Goal: Task Accomplishment & Management: Manage account settings

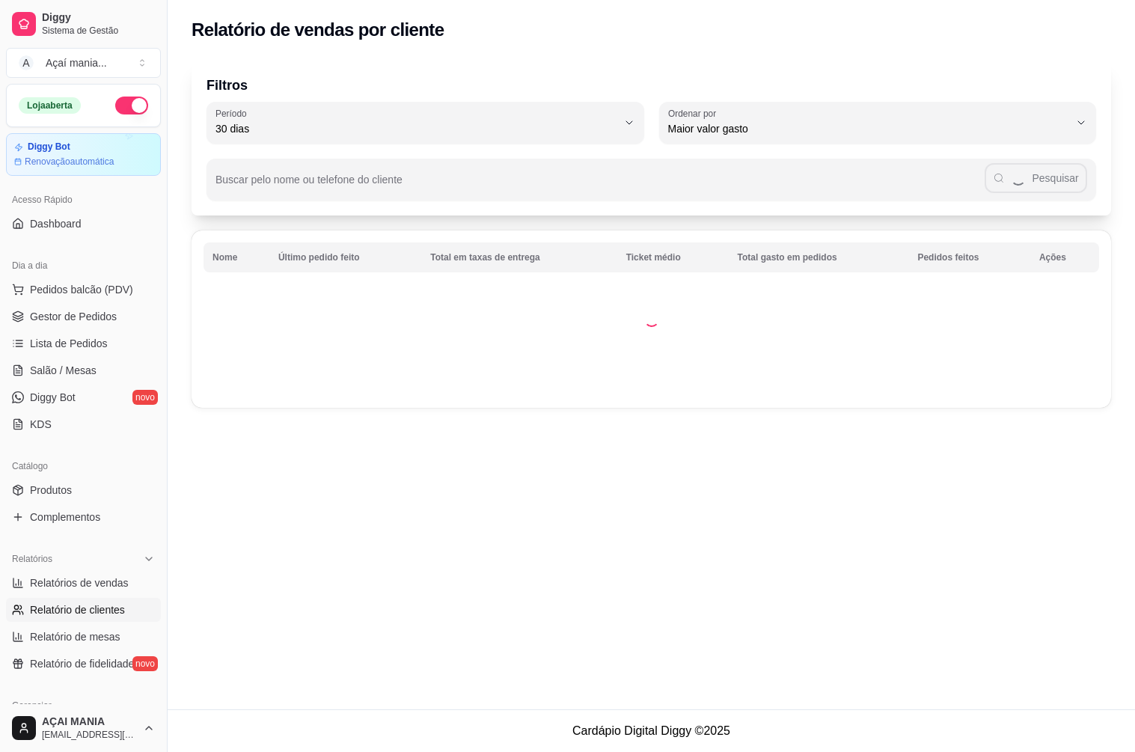
select select "30"
select select "HIGHEST_TOTAL_SPENT_WITH_ORDERS"
click at [77, 313] on span "Gestor de Pedidos" at bounding box center [73, 316] width 87 height 15
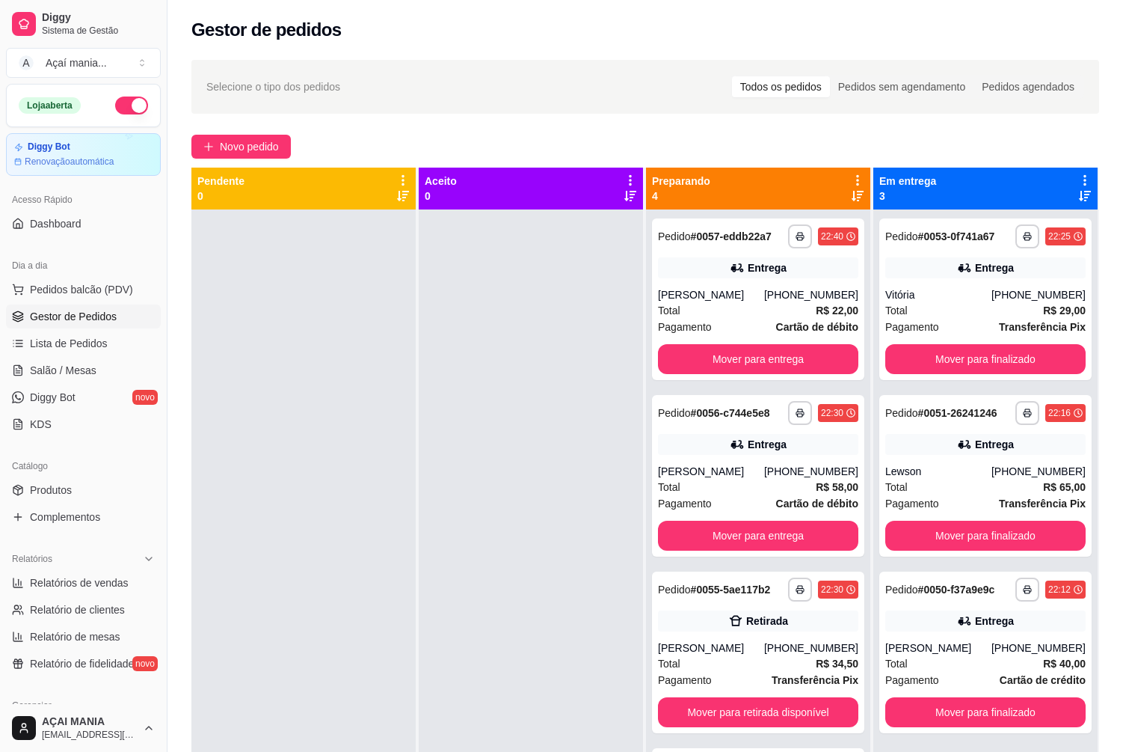
drag, startPoint x: 393, startPoint y: 562, endPoint x: 435, endPoint y: 613, distance: 65.3
click at [395, 562] on div at bounding box center [303, 585] width 224 height 752
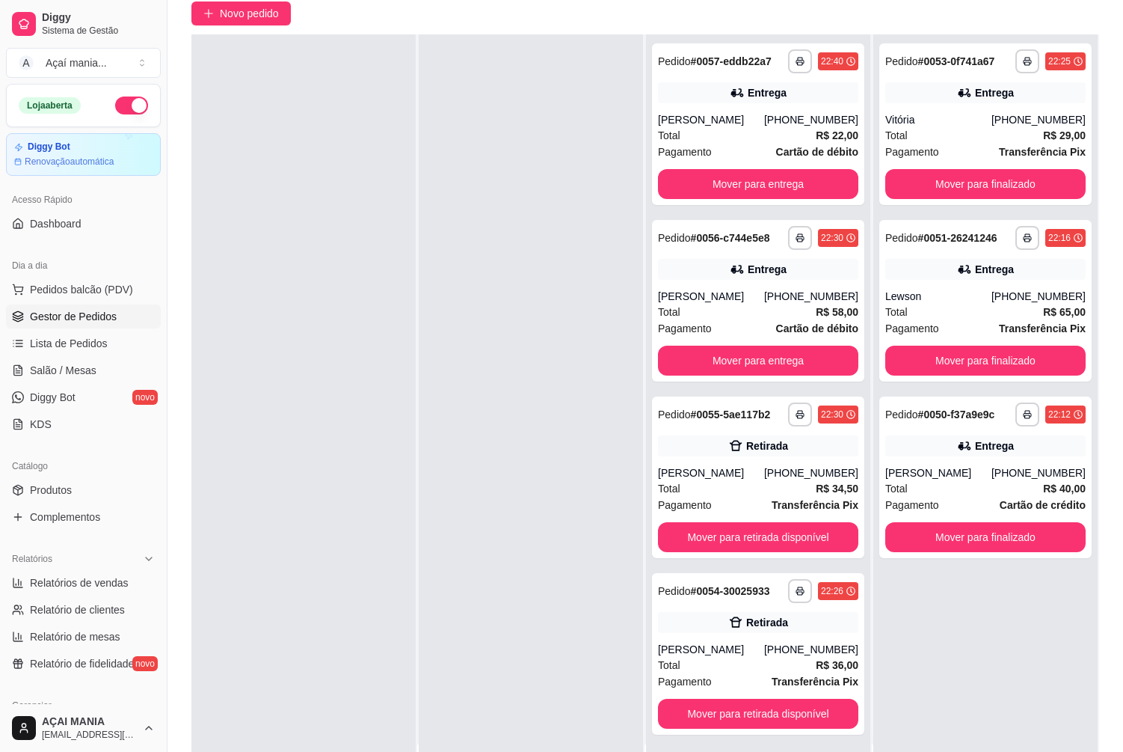
scroll to position [228, 0]
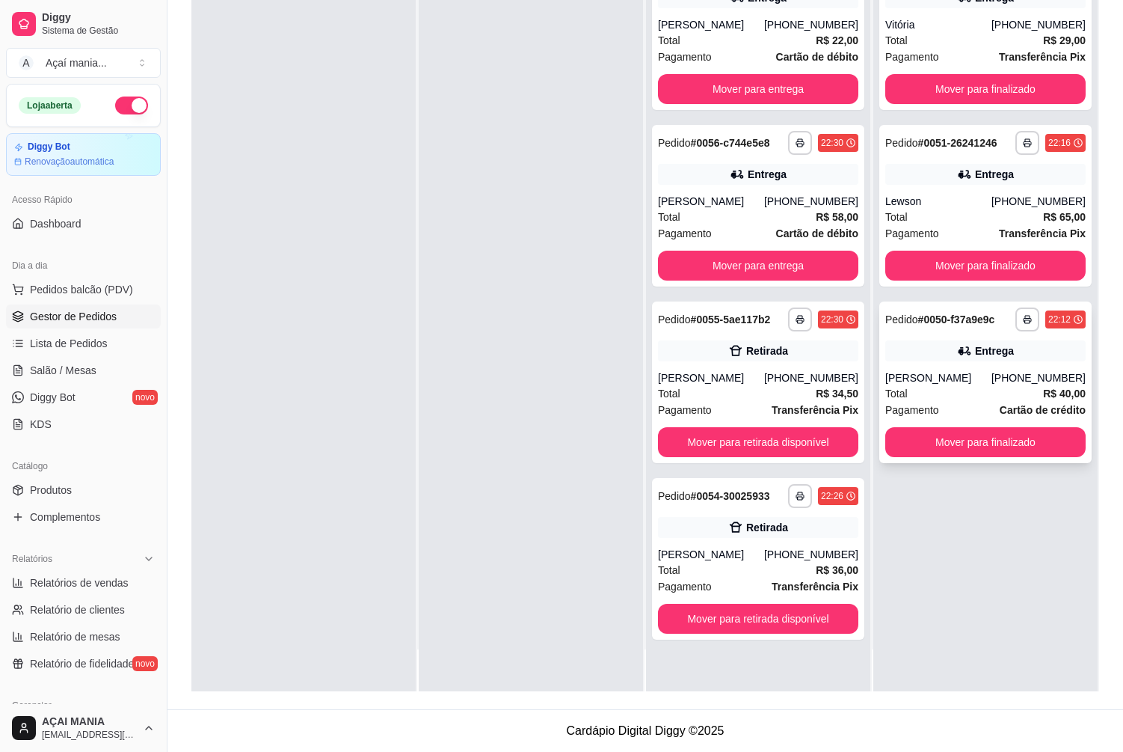
click at [941, 375] on div "[PERSON_NAME]" at bounding box center [938, 377] width 106 height 15
drag, startPoint x: 298, startPoint y: 473, endPoint x: 73, endPoint y: 441, distance: 227.4
click at [297, 473] on div at bounding box center [303, 315] width 224 height 752
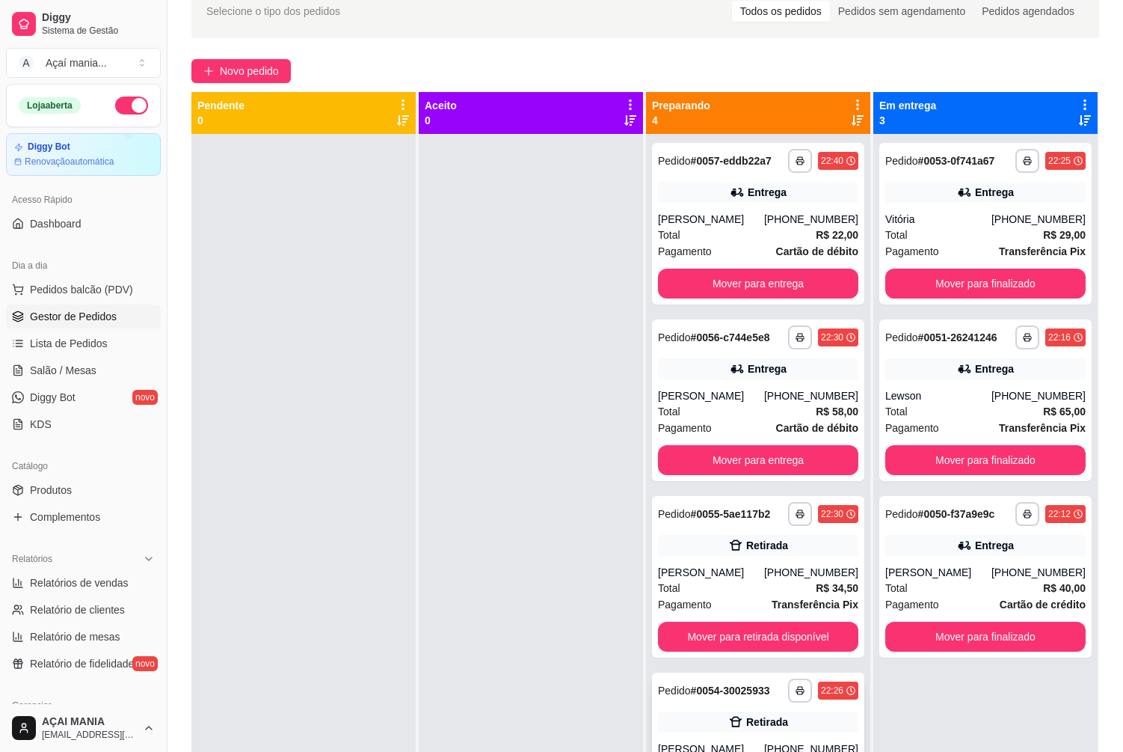
scroll to position [0, 0]
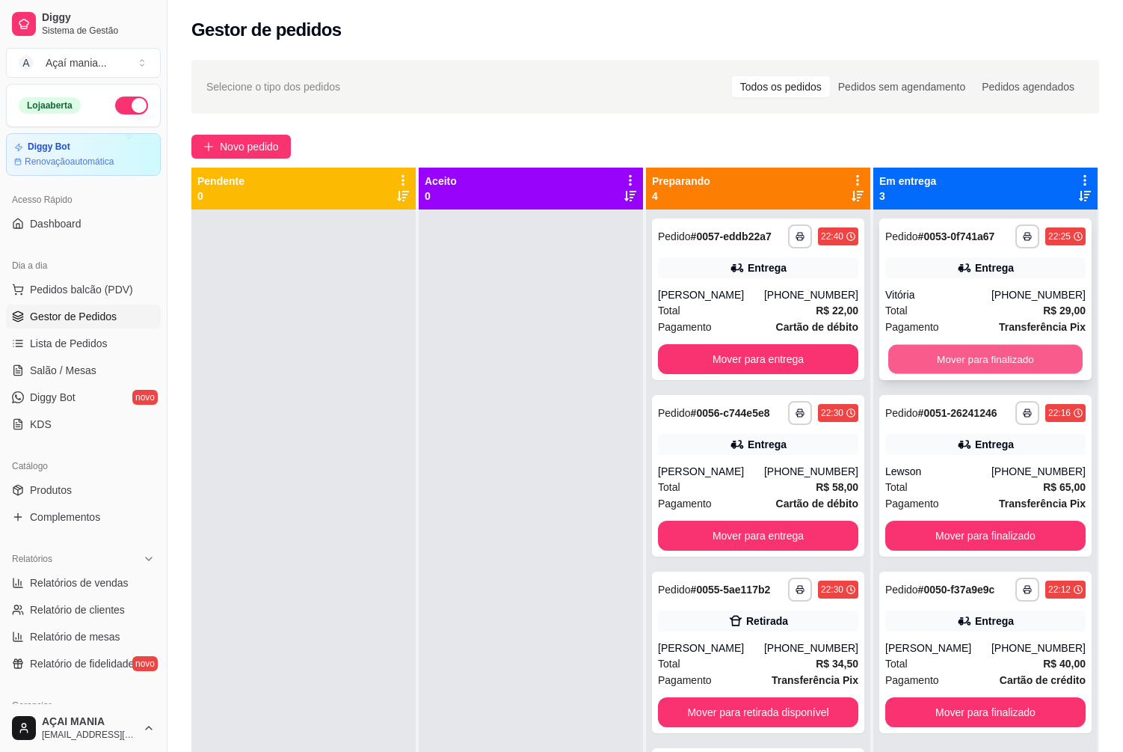
click at [1028, 370] on button "Mover para finalizado" at bounding box center [985, 359] width 194 height 29
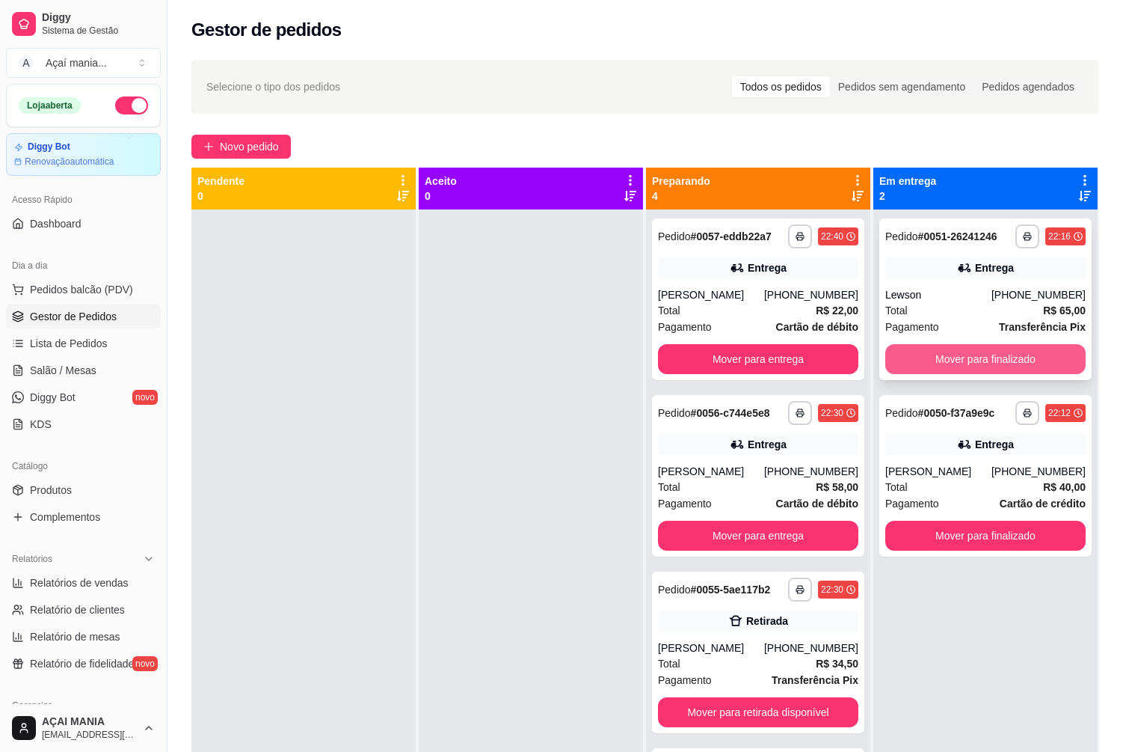
click at [1028, 361] on button "Mover para finalizado" at bounding box center [985, 359] width 200 height 30
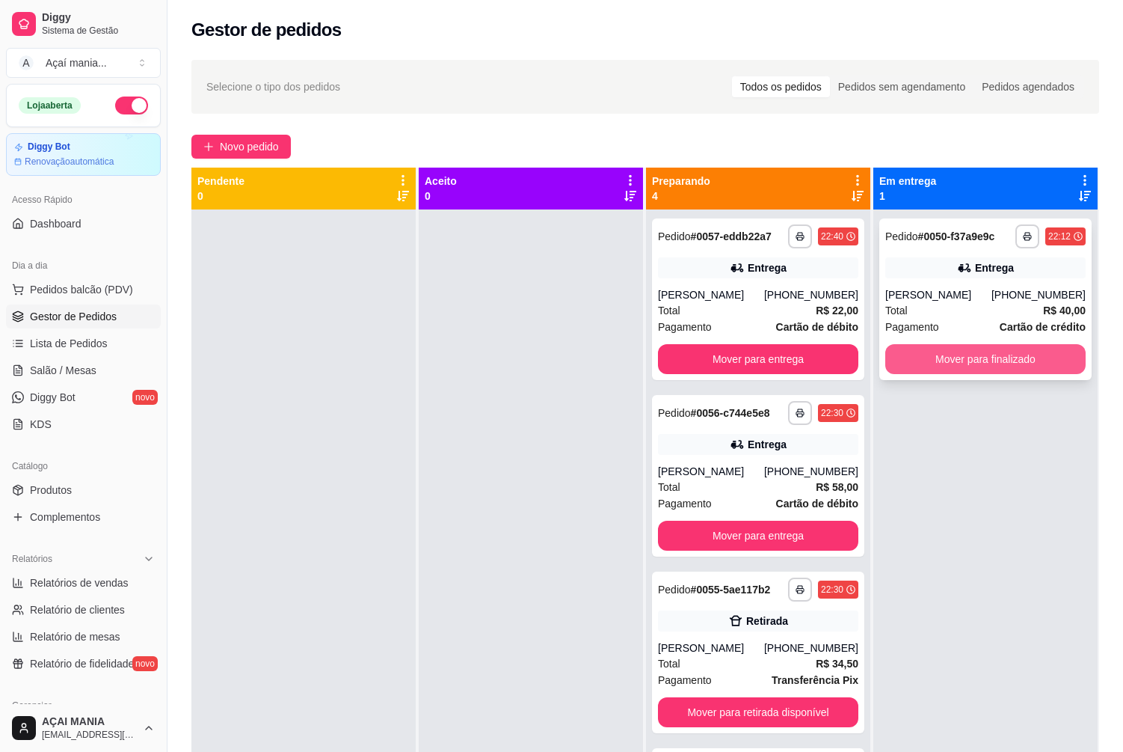
click at [1027, 360] on button "Mover para finalizado" at bounding box center [985, 359] width 200 height 30
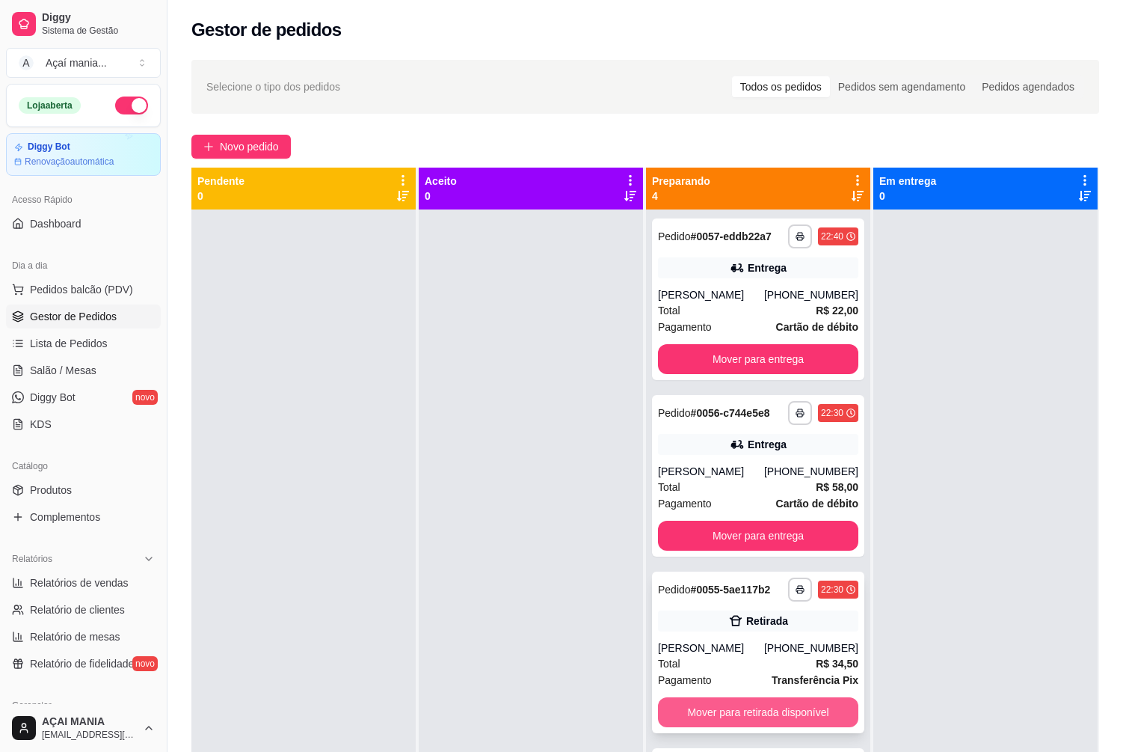
click at [770, 717] on button "Mover para retirada disponível" at bounding box center [758, 712] width 200 height 30
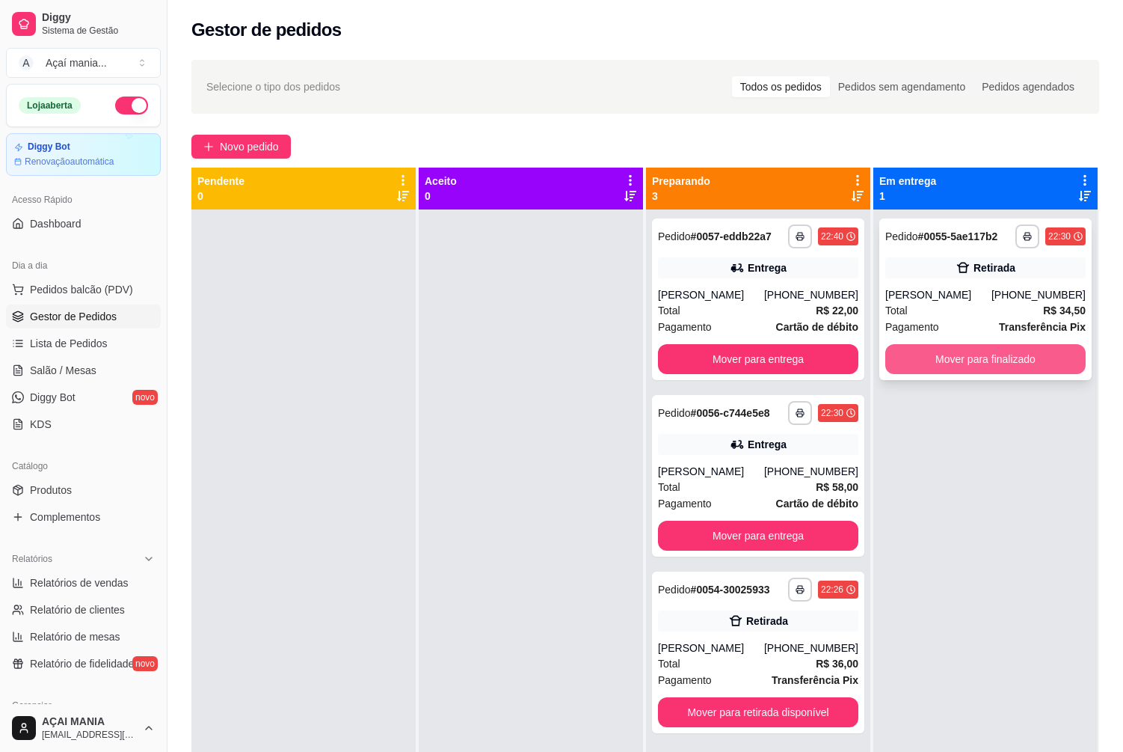
click at [983, 365] on button "Mover para finalizado" at bounding box center [985, 359] width 200 height 30
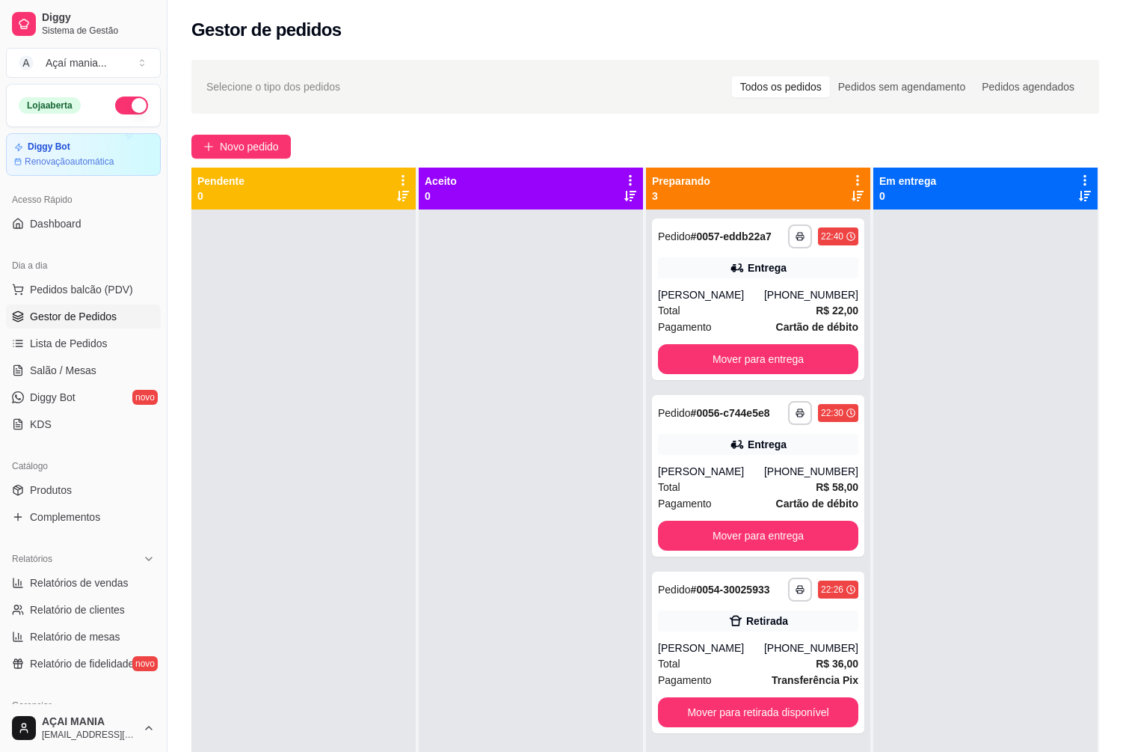
drag, startPoint x: 491, startPoint y: 420, endPoint x: 449, endPoint y: 435, distance: 44.5
click at [489, 422] on div at bounding box center [531, 585] width 224 height 752
click at [451, 566] on div at bounding box center [531, 585] width 224 height 752
click at [369, 535] on div at bounding box center [303, 585] width 224 height 752
click at [447, 393] on div at bounding box center [531, 585] width 224 height 752
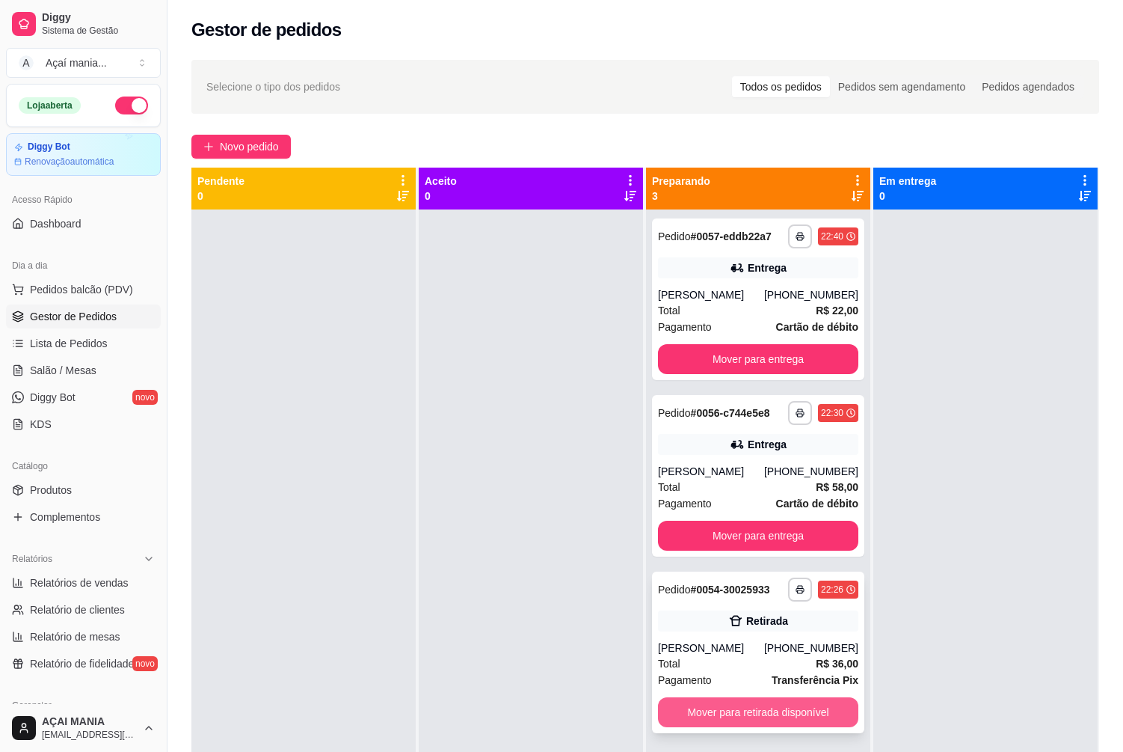
click at [844, 727] on button "Mover para retirada disponível" at bounding box center [758, 712] width 200 height 30
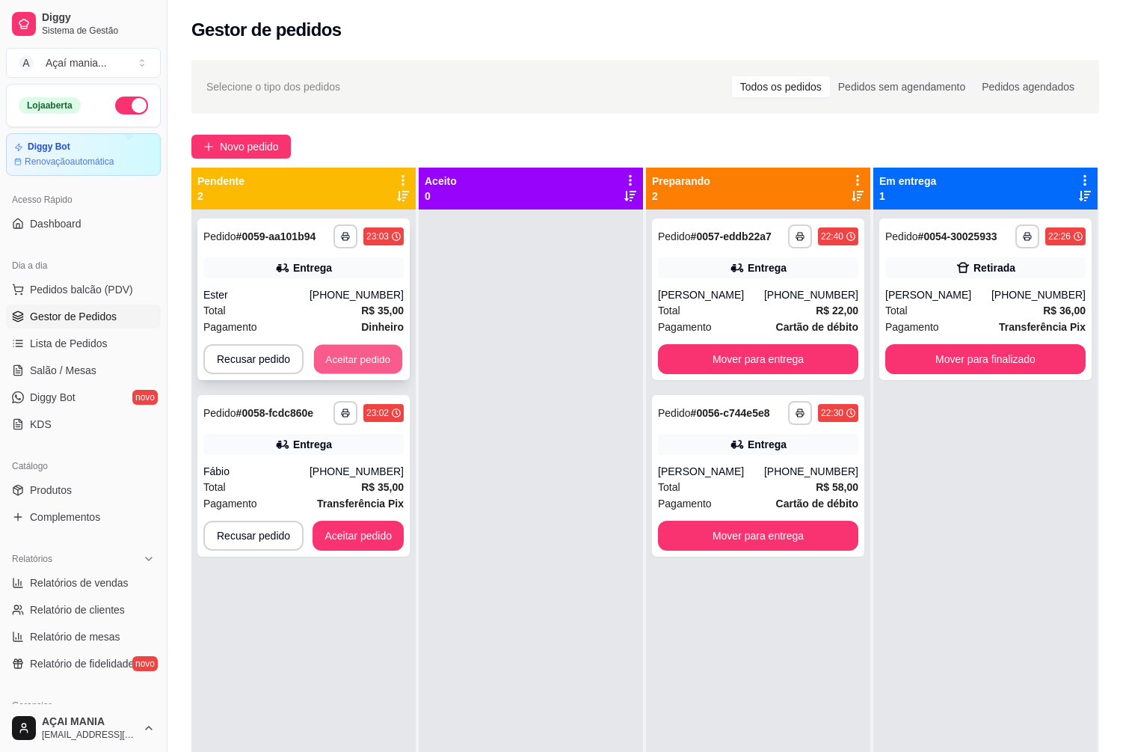
click at [346, 354] on button "Aceitar pedido" at bounding box center [358, 359] width 88 height 29
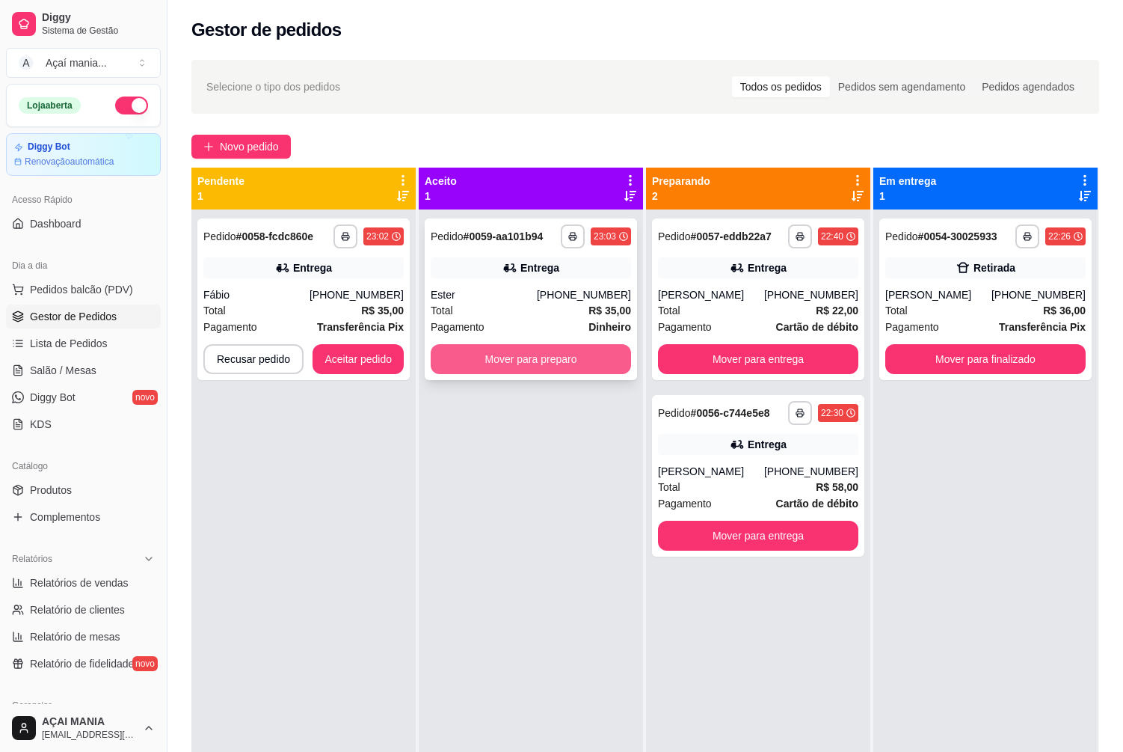
click at [470, 356] on button "Mover para preparo" at bounding box center [531, 359] width 200 height 30
click at [599, 356] on button "Mover para preparo" at bounding box center [531, 359] width 194 height 29
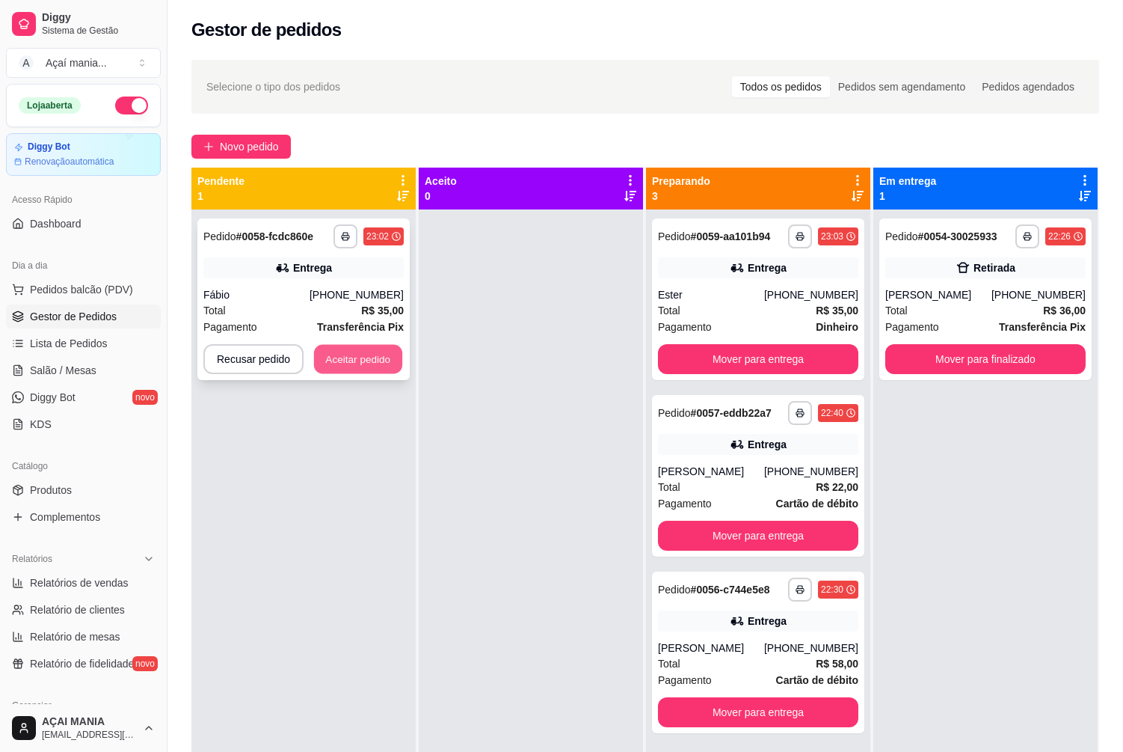
click at [339, 369] on button "Aceitar pedido" at bounding box center [358, 359] width 88 height 29
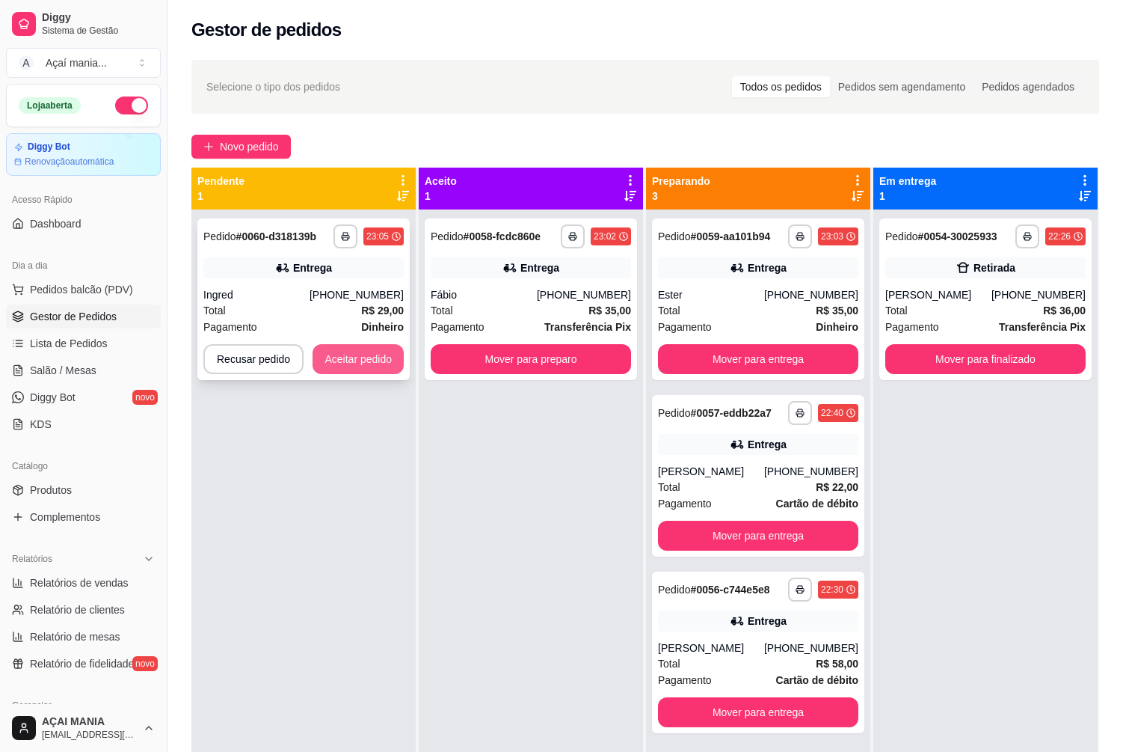
click at [334, 356] on button "Aceitar pedido" at bounding box center [358, 359] width 91 height 30
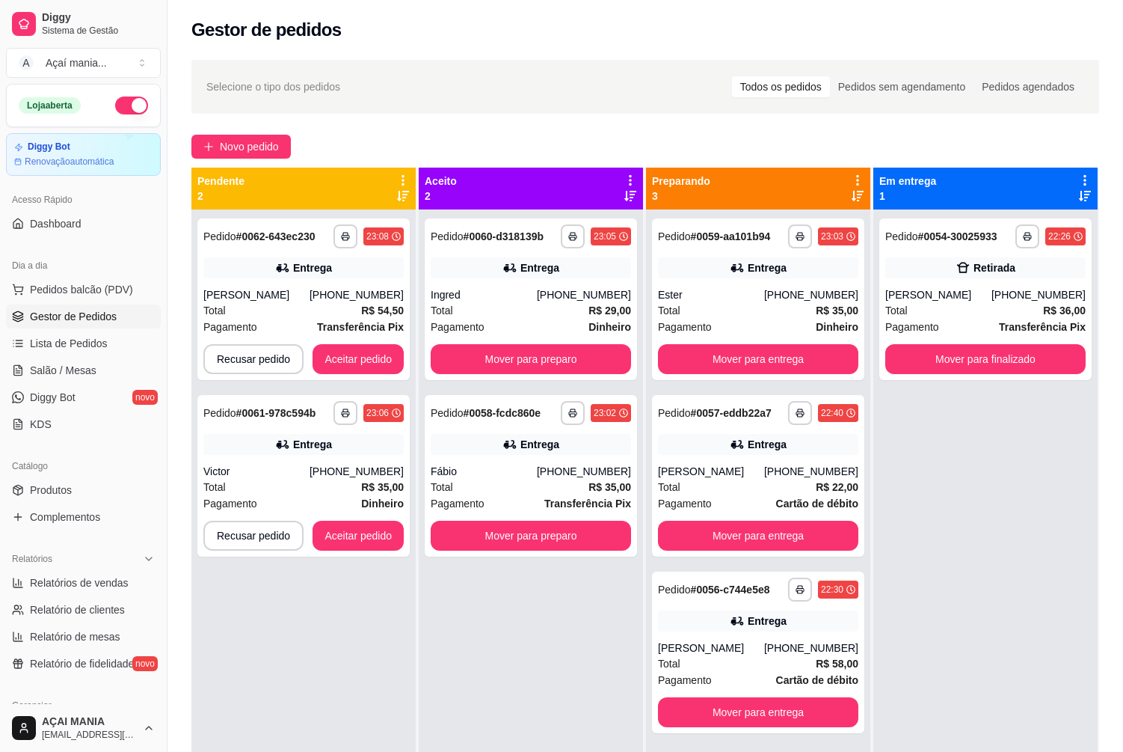
drag, startPoint x: 1136, startPoint y: 637, endPoint x: 1136, endPoint y: 681, distance: 43.4
click at [1123, 681] on html "Diggy Sistema de Gestão A Açaí mania ... Loja aberta Diggy Bot Renovação automá…" at bounding box center [561, 376] width 1123 height 752
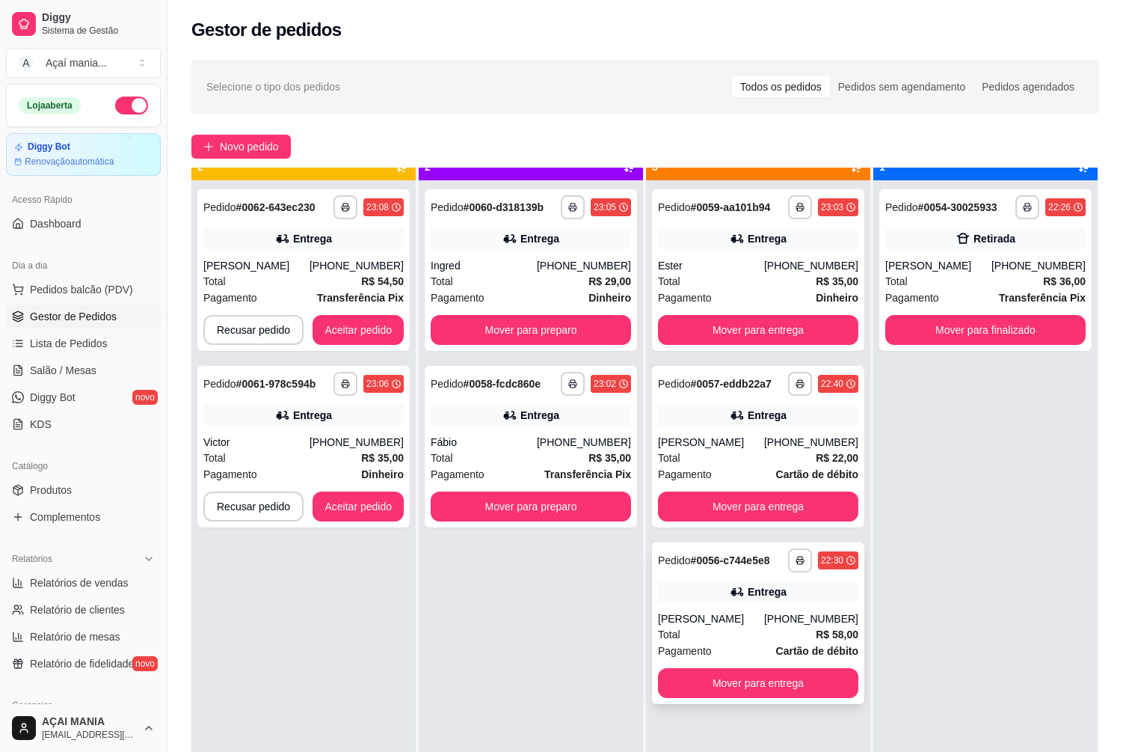
scroll to position [42, 0]
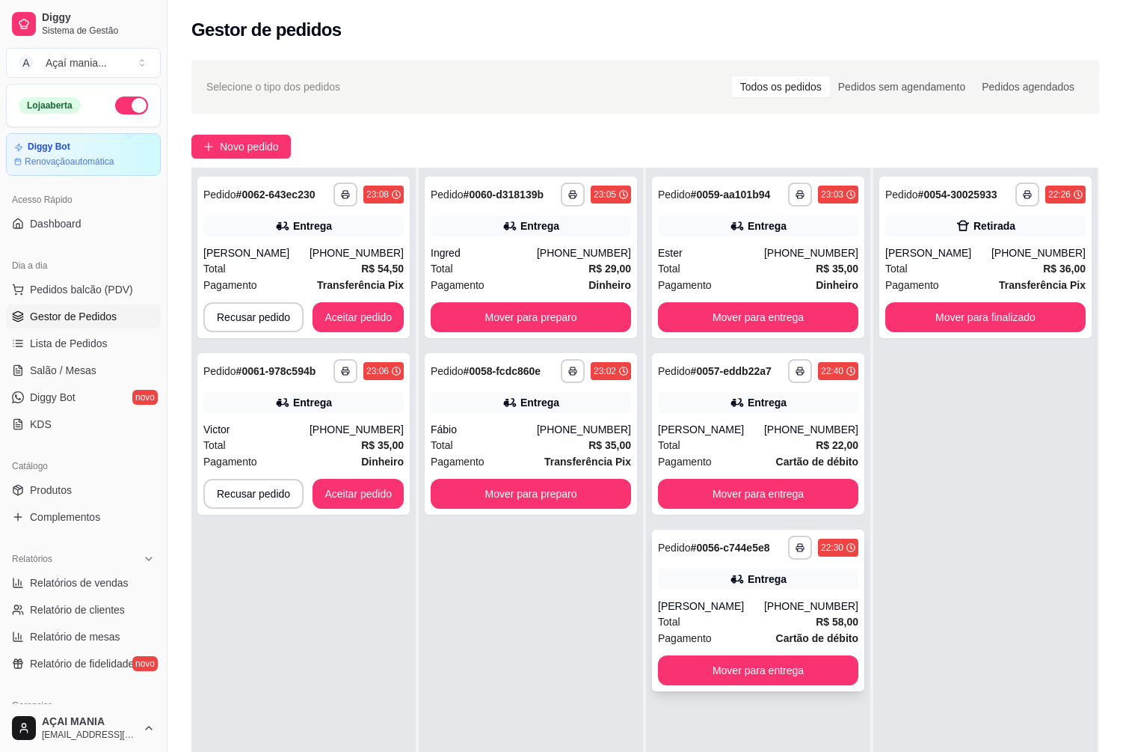
click at [735, 588] on div "Entrega" at bounding box center [758, 578] width 200 height 21
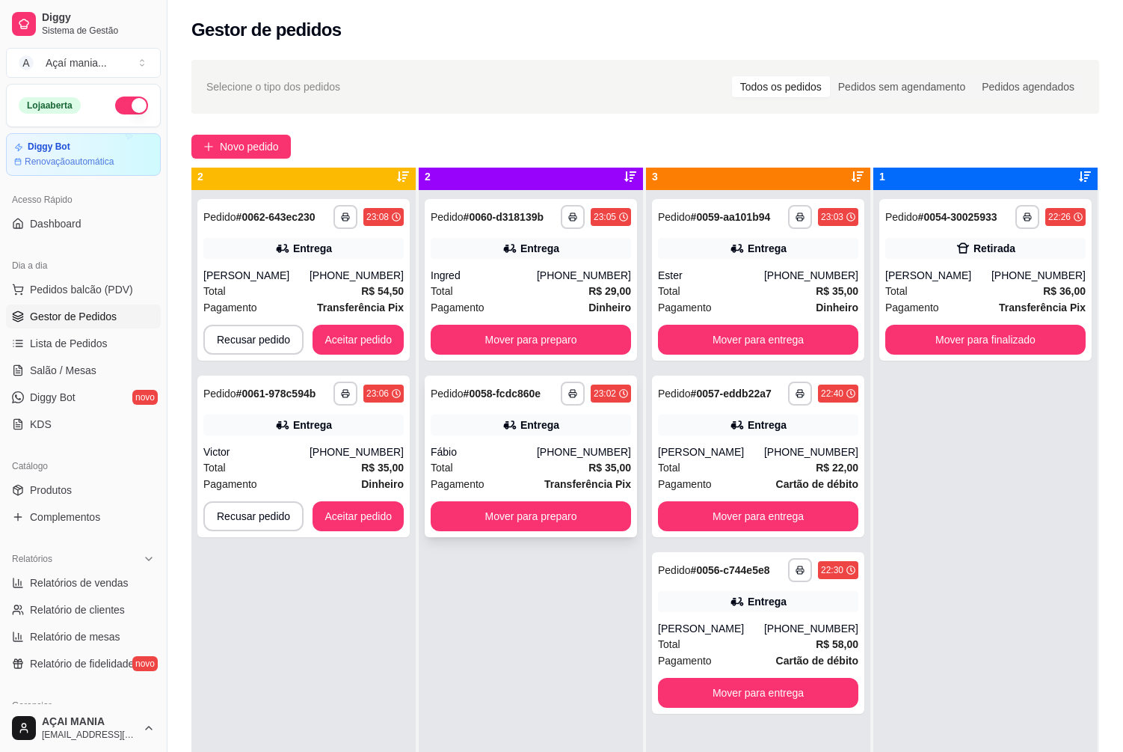
scroll to position [0, 0]
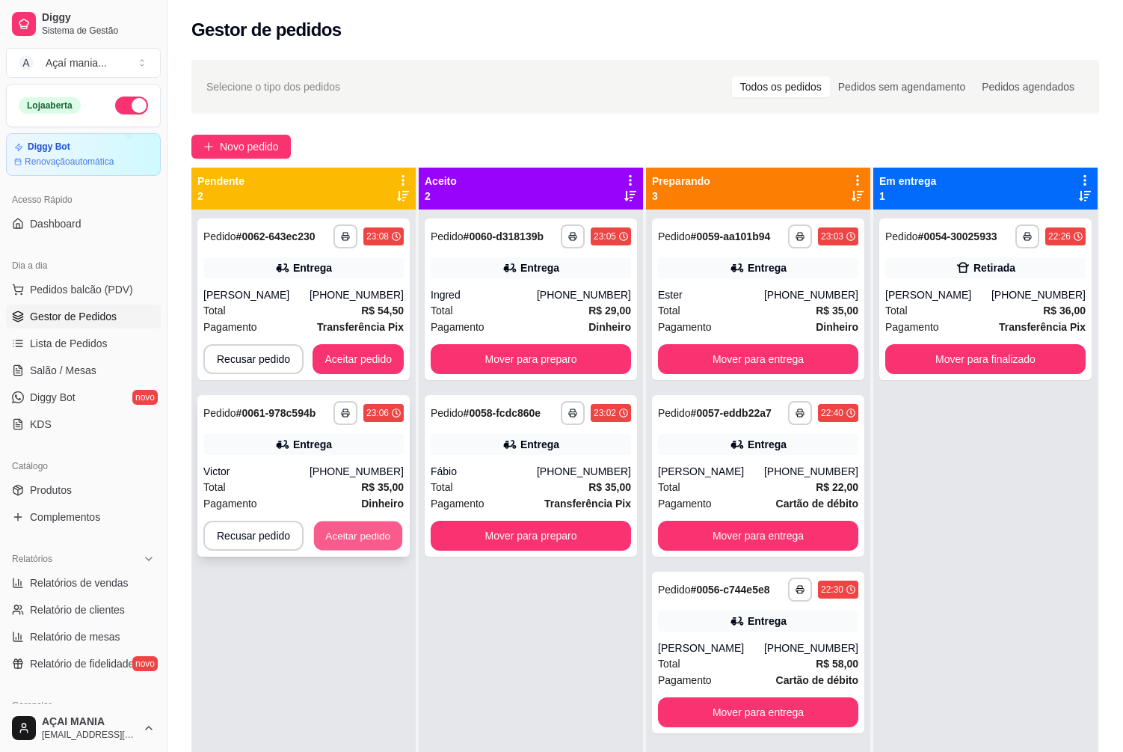
click at [355, 536] on button "Aceitar pedido" at bounding box center [358, 535] width 88 height 29
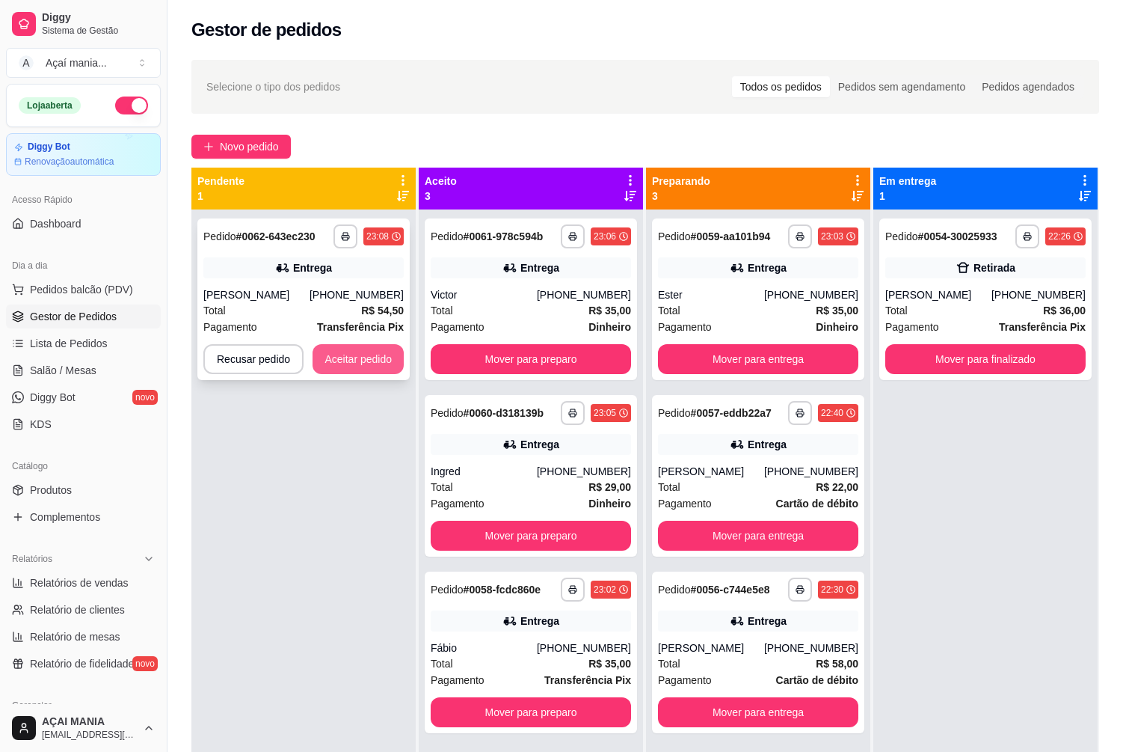
click at [363, 353] on button "Aceitar pedido" at bounding box center [358, 359] width 91 height 30
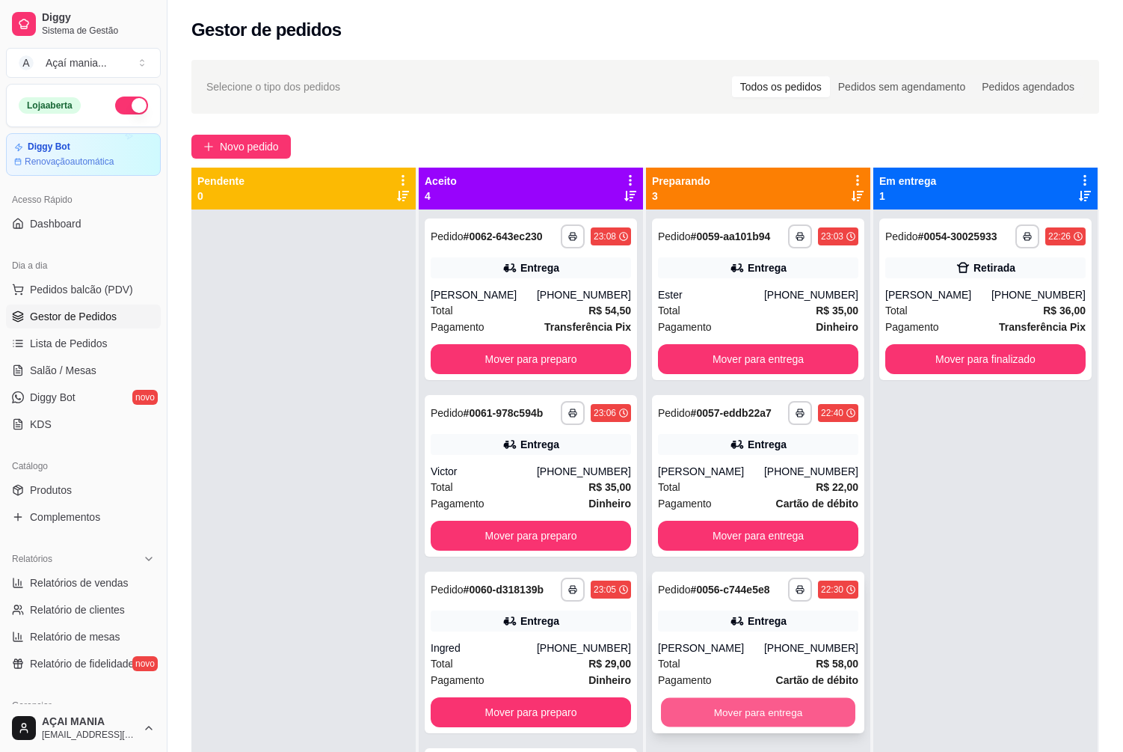
click at [773, 714] on button "Mover para entrega" at bounding box center [758, 712] width 194 height 29
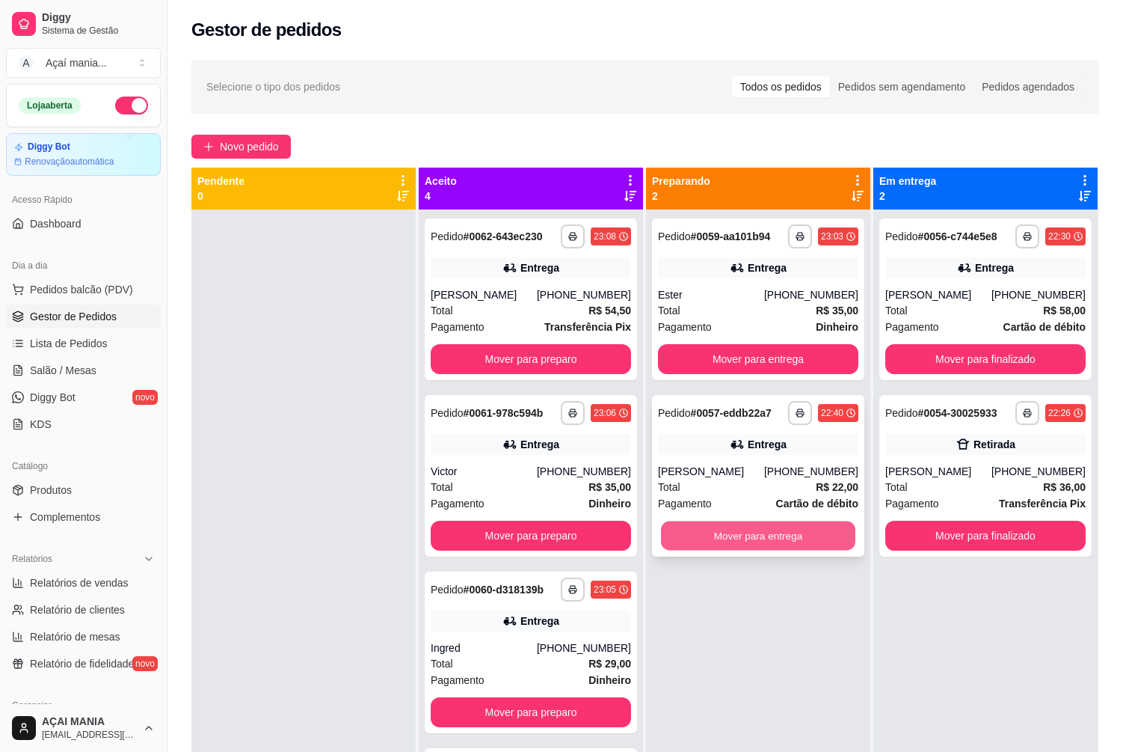
click at [748, 538] on button "Mover para entrega" at bounding box center [758, 535] width 194 height 29
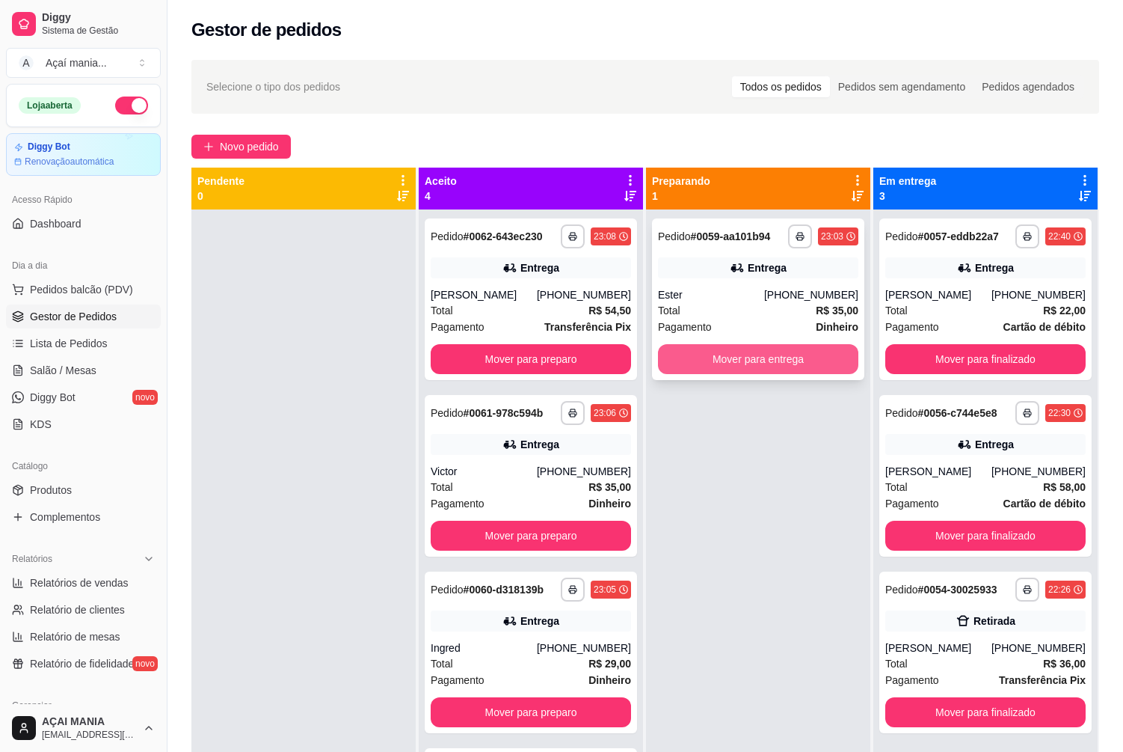
click at [773, 354] on button "Mover para entrega" at bounding box center [758, 359] width 200 height 30
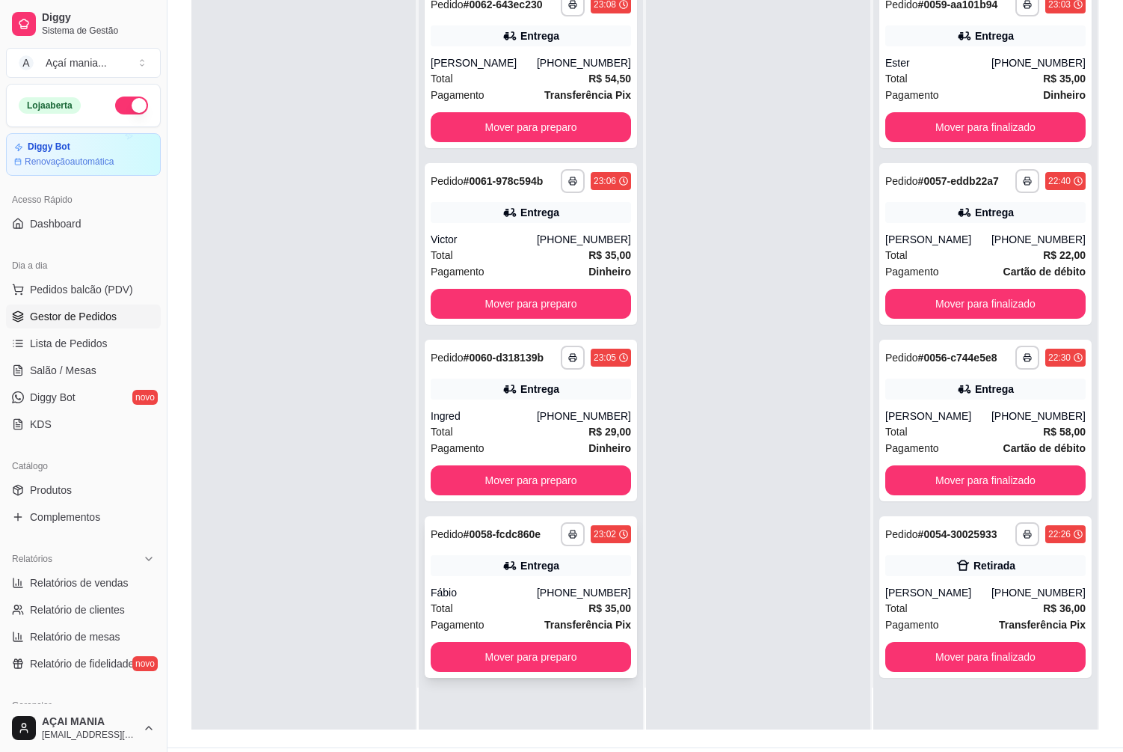
scroll to position [228, 0]
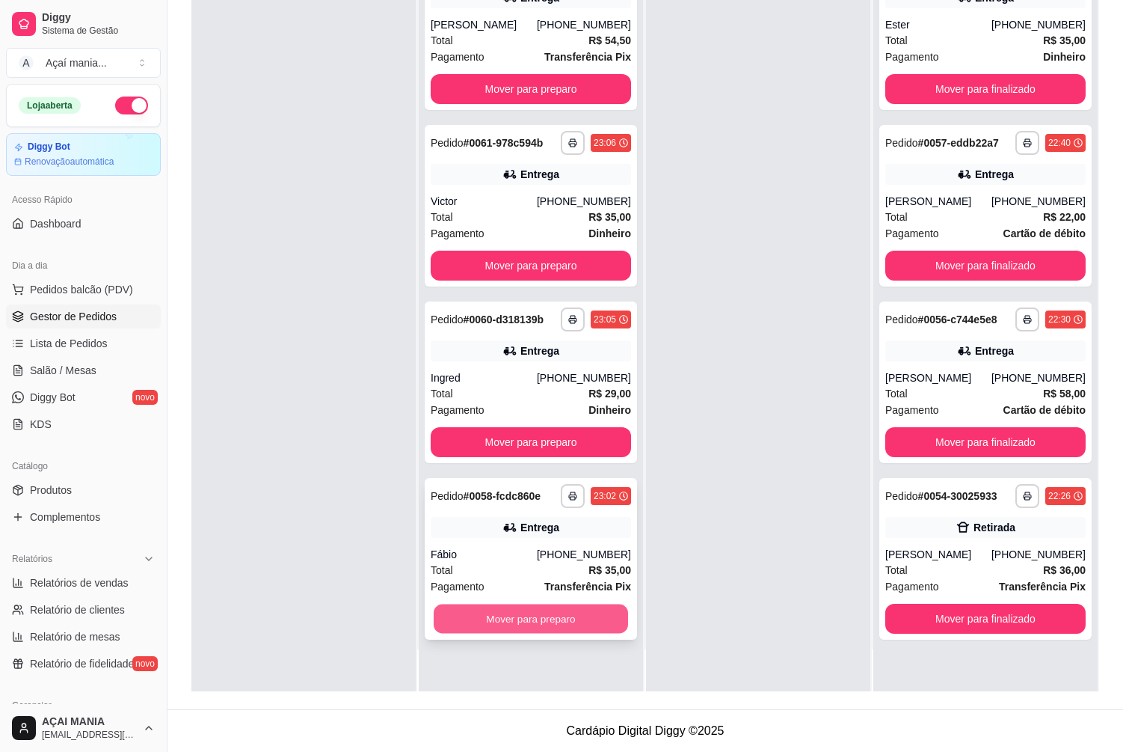
click at [547, 624] on button "Mover para preparo" at bounding box center [531, 618] width 194 height 29
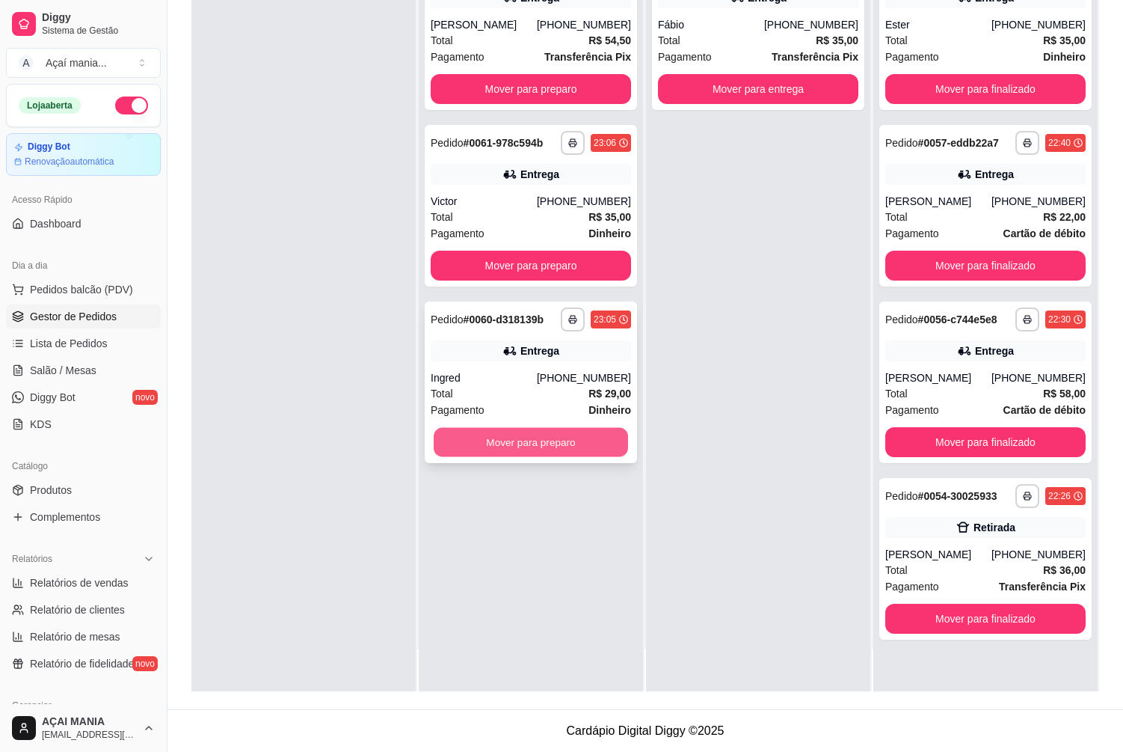
click at [555, 450] on button "Mover para preparo" at bounding box center [531, 442] width 194 height 29
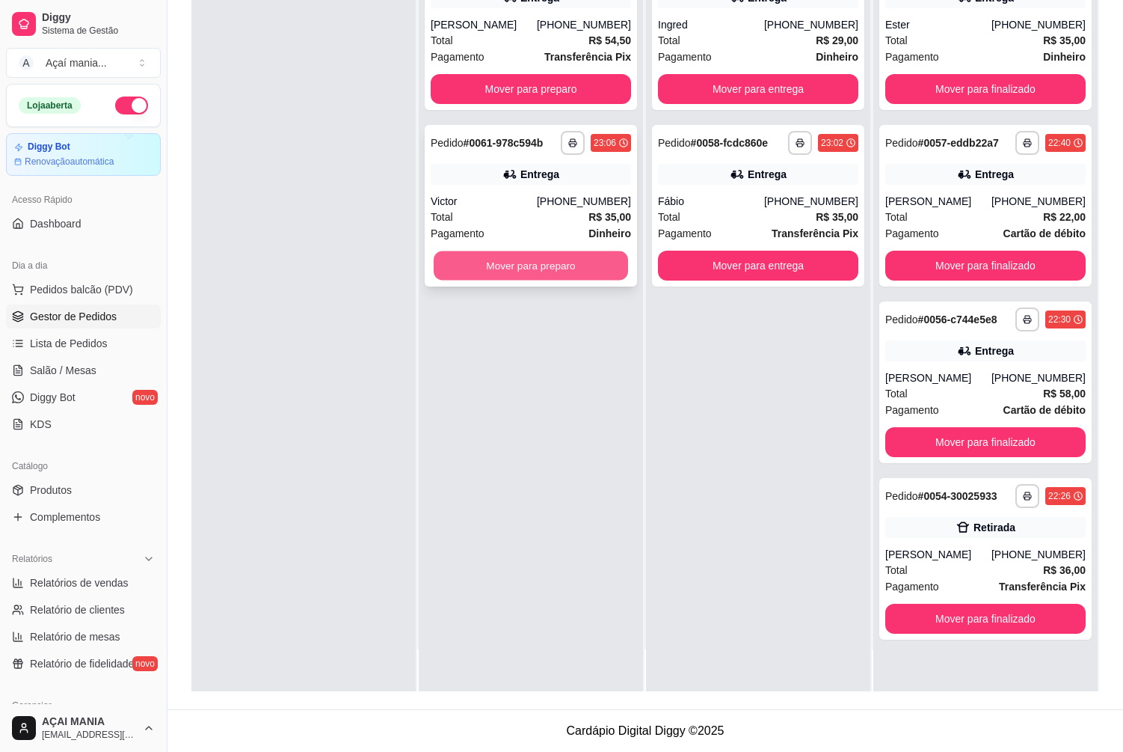
click at [580, 254] on button "Mover para preparo" at bounding box center [531, 265] width 194 height 29
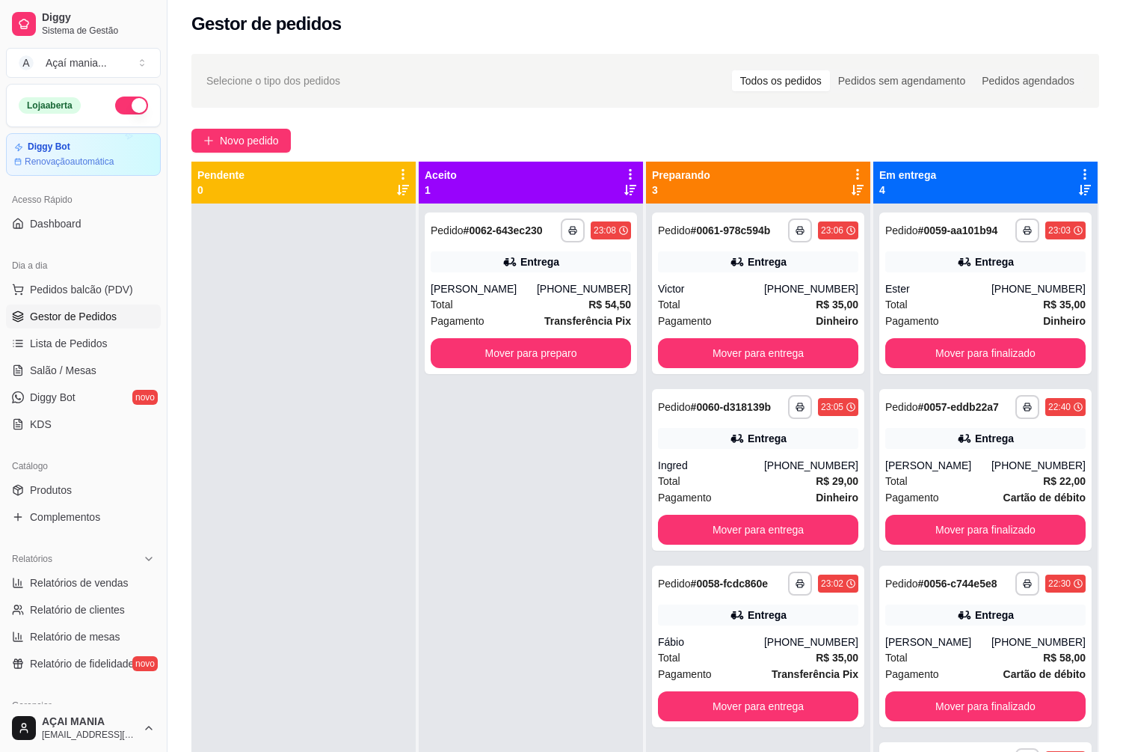
scroll to position [0, 0]
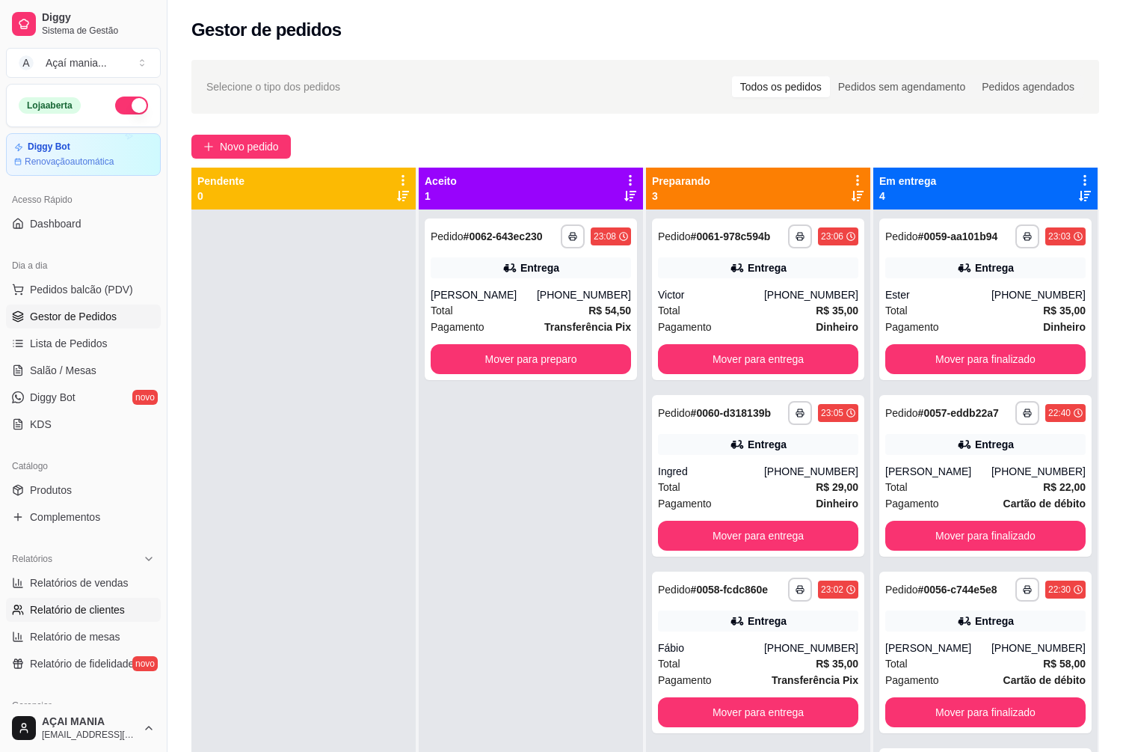
click at [81, 617] on link "Relatório de clientes" at bounding box center [83, 610] width 155 height 24
select select "30"
select select "HIGHEST_TOTAL_SPENT_WITH_ORDERS"
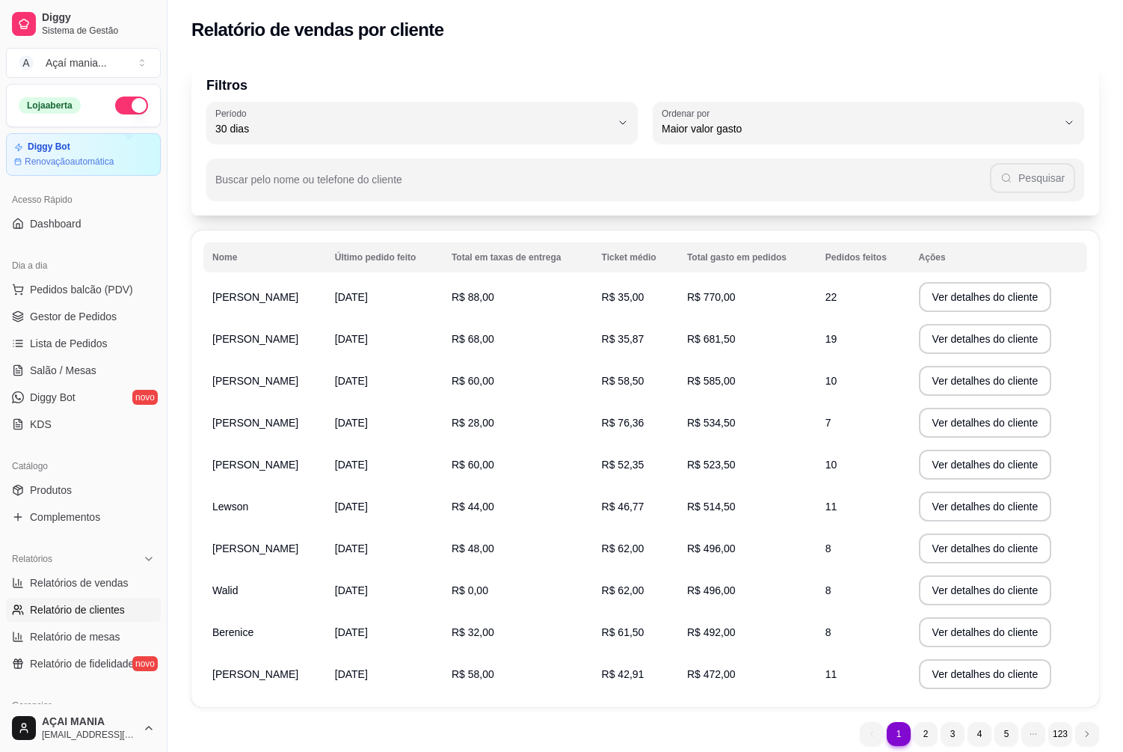
click at [89, 595] on ul "Relatórios de vendas Relatório de clientes Relatório de mesas Relatório de fide…" at bounding box center [83, 623] width 155 height 105
click at [91, 586] on span "Relatórios de vendas" at bounding box center [79, 582] width 99 height 15
select select "ALL"
select select "0"
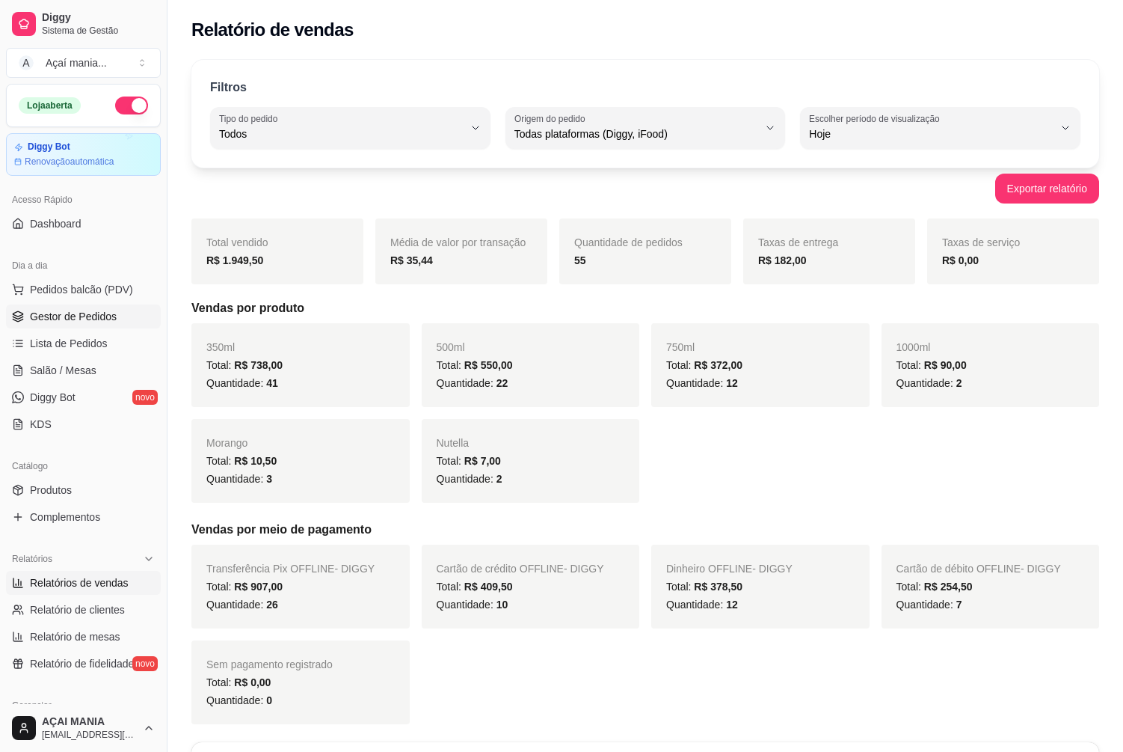
click at [76, 316] on span "Gestor de Pedidos" at bounding box center [73, 316] width 87 height 15
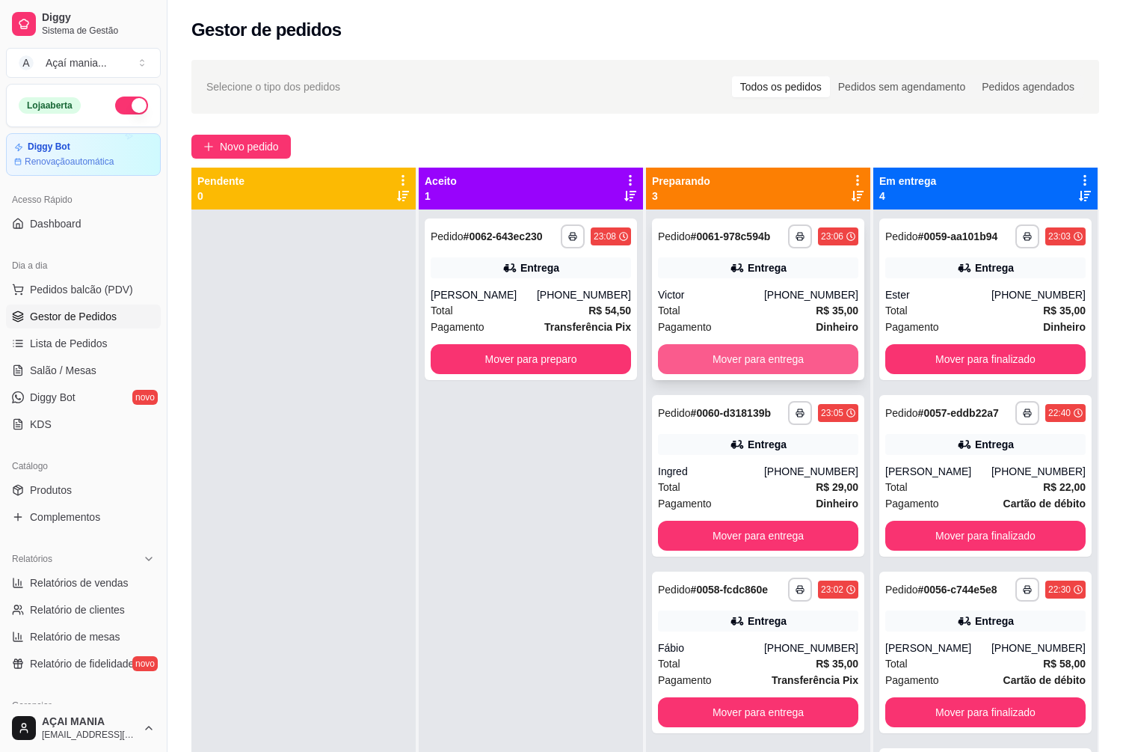
click at [692, 370] on button "Mover para entrega" at bounding box center [758, 359] width 200 height 30
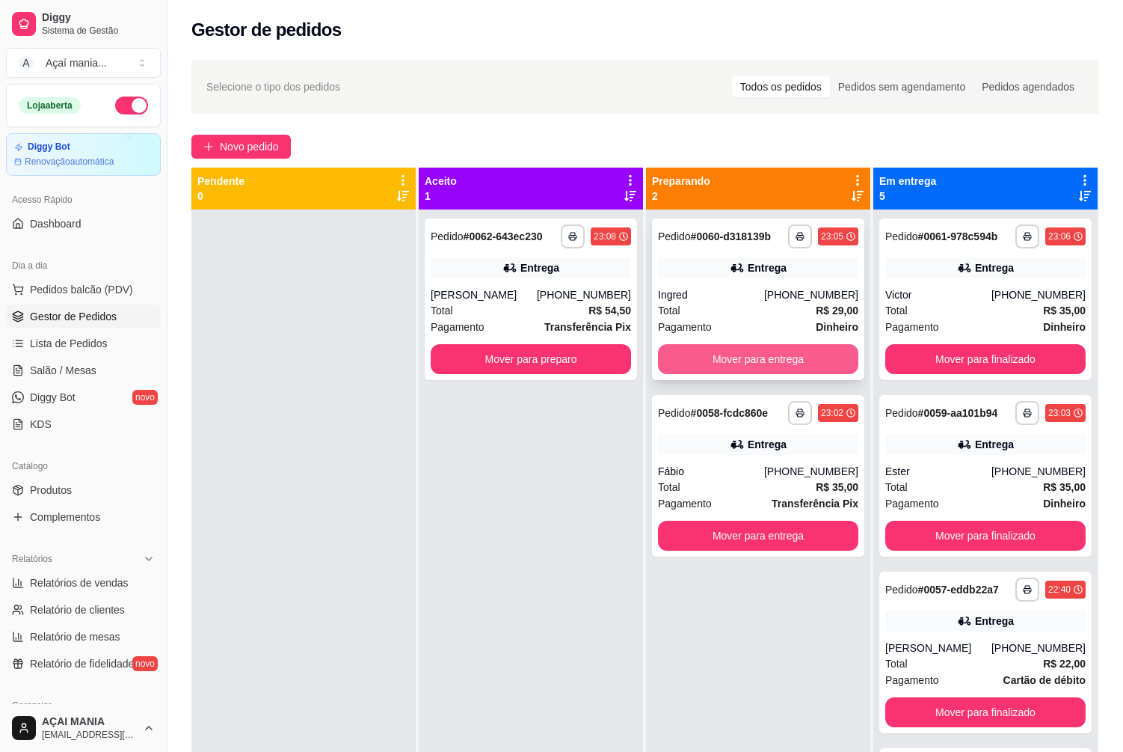
click at [705, 362] on button "Mover para entrega" at bounding box center [758, 359] width 200 height 30
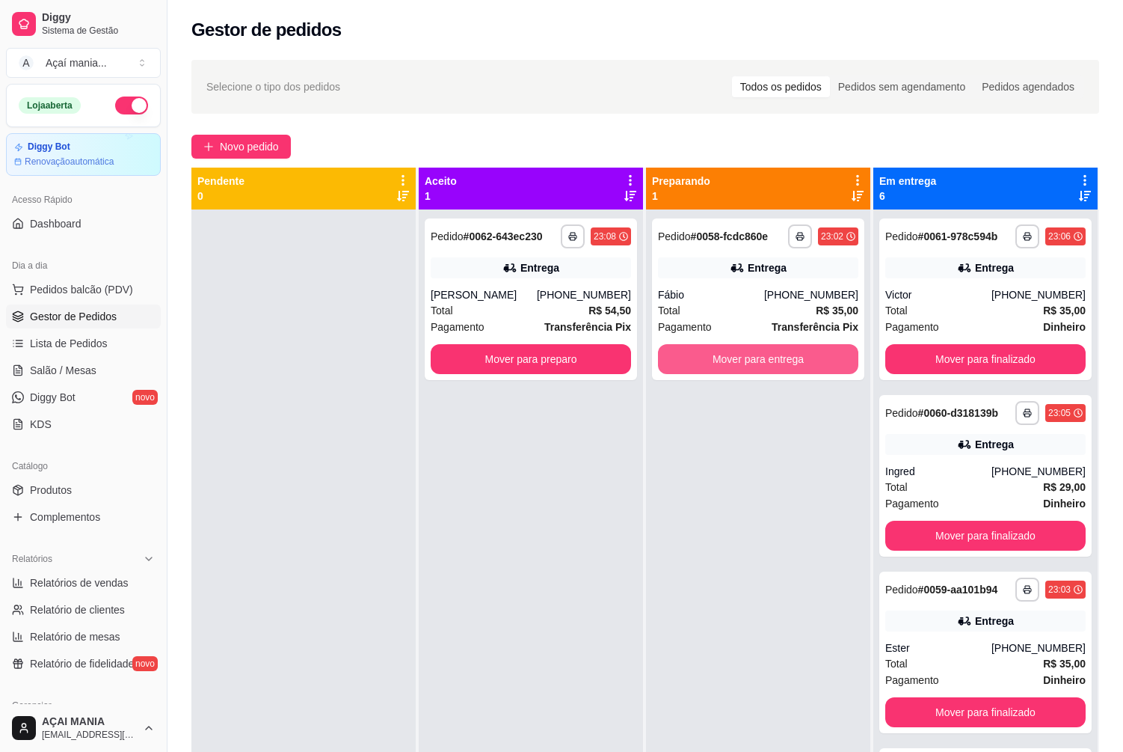
click at [705, 362] on button "Mover para entrega" at bounding box center [758, 359] width 200 height 30
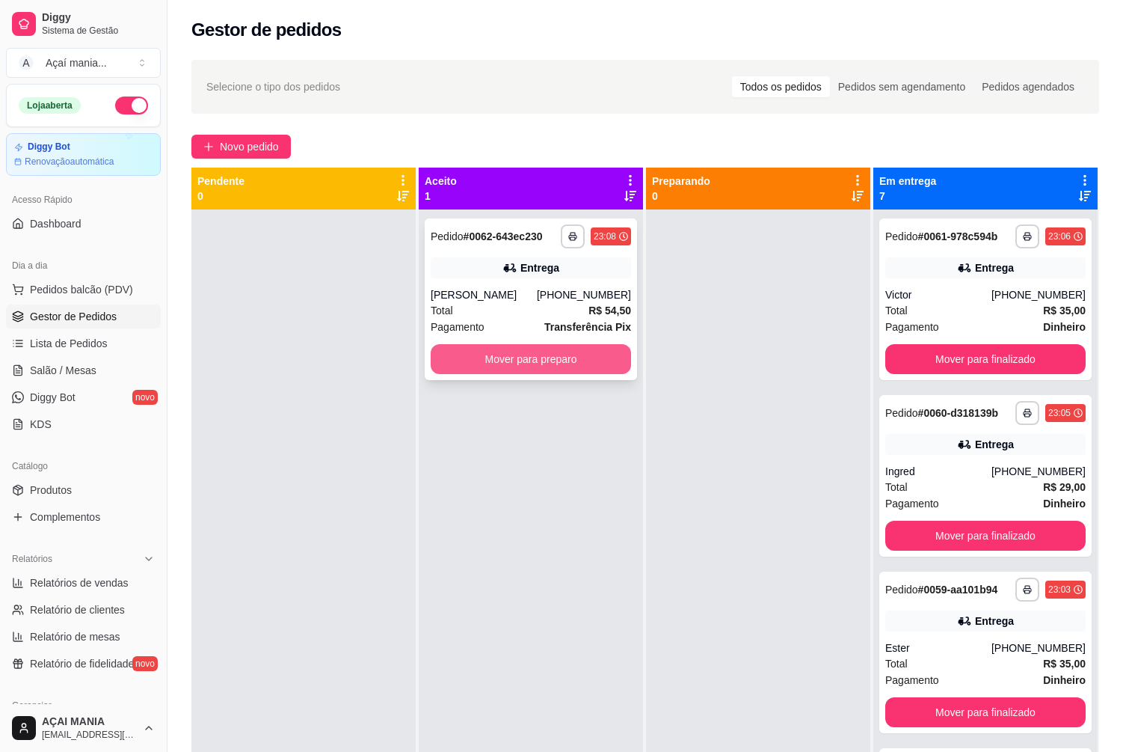
click at [544, 372] on button "Mover para preparo" at bounding box center [531, 359] width 200 height 30
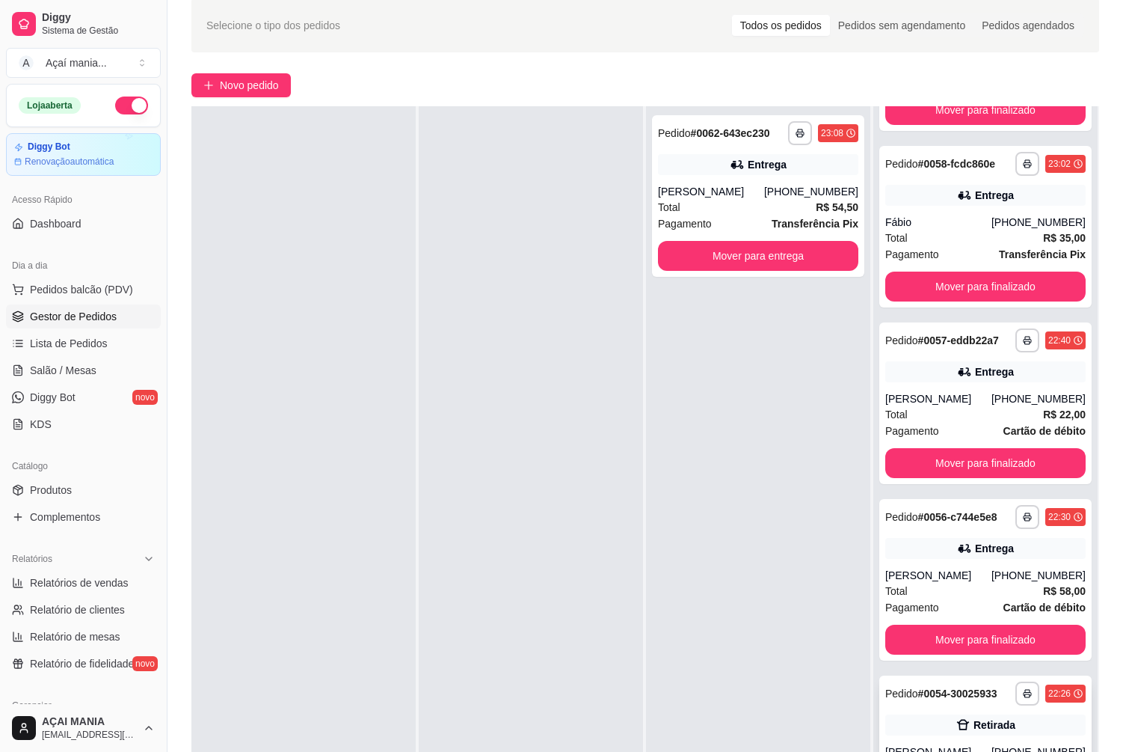
scroll to position [224, 0]
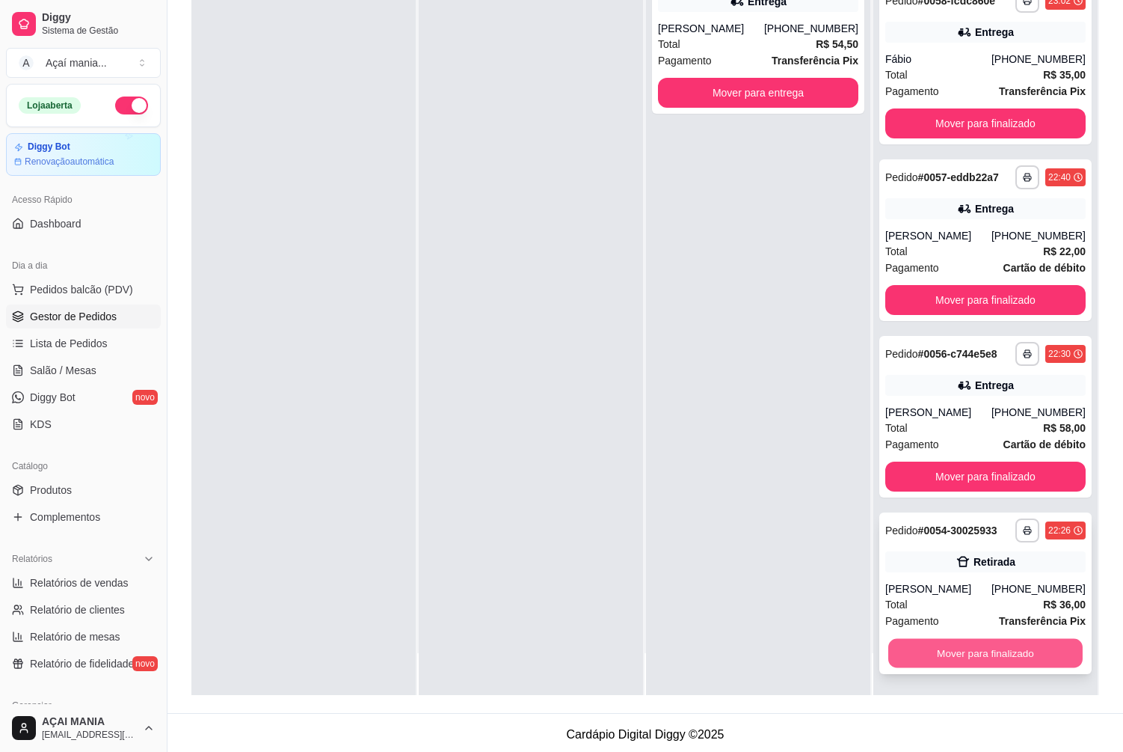
click at [937, 648] on button "Mover para finalizado" at bounding box center [985, 653] width 194 height 29
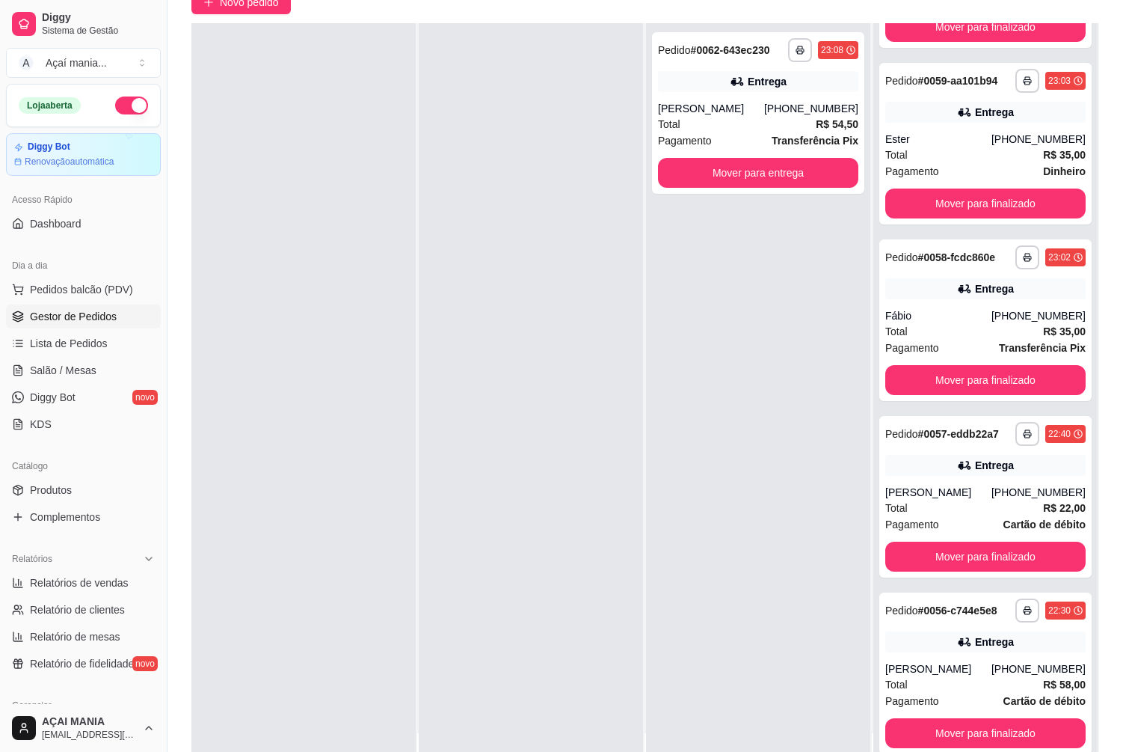
scroll to position [228, 0]
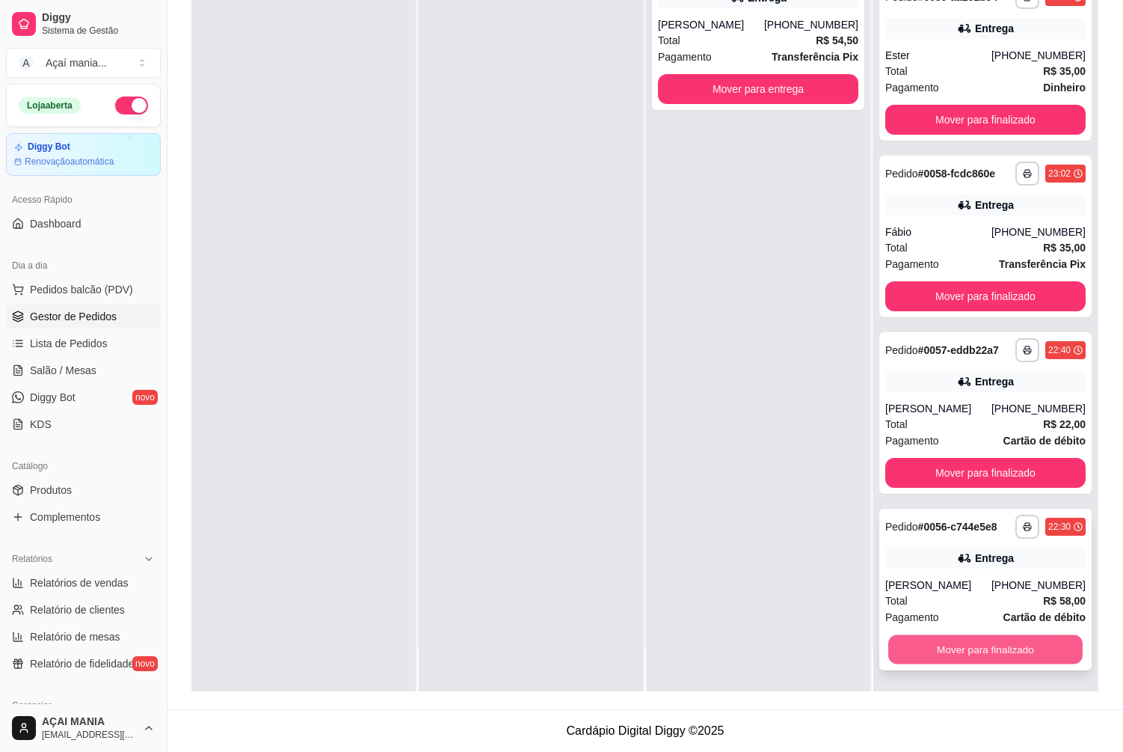
click at [1005, 643] on button "Mover para finalizado" at bounding box center [985, 649] width 194 height 29
click at [1005, 643] on button "Mover para finalizado" at bounding box center [985, 649] width 200 height 30
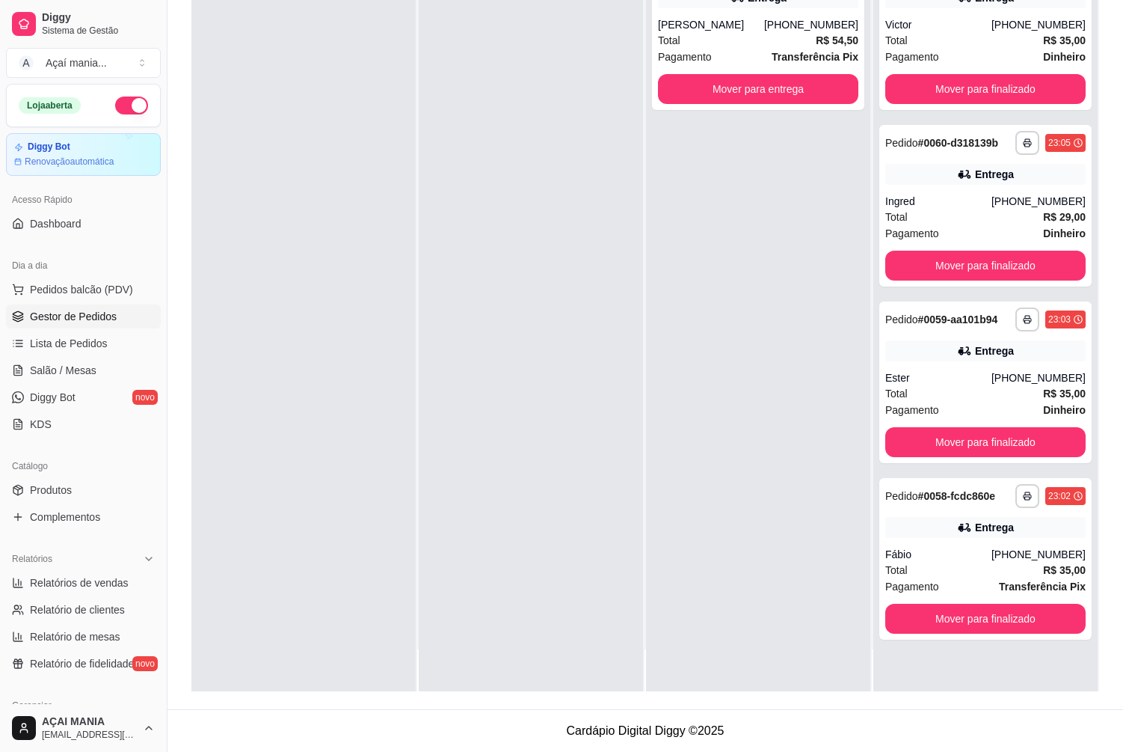
scroll to position [0, 0]
click at [1005, 643] on div "**********" at bounding box center [986, 315] width 224 height 752
click at [1022, 613] on button "Mover para finalizado" at bounding box center [985, 619] width 200 height 30
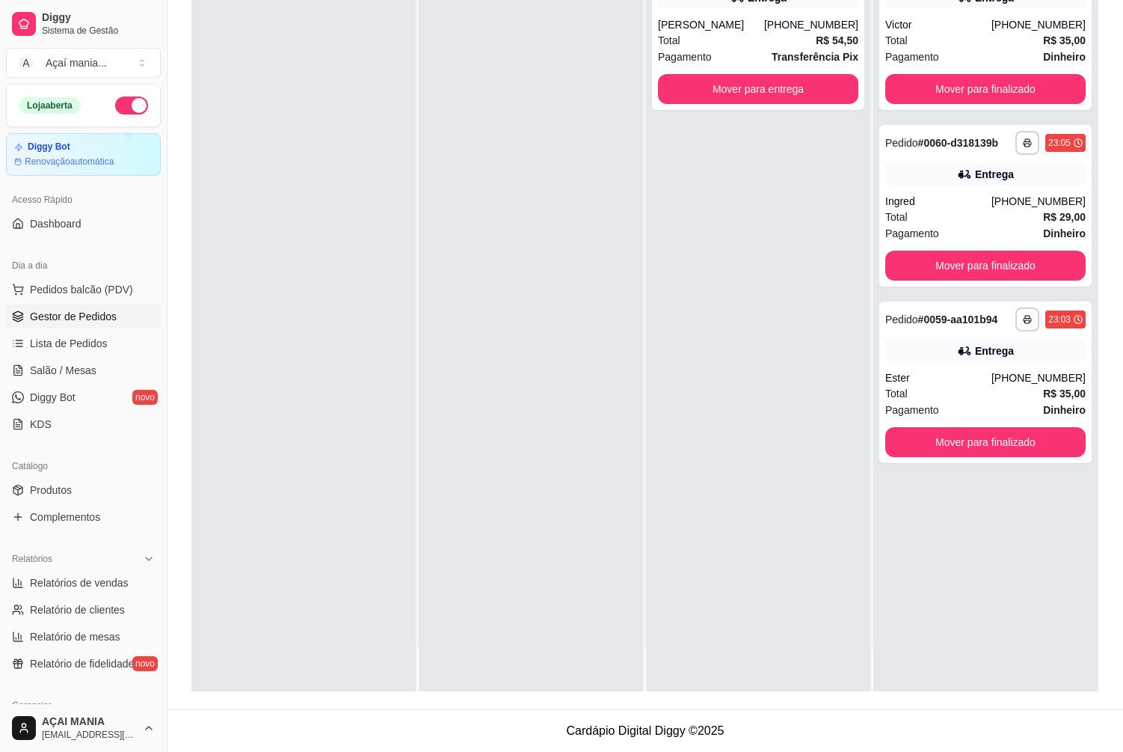
click at [556, 542] on div at bounding box center [531, 315] width 224 height 752
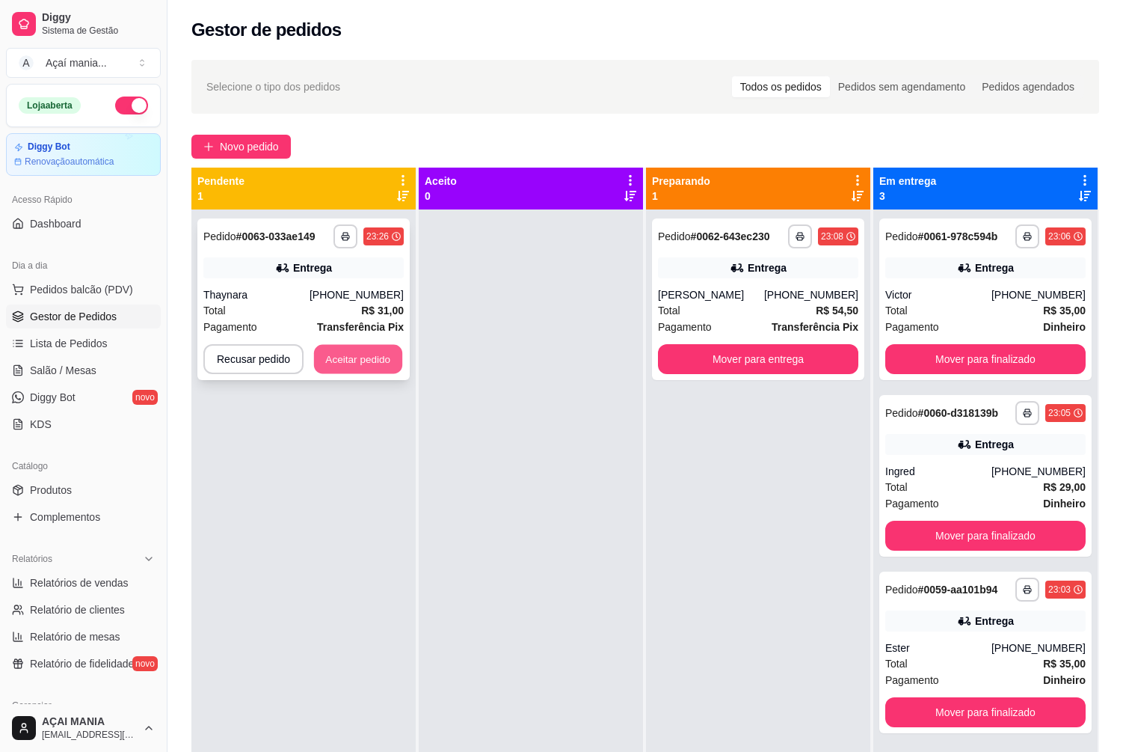
click at [343, 352] on button "Aceitar pedido" at bounding box center [358, 359] width 88 height 29
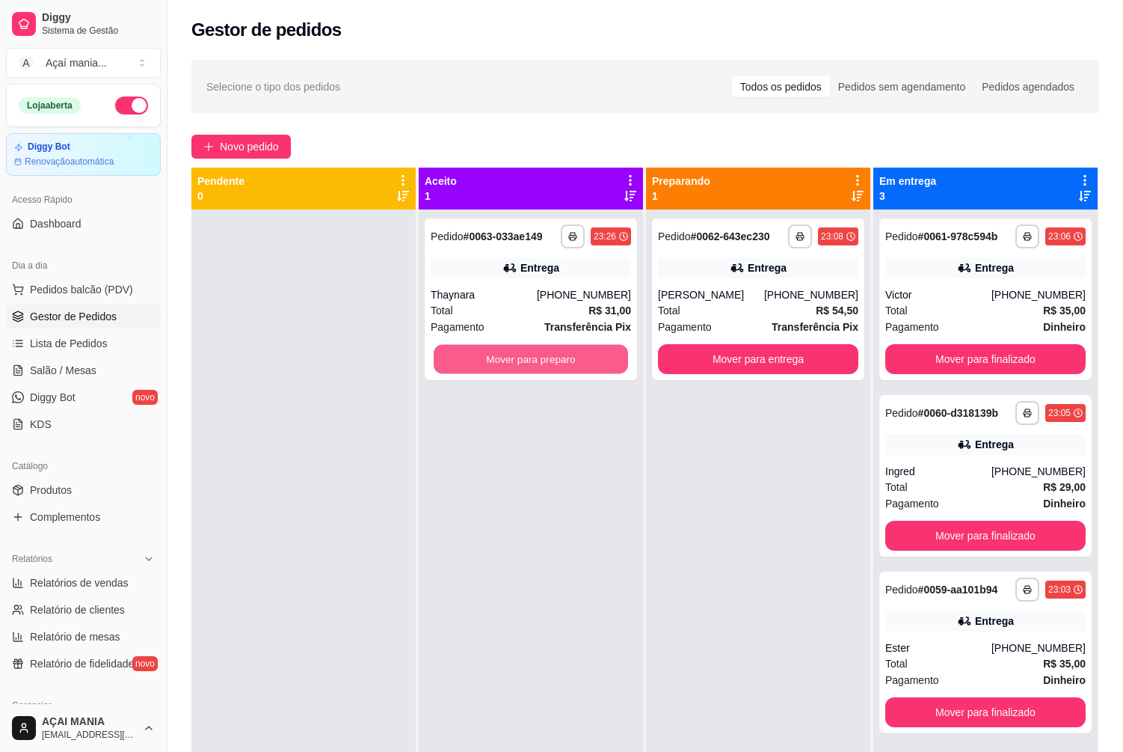
click at [525, 352] on button "Mover para preparo" at bounding box center [531, 359] width 194 height 29
click at [539, 368] on button "Mover para preparo" at bounding box center [531, 359] width 200 height 30
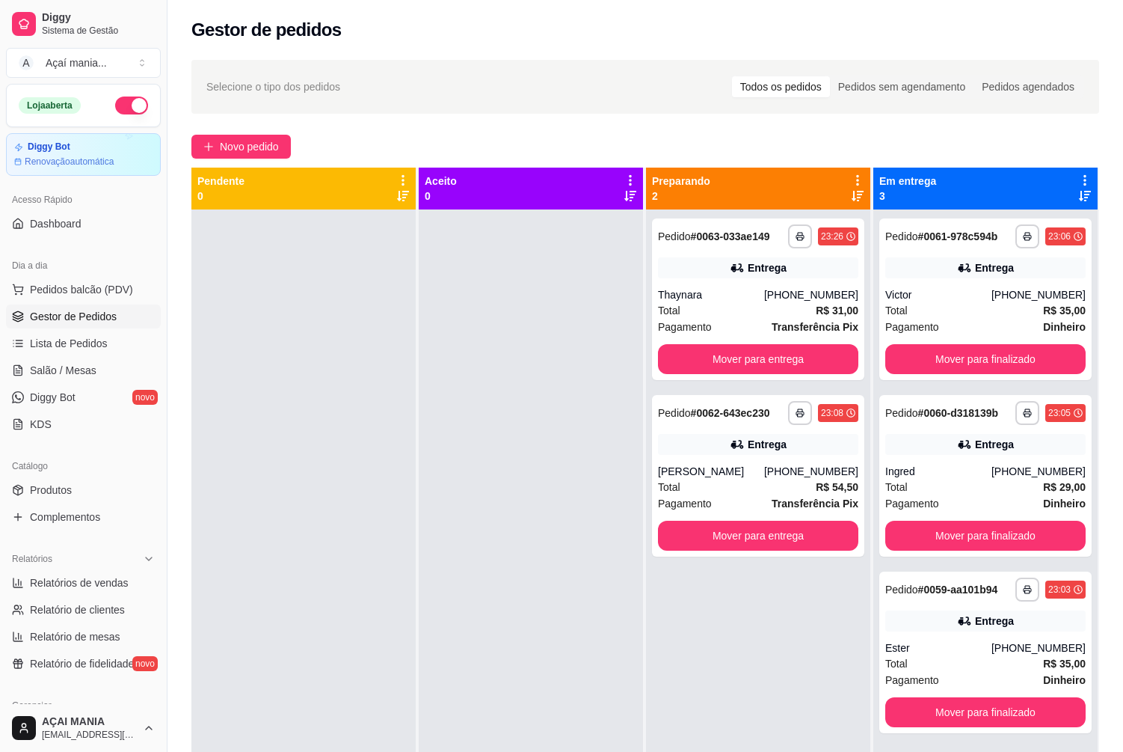
click at [271, 527] on div at bounding box center [303, 585] width 224 height 752
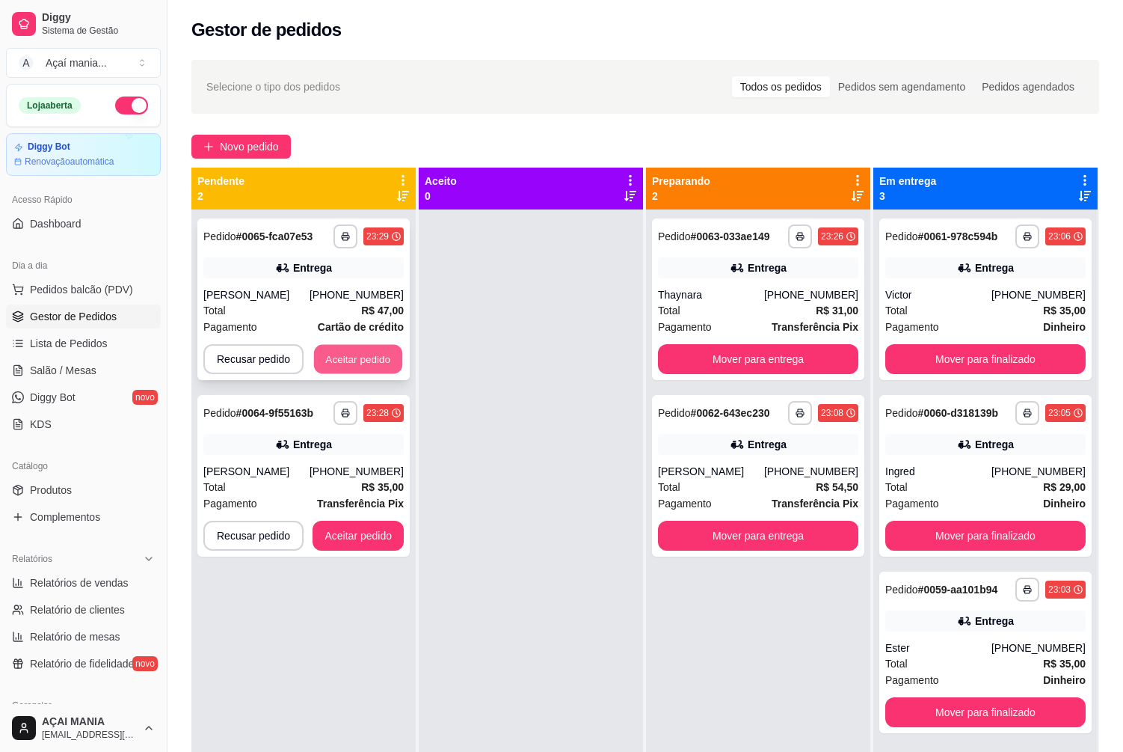
click at [373, 357] on button "Aceitar pedido" at bounding box center [358, 359] width 88 height 29
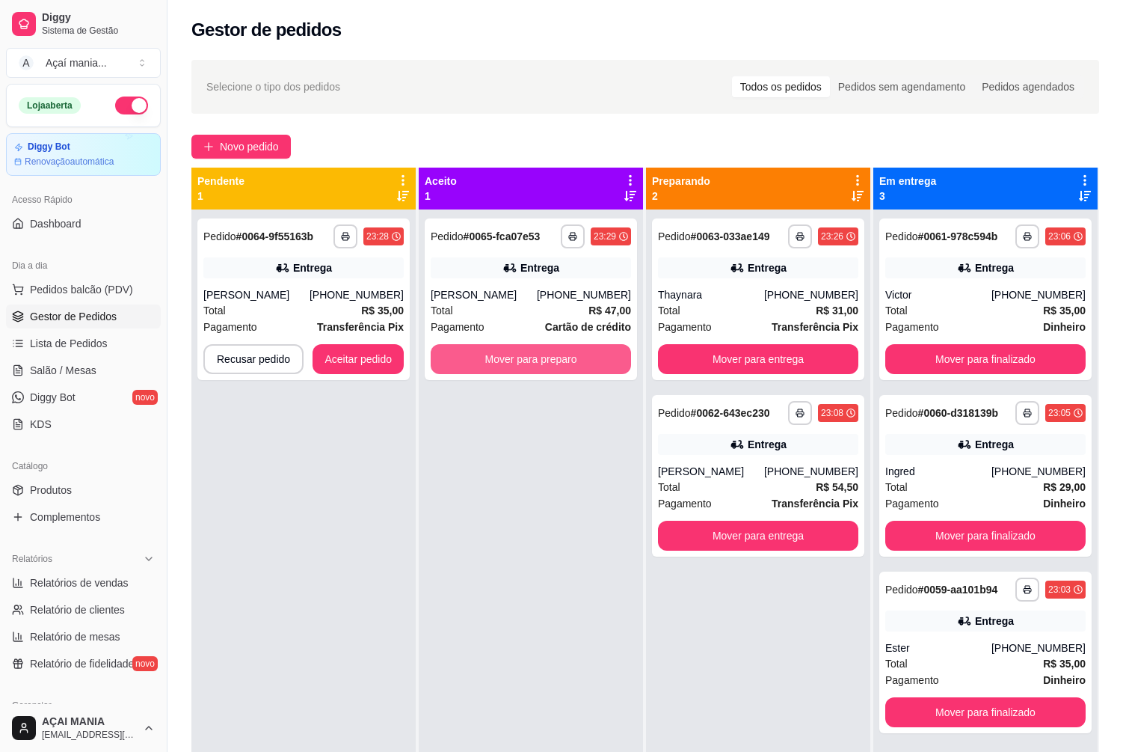
click at [495, 354] on button "Mover para preparo" at bounding box center [531, 359] width 200 height 30
click at [498, 356] on button "Mover para preparo" at bounding box center [531, 359] width 194 height 29
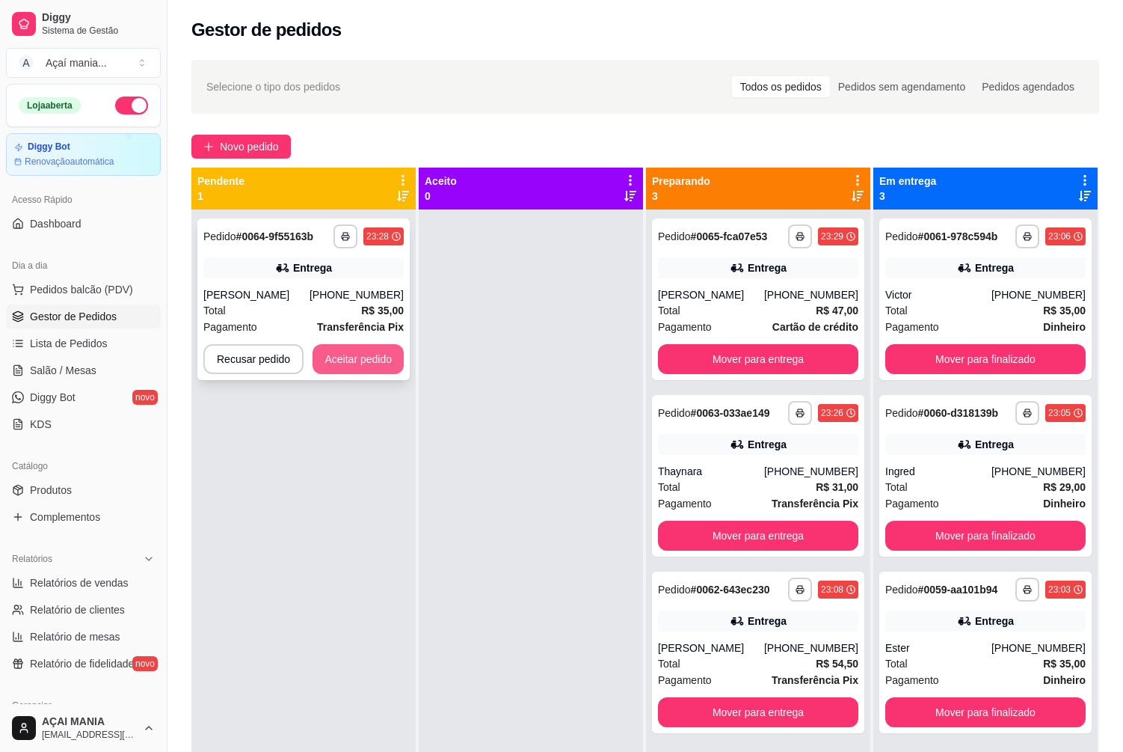
click at [349, 359] on button "Aceitar pedido" at bounding box center [358, 359] width 91 height 30
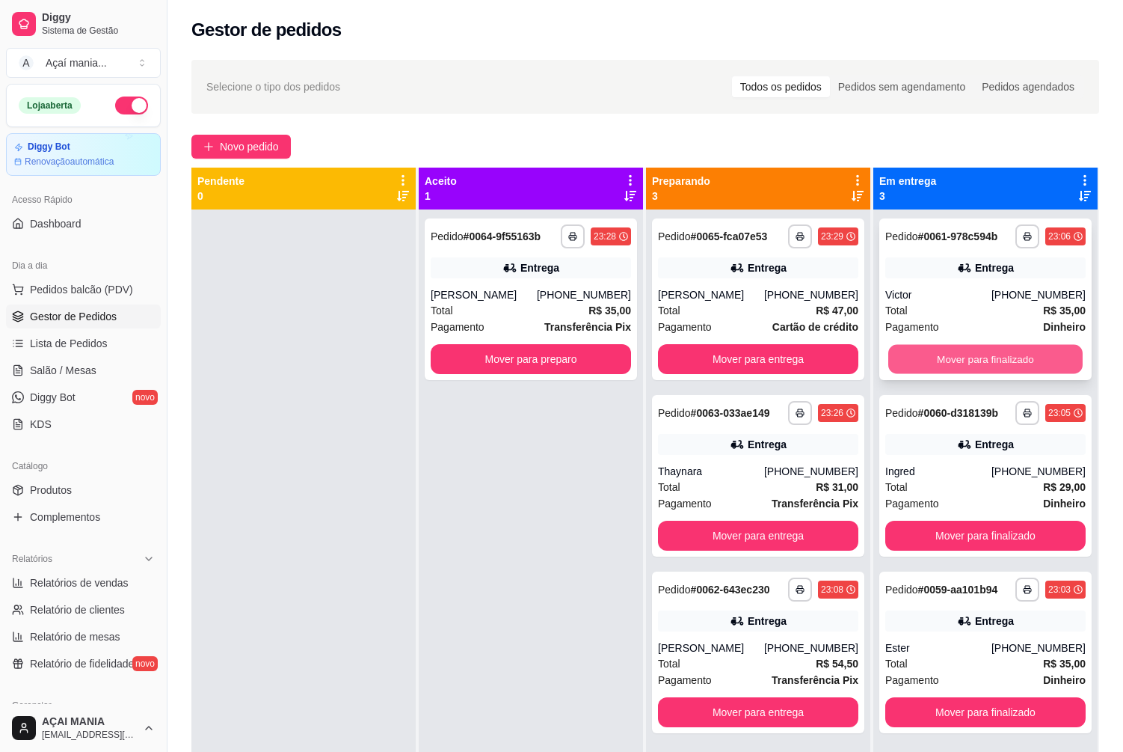
click at [917, 358] on button "Mover para finalizado" at bounding box center [985, 359] width 194 height 29
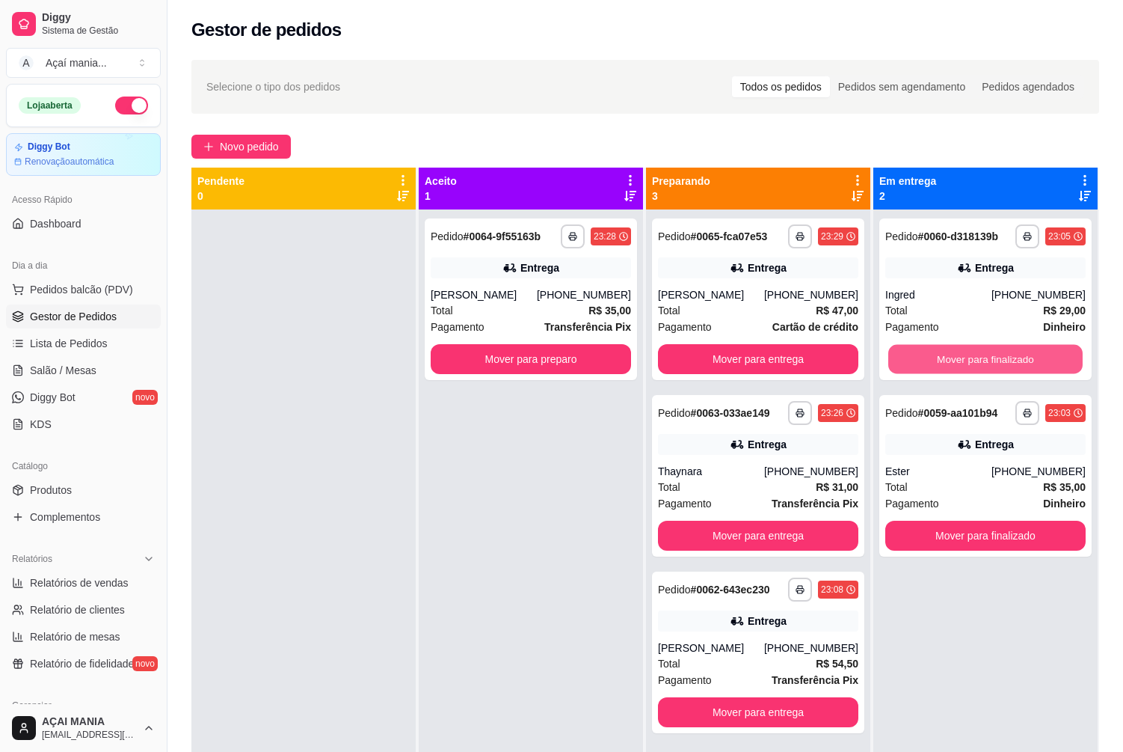
click at [917, 358] on button "Mover para finalizado" at bounding box center [985, 359] width 194 height 29
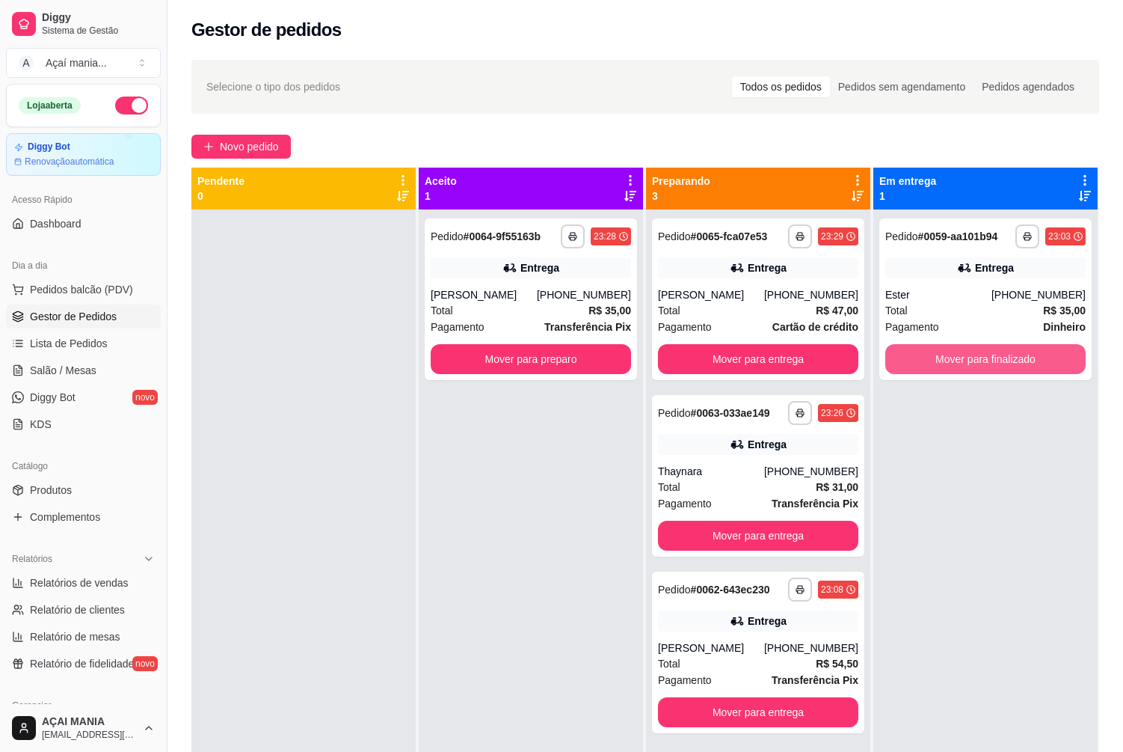
click at [917, 358] on button "Mover para finalizado" at bounding box center [985, 359] width 200 height 30
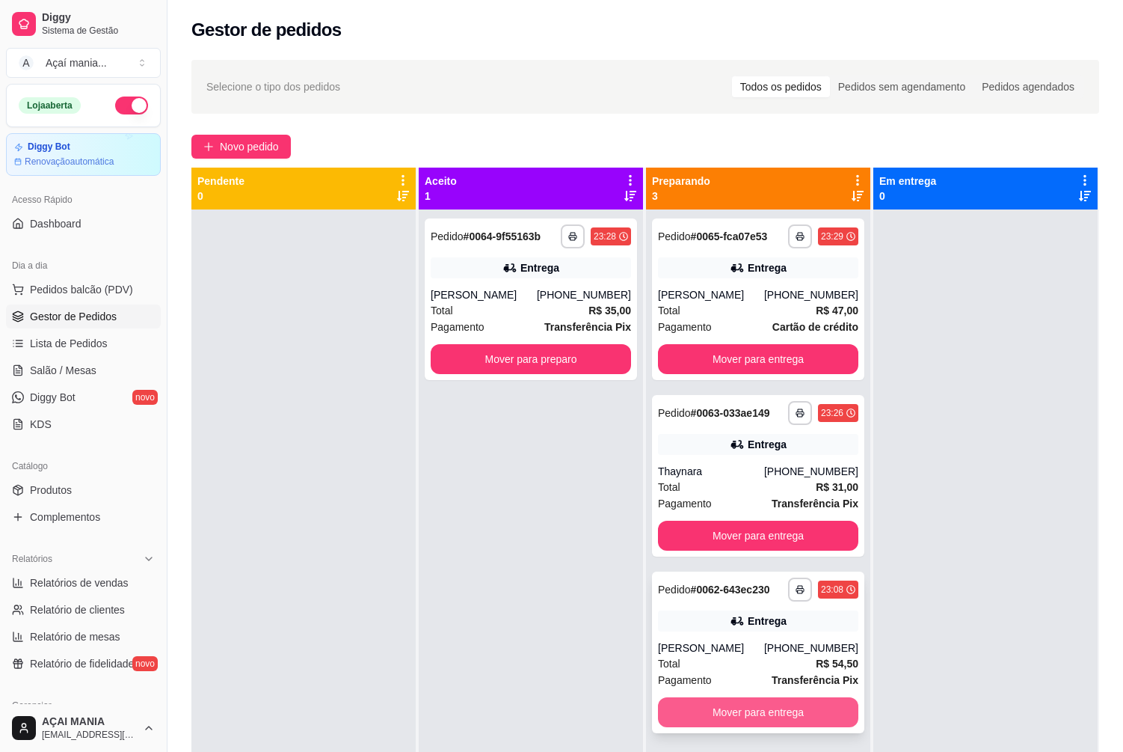
click at [832, 713] on button "Mover para entrega" at bounding box center [758, 712] width 200 height 30
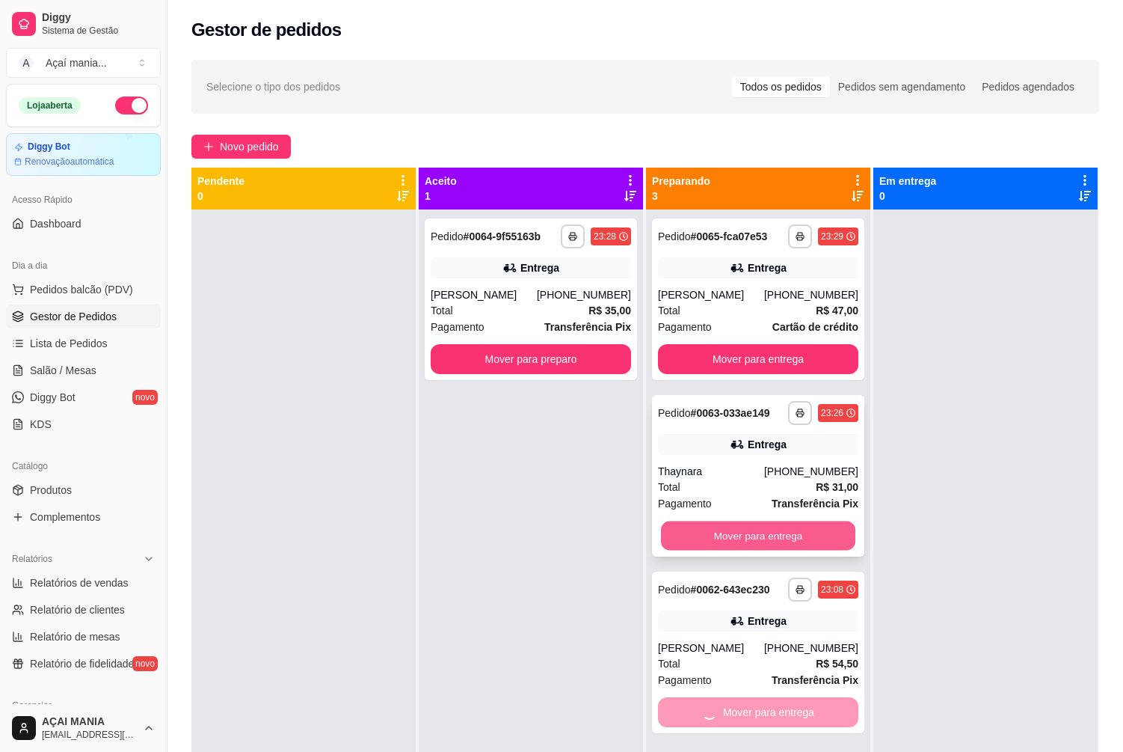
click at [812, 534] on button "Mover para entrega" at bounding box center [758, 535] width 194 height 29
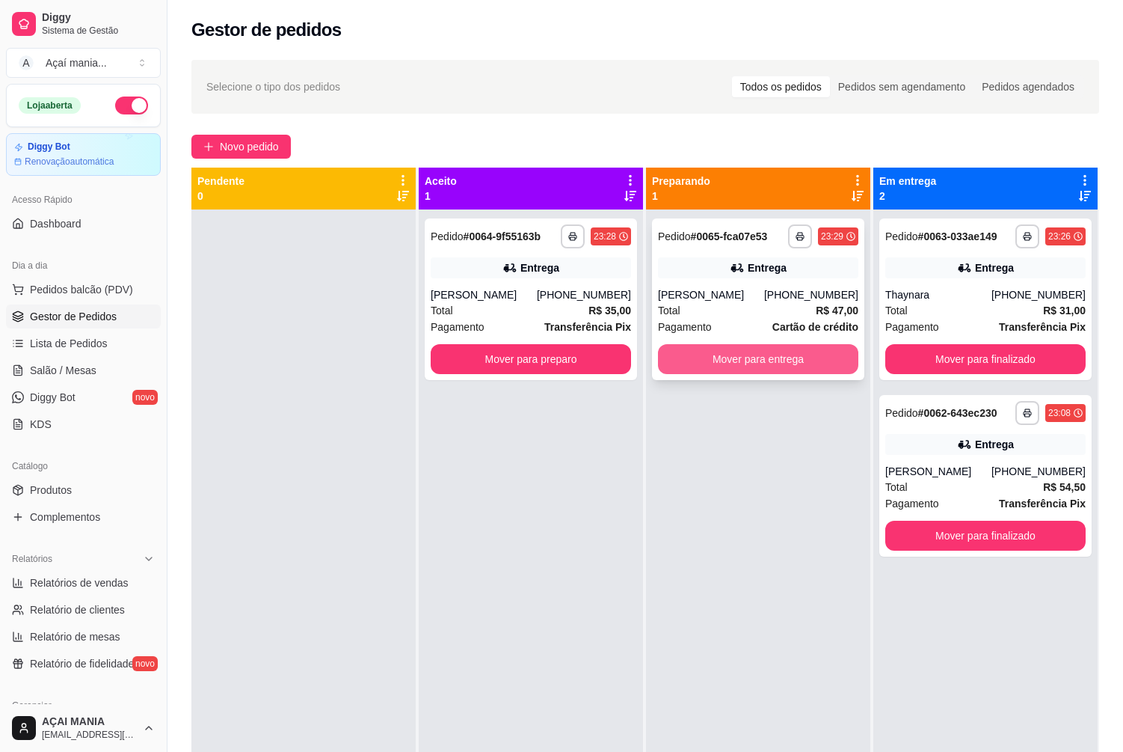
click at [801, 362] on button "Mover para entrega" at bounding box center [758, 359] width 200 height 30
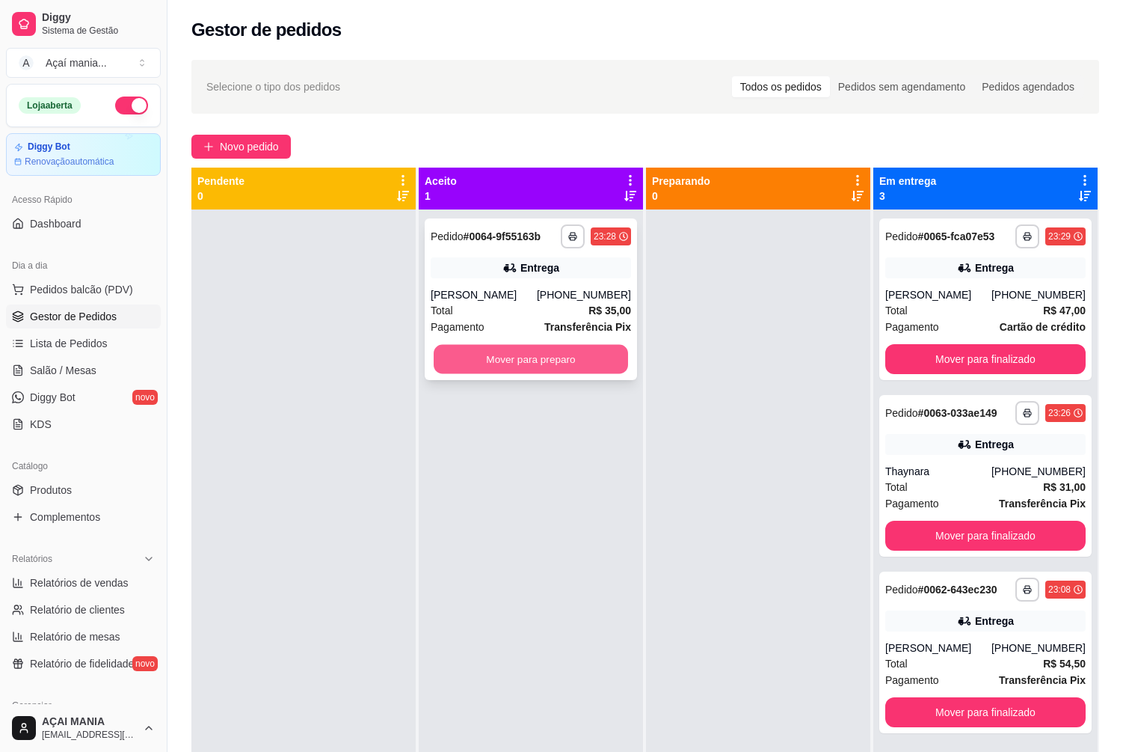
click at [577, 362] on button "Mover para preparo" at bounding box center [531, 359] width 194 height 29
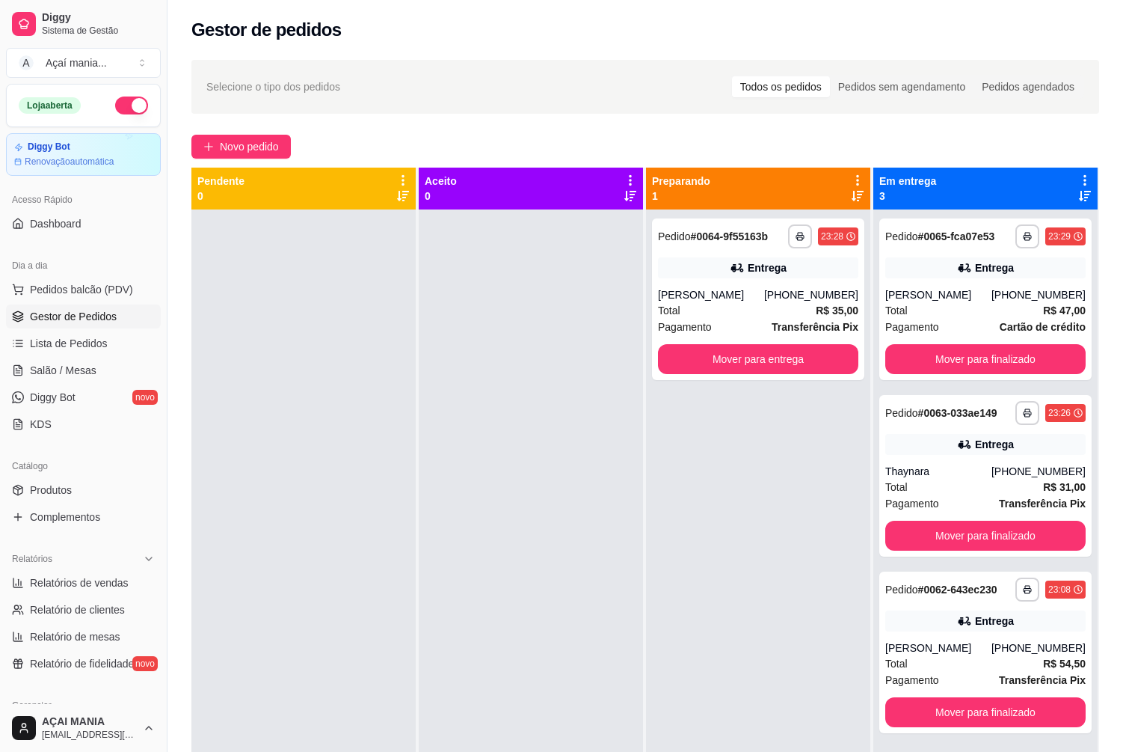
drag, startPoint x: 684, startPoint y: 594, endPoint x: 675, endPoint y: 597, distance: 10.2
click at [679, 595] on div "**********" at bounding box center [758, 585] width 224 height 752
drag, startPoint x: 779, startPoint y: 491, endPoint x: 549, endPoint y: 483, distance: 230.5
click at [548, 483] on div at bounding box center [531, 585] width 224 height 752
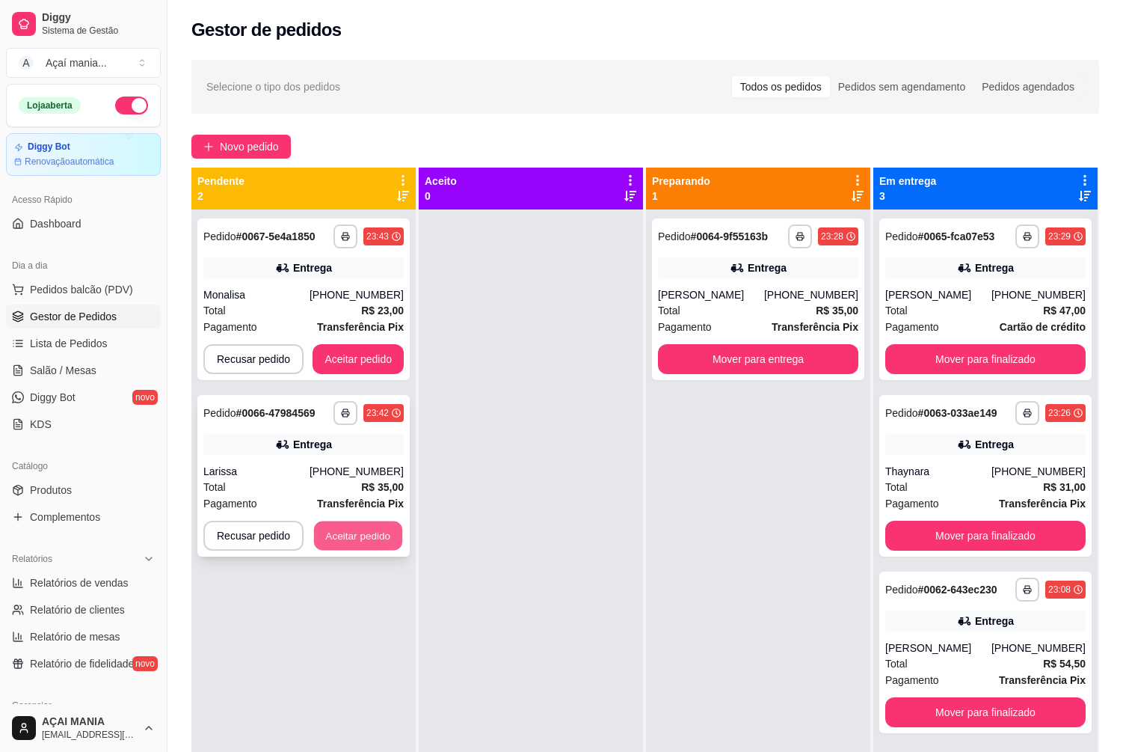
click at [339, 532] on button "Aceitar pedido" at bounding box center [358, 535] width 88 height 29
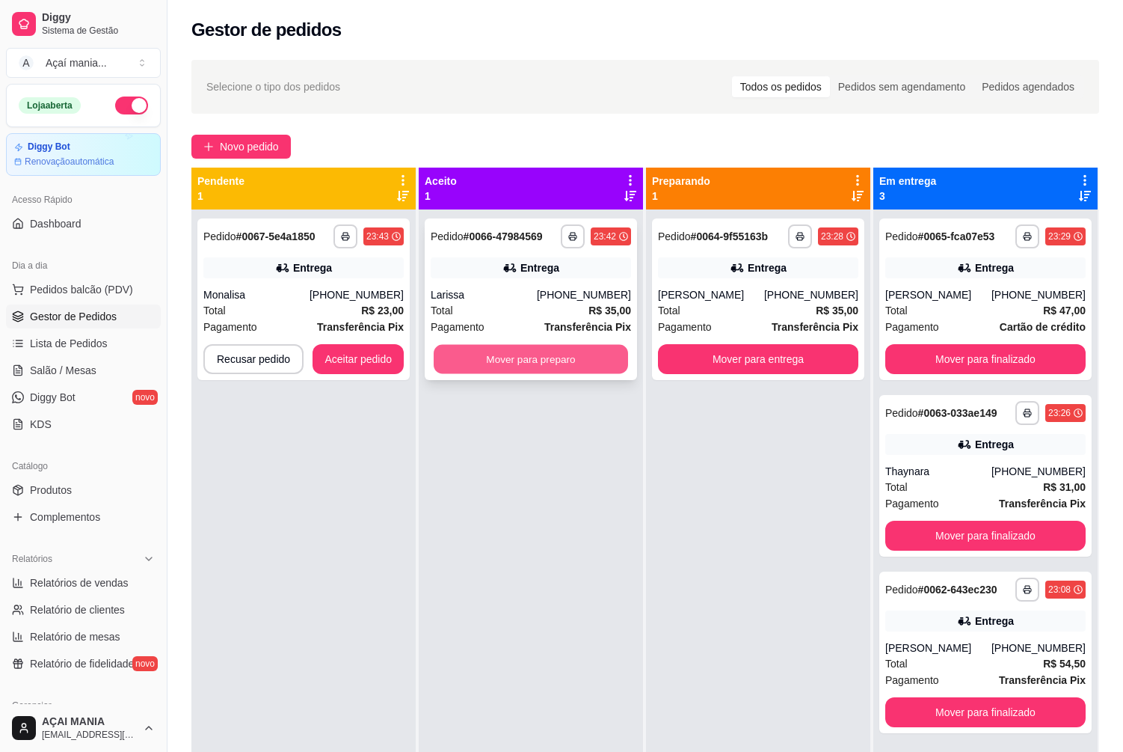
click at [487, 352] on button "Mover para preparo" at bounding box center [531, 359] width 194 height 29
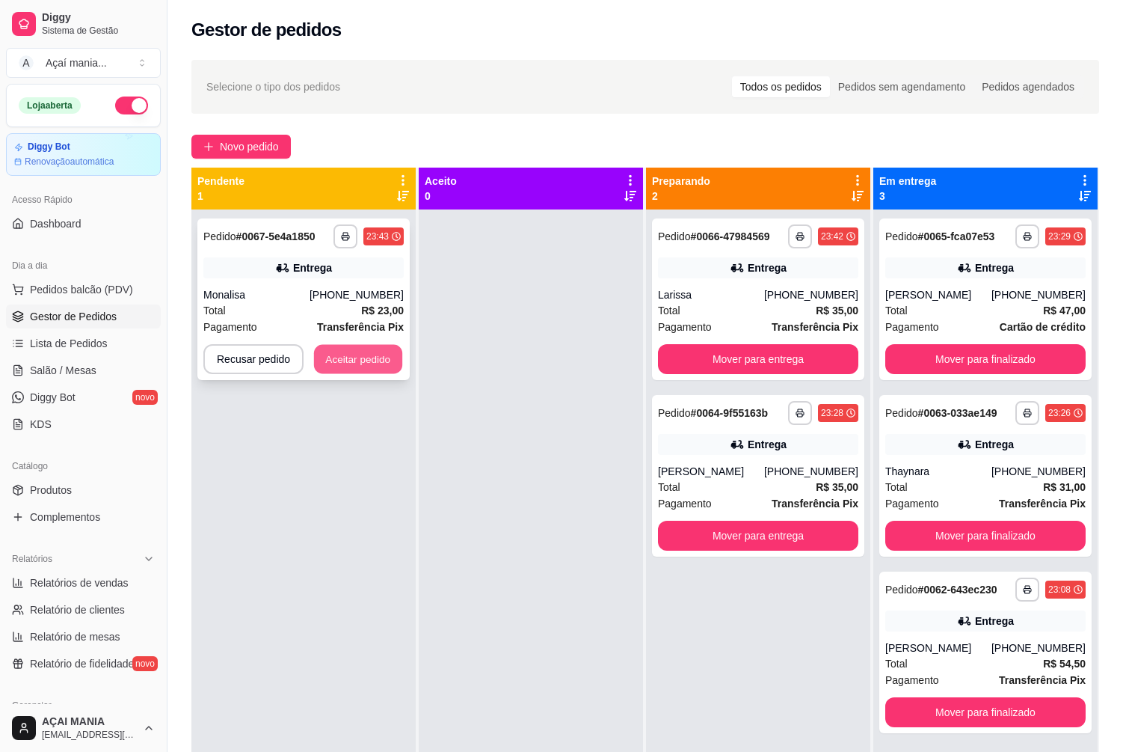
click at [330, 357] on button "Aceitar pedido" at bounding box center [358, 359] width 88 height 29
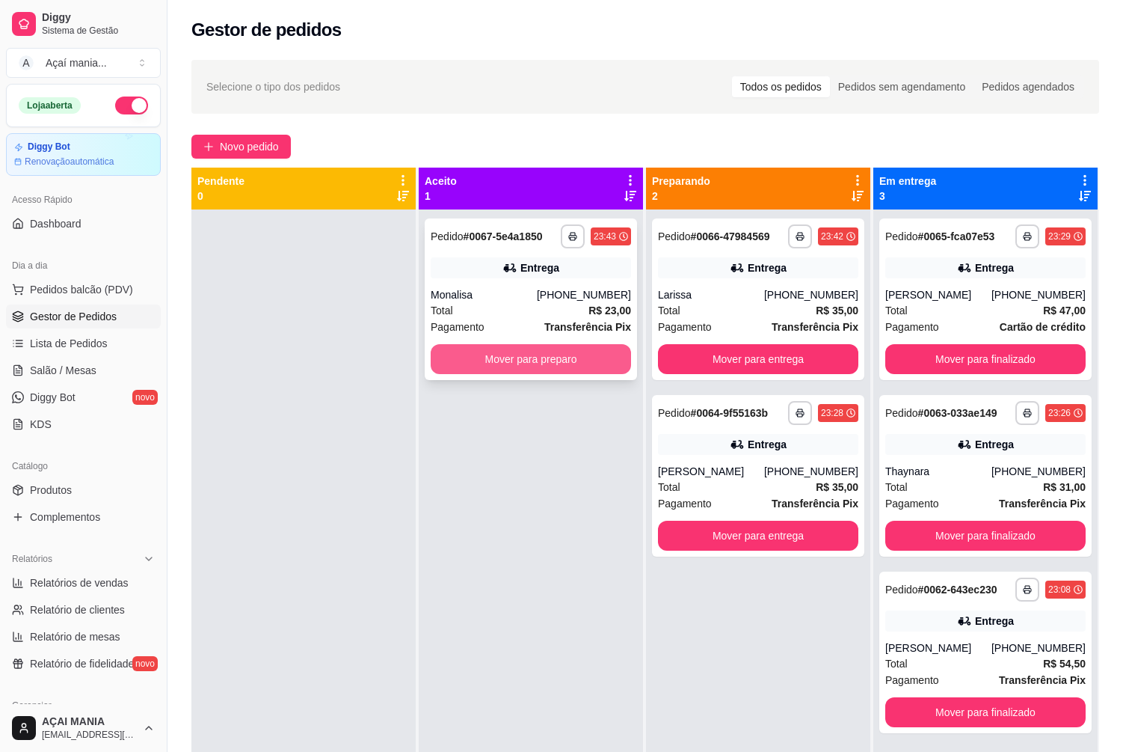
click at [469, 359] on button "Mover para preparo" at bounding box center [531, 359] width 200 height 30
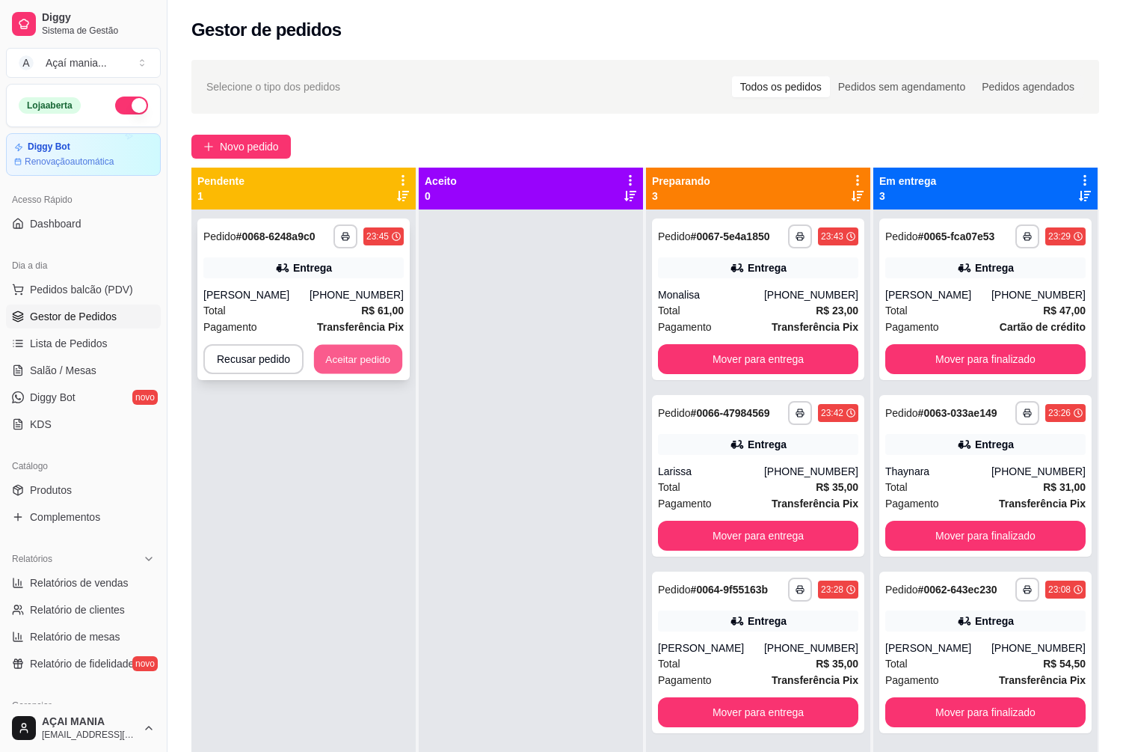
click at [383, 366] on button "Aceitar pedido" at bounding box center [358, 359] width 88 height 29
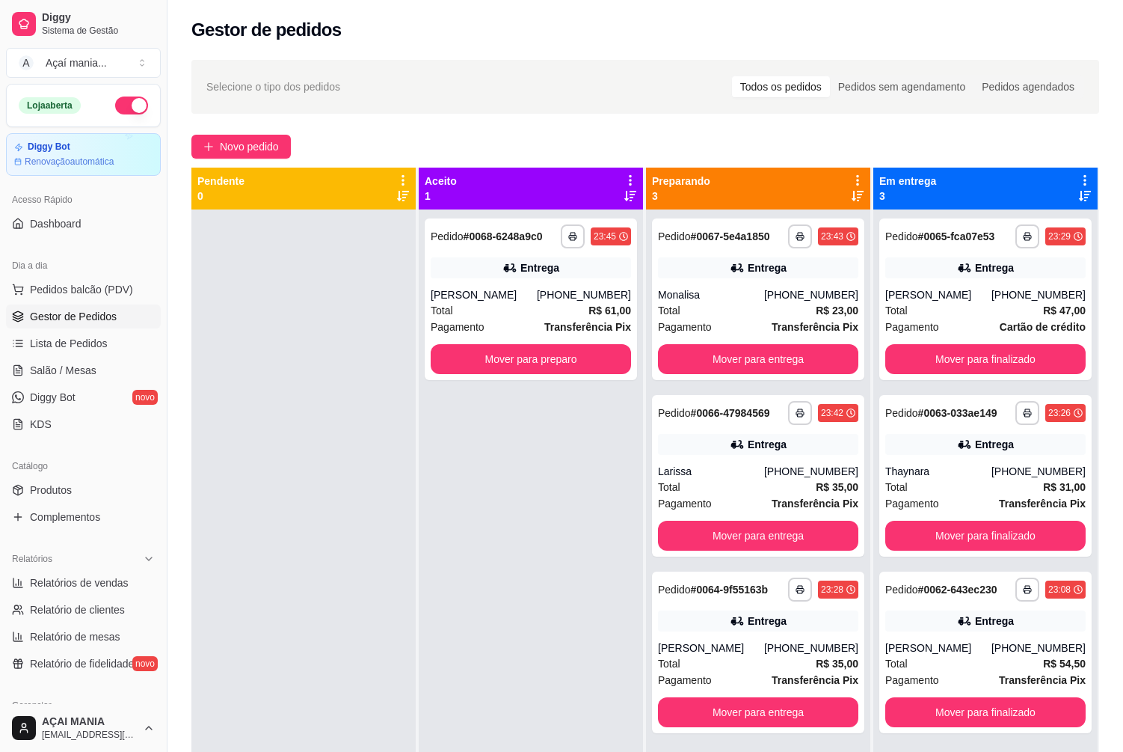
click at [273, 404] on div at bounding box center [303, 585] width 224 height 752
click at [392, 556] on div at bounding box center [303, 585] width 224 height 752
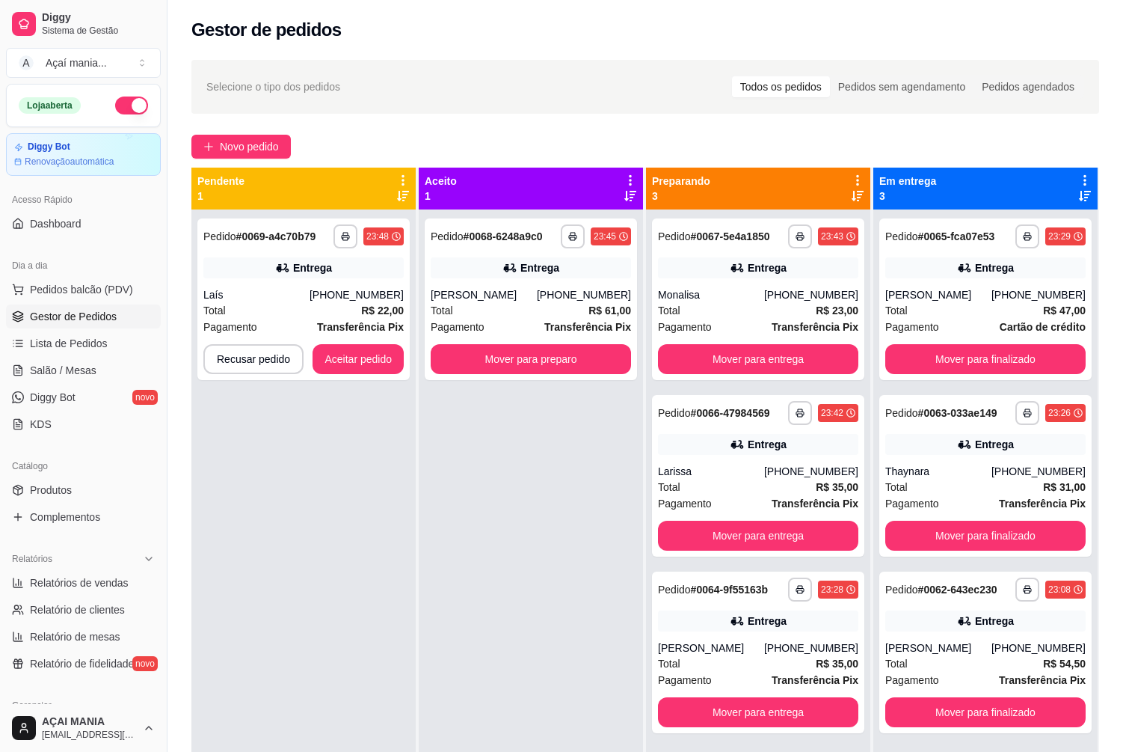
click at [218, 457] on div "**********" at bounding box center [303, 585] width 224 height 752
click at [352, 370] on button "Aceitar pedido" at bounding box center [358, 359] width 88 height 29
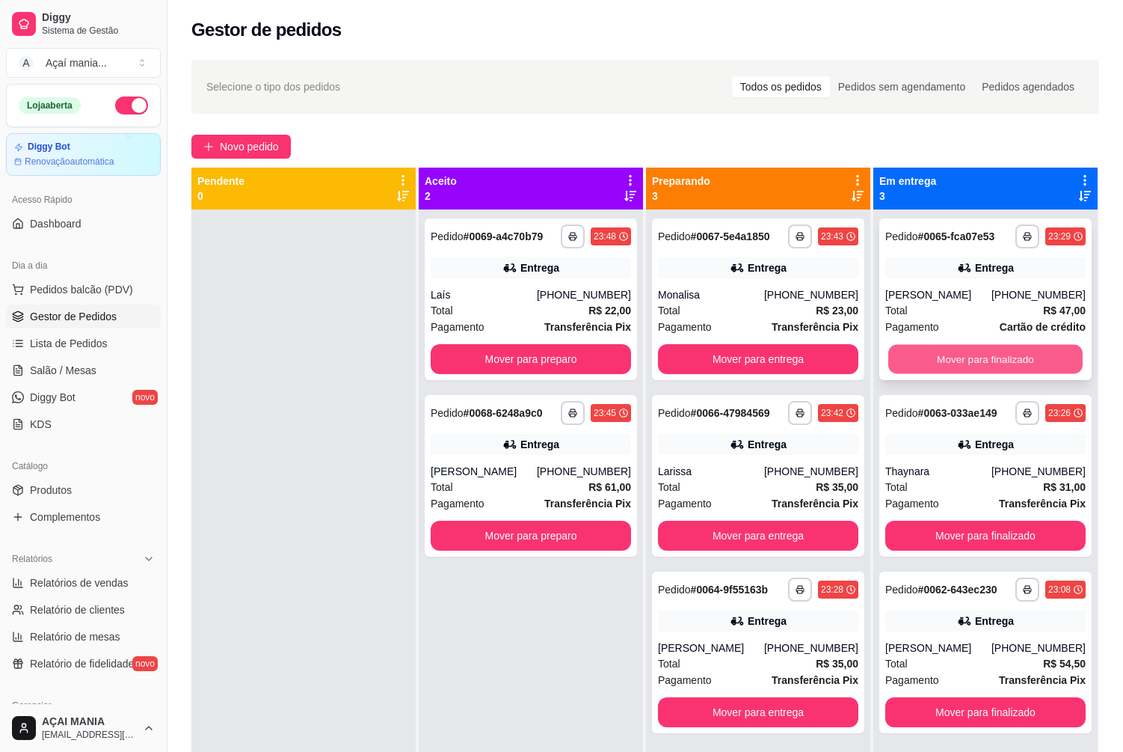
click at [1048, 354] on button "Mover para finalizado" at bounding box center [985, 359] width 194 height 29
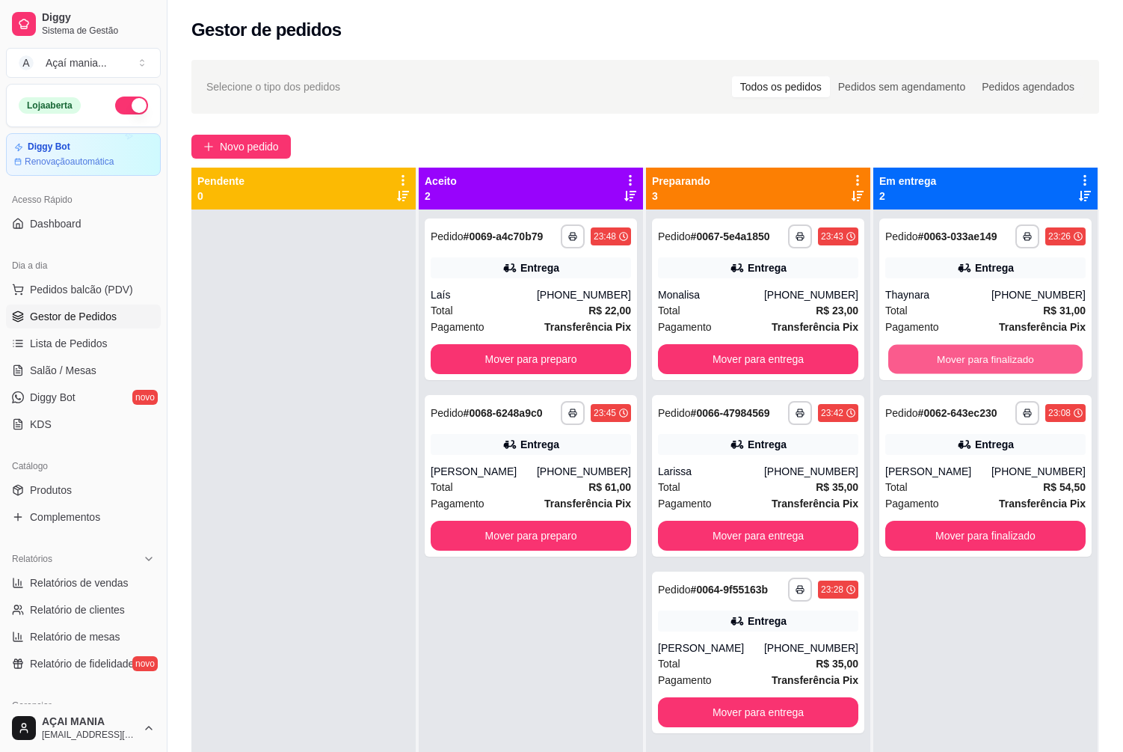
click at [1048, 354] on button "Mover para finalizado" at bounding box center [985, 359] width 194 height 29
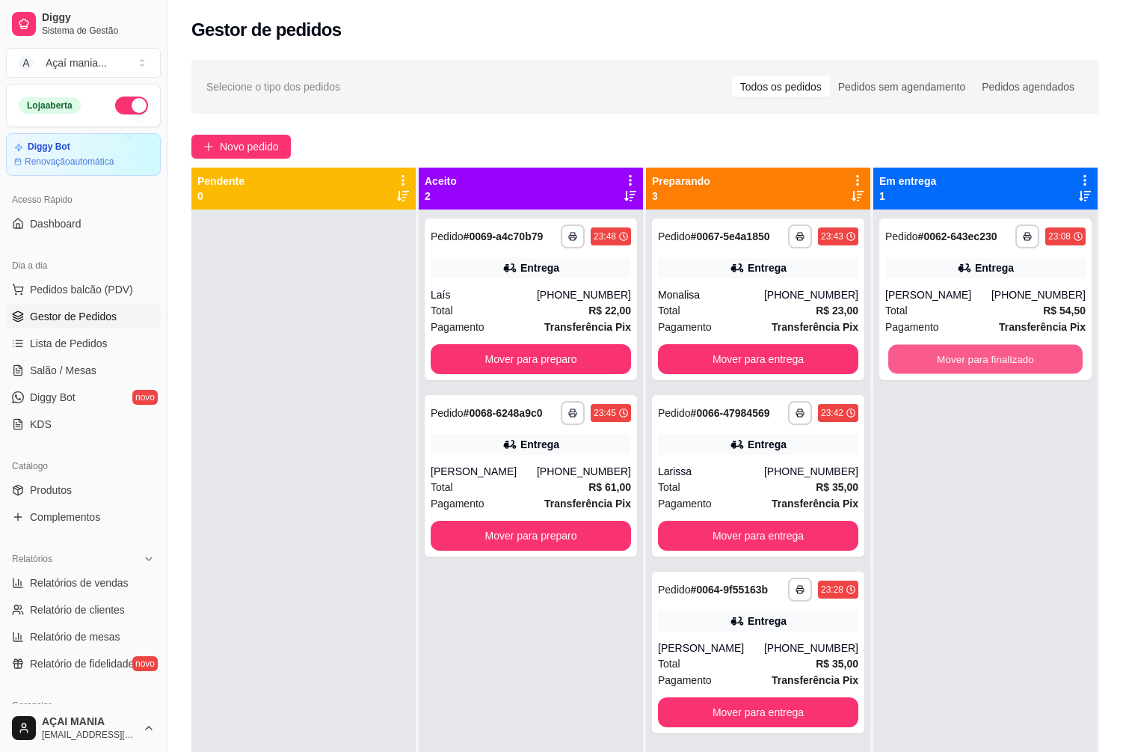
click at [1048, 354] on button "Mover para finalizado" at bounding box center [985, 359] width 194 height 29
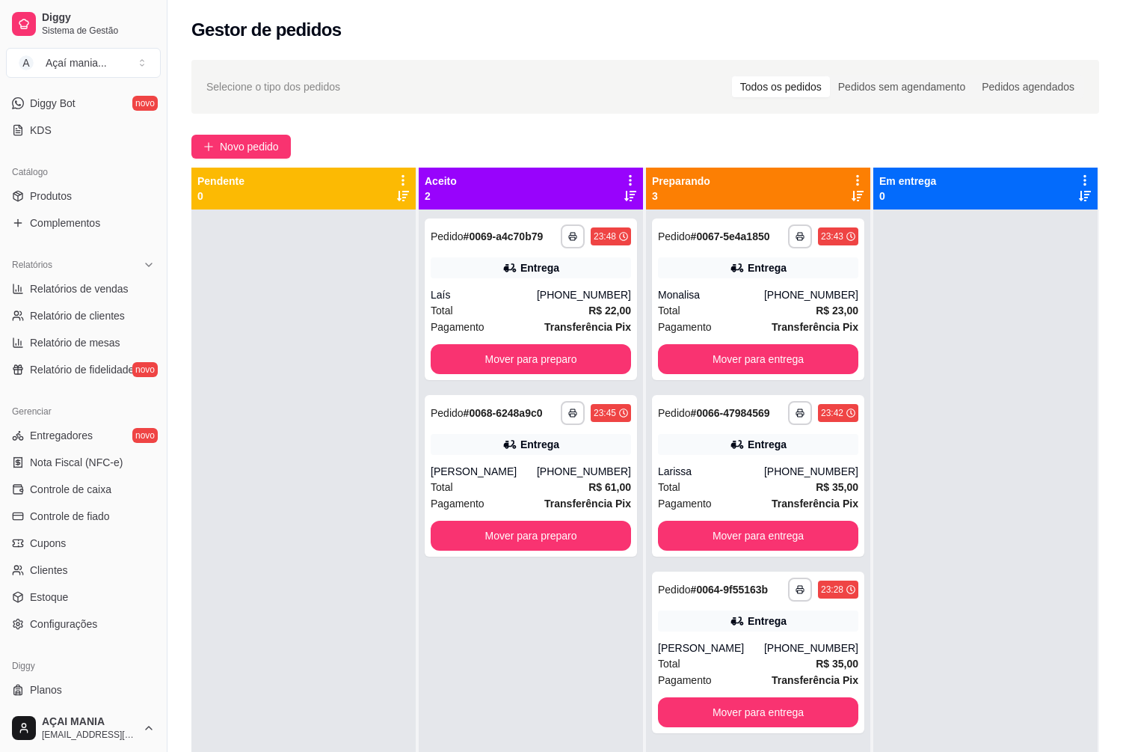
scroll to position [325, 0]
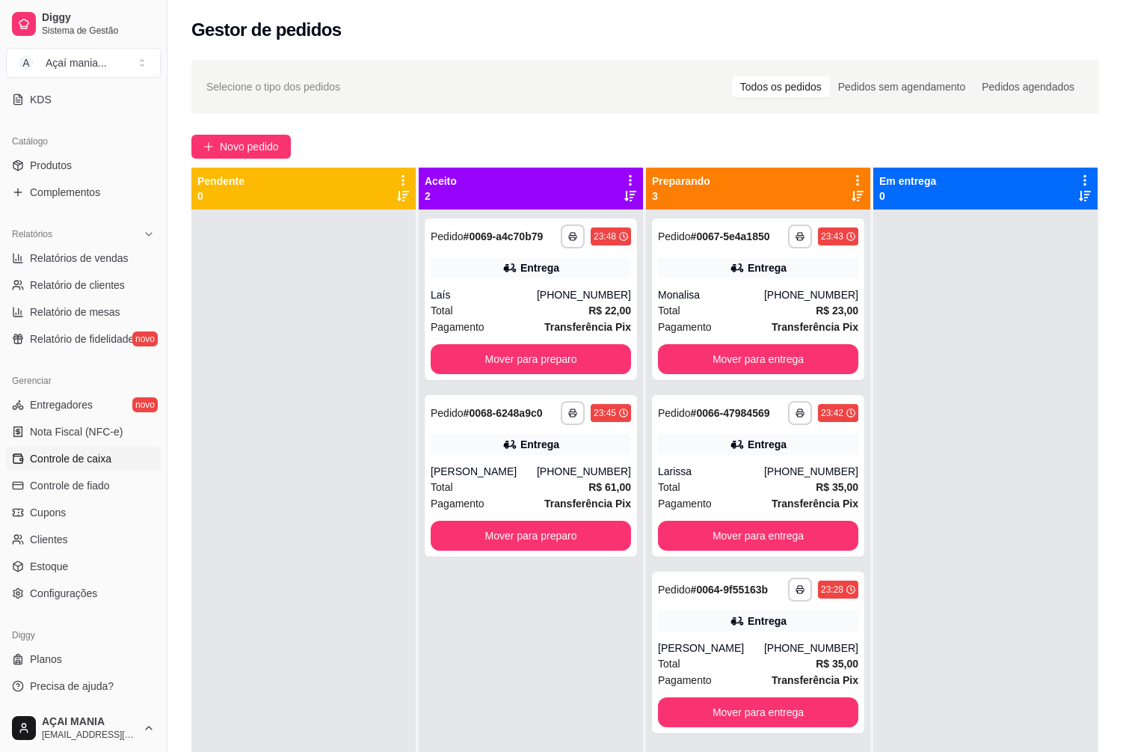
click at [98, 462] on span "Controle de caixa" at bounding box center [71, 458] width 82 height 15
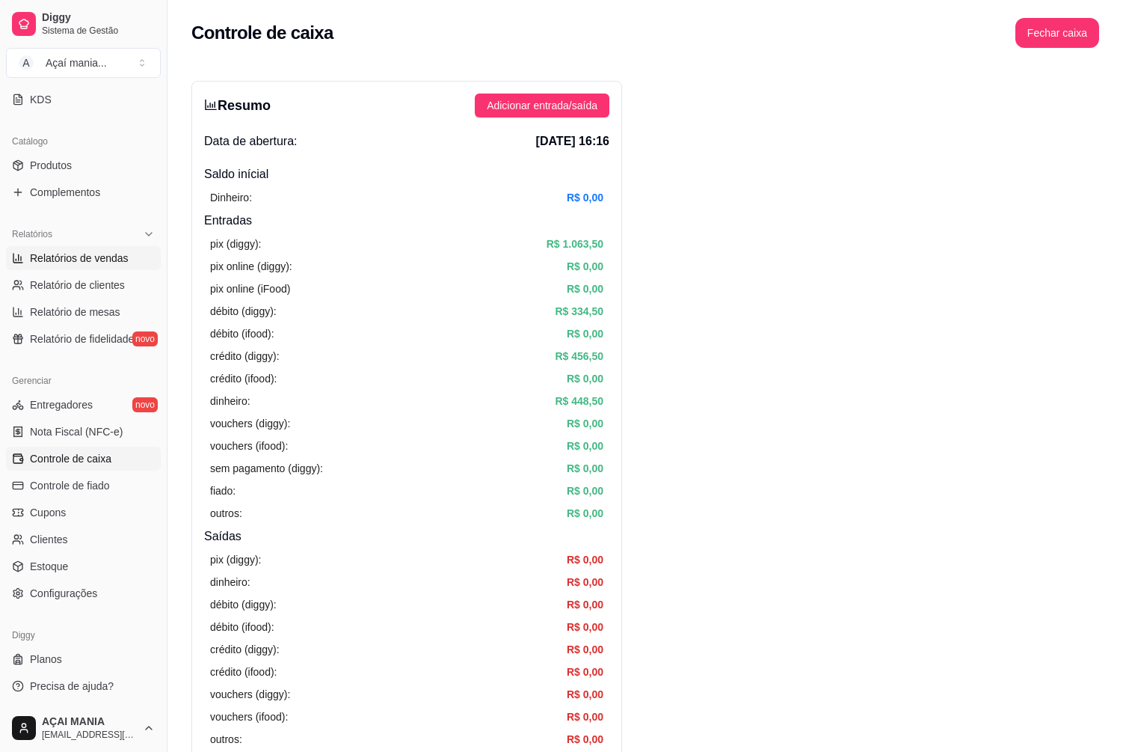
click at [46, 256] on span "Relatórios de vendas" at bounding box center [79, 258] width 99 height 15
select select "ALL"
select select "0"
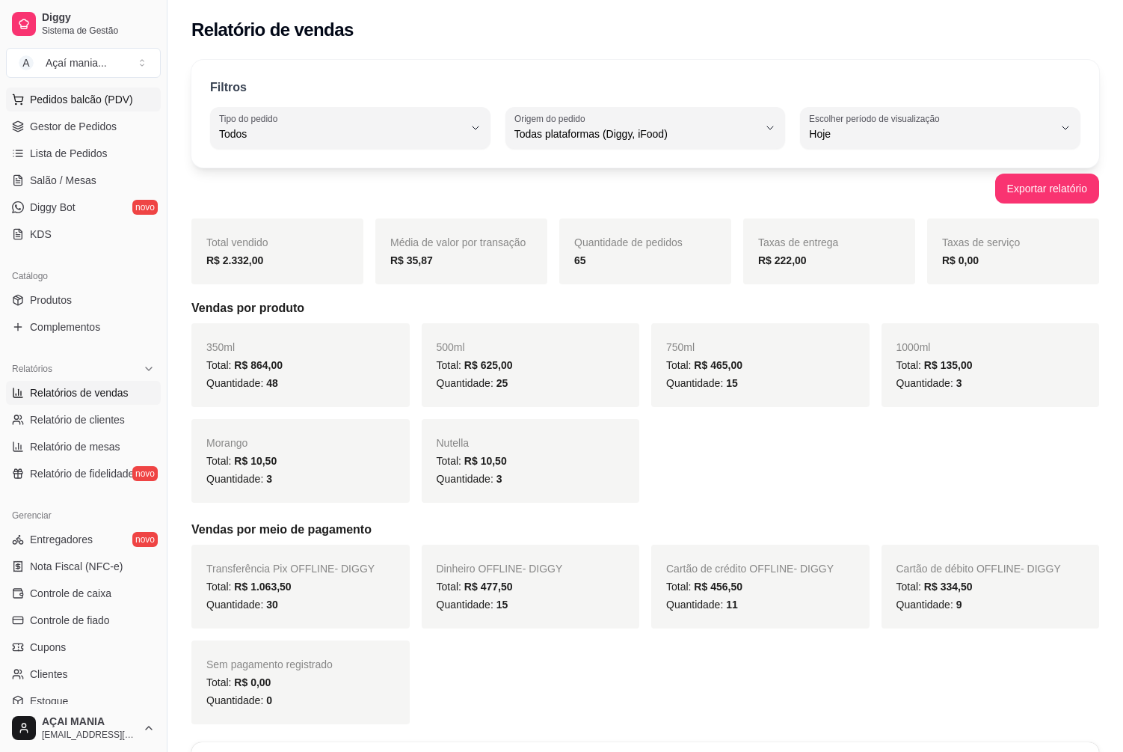
scroll to position [25, 0]
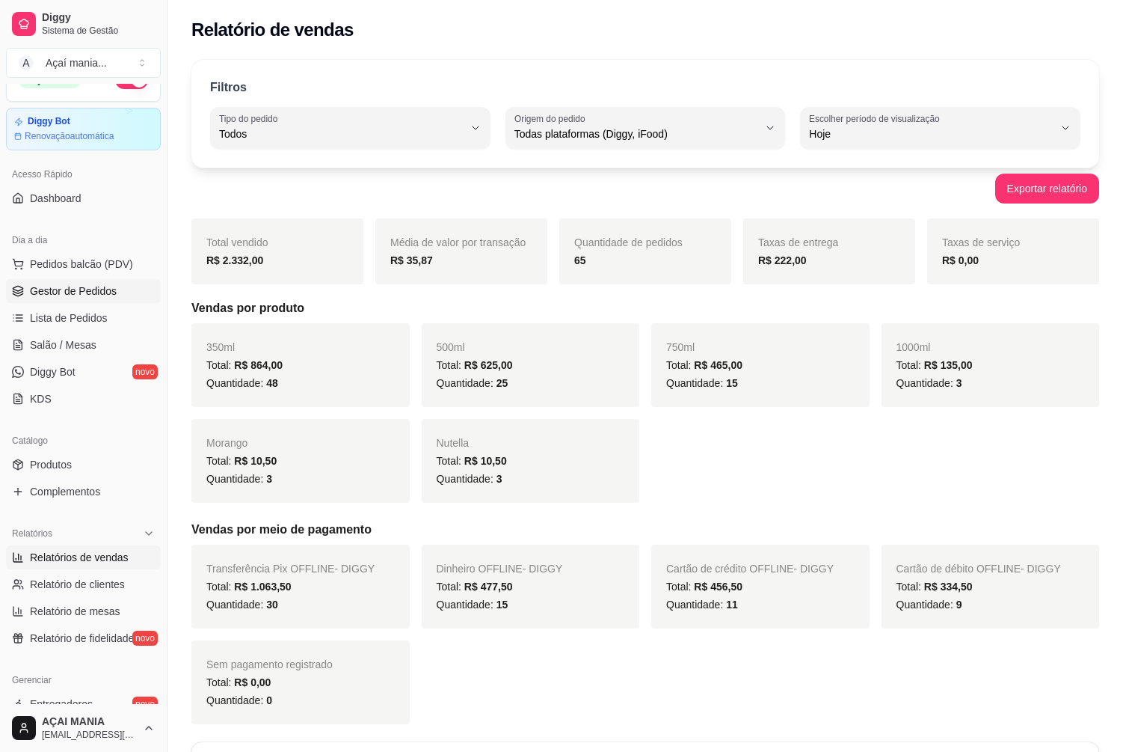
click at [65, 293] on span "Gestor de Pedidos" at bounding box center [73, 290] width 87 height 15
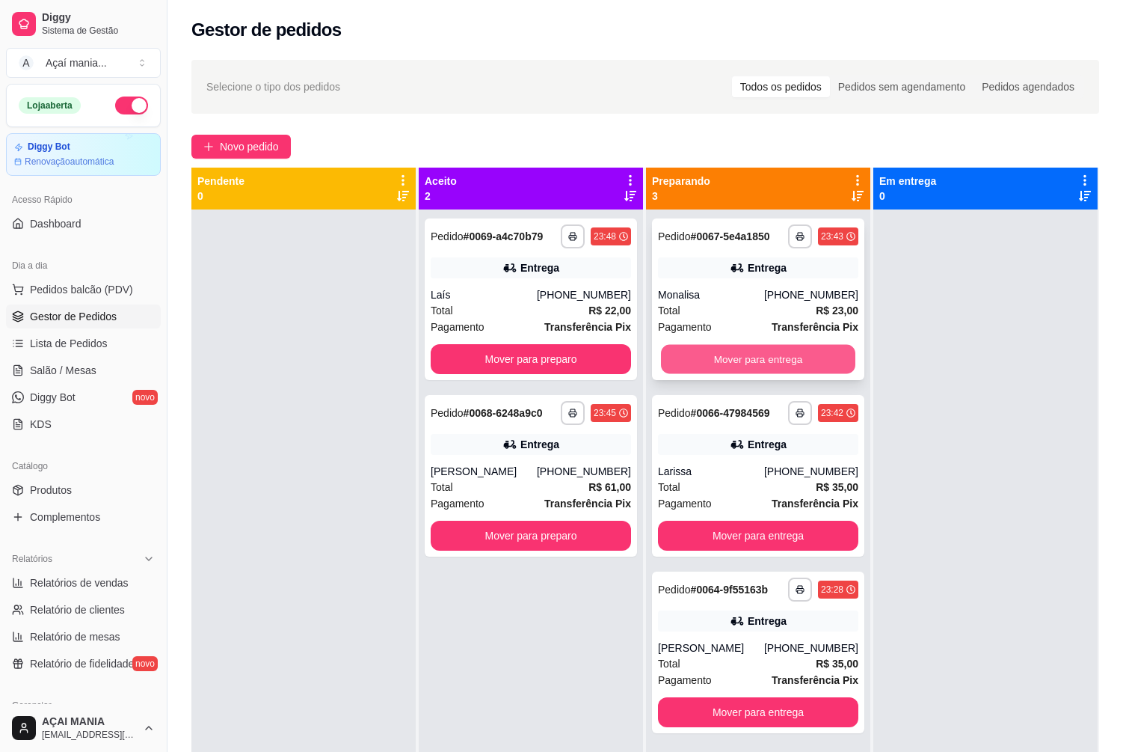
click at [758, 354] on button "Mover para entrega" at bounding box center [758, 359] width 194 height 29
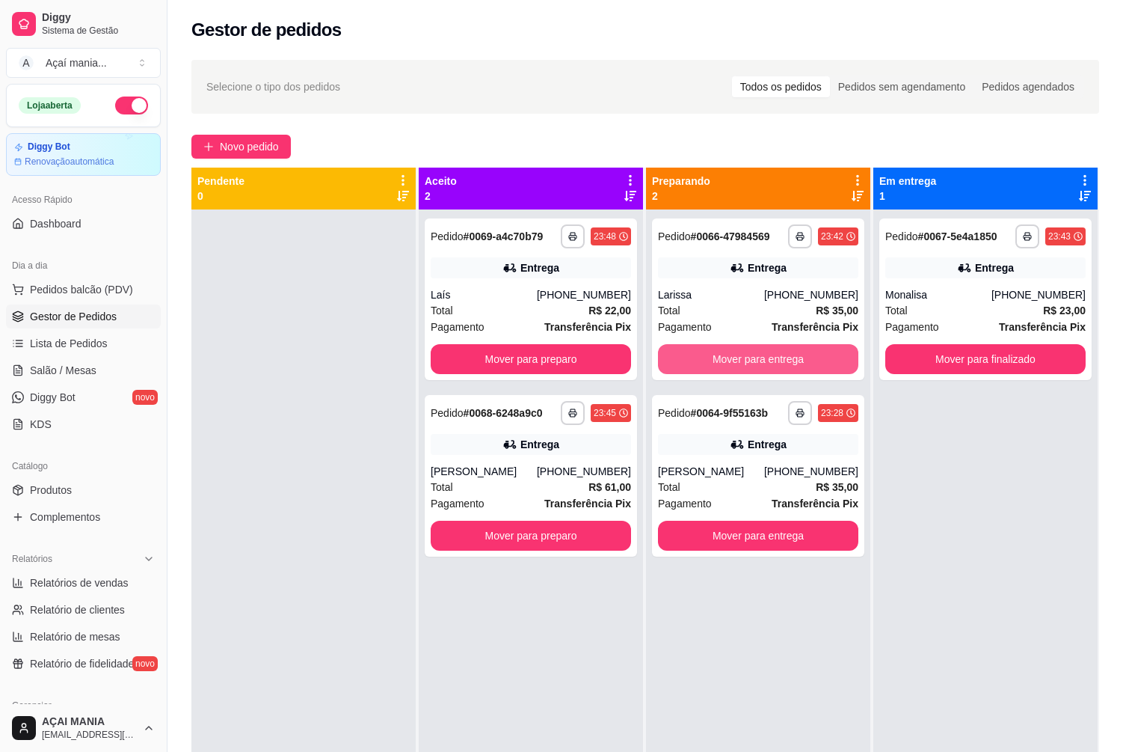
click at [758, 354] on button "Mover para entrega" at bounding box center [758, 359] width 200 height 30
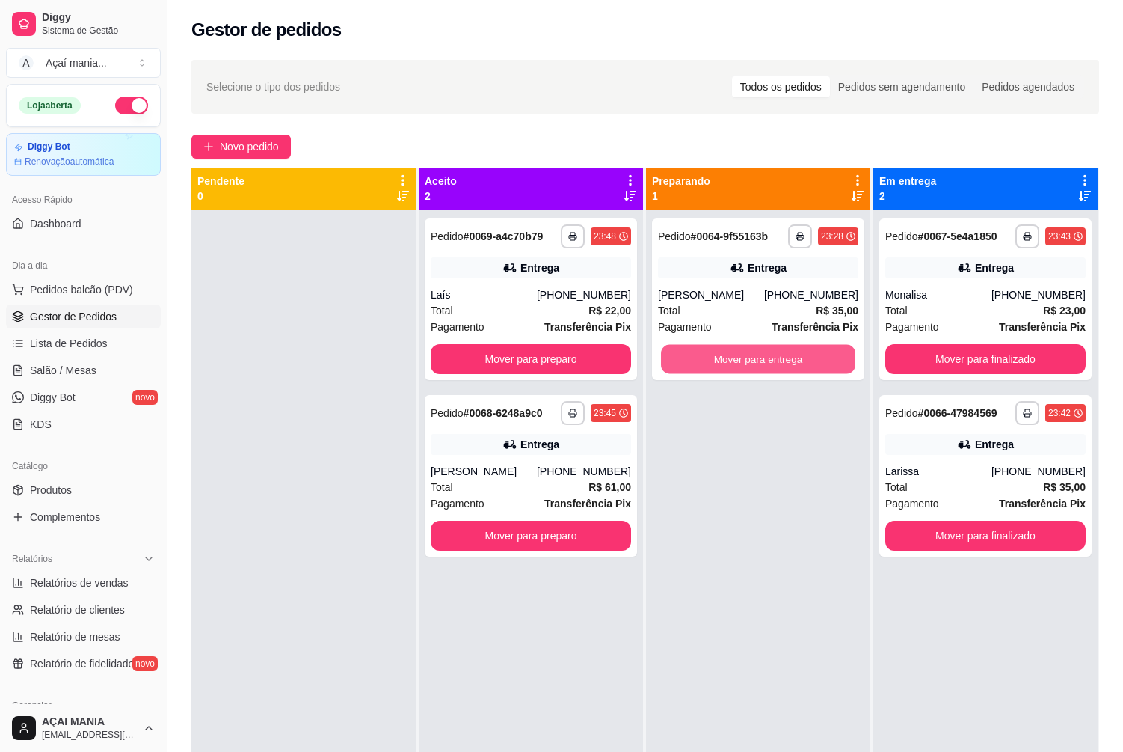
click at [758, 354] on button "Mover para entrega" at bounding box center [758, 359] width 194 height 29
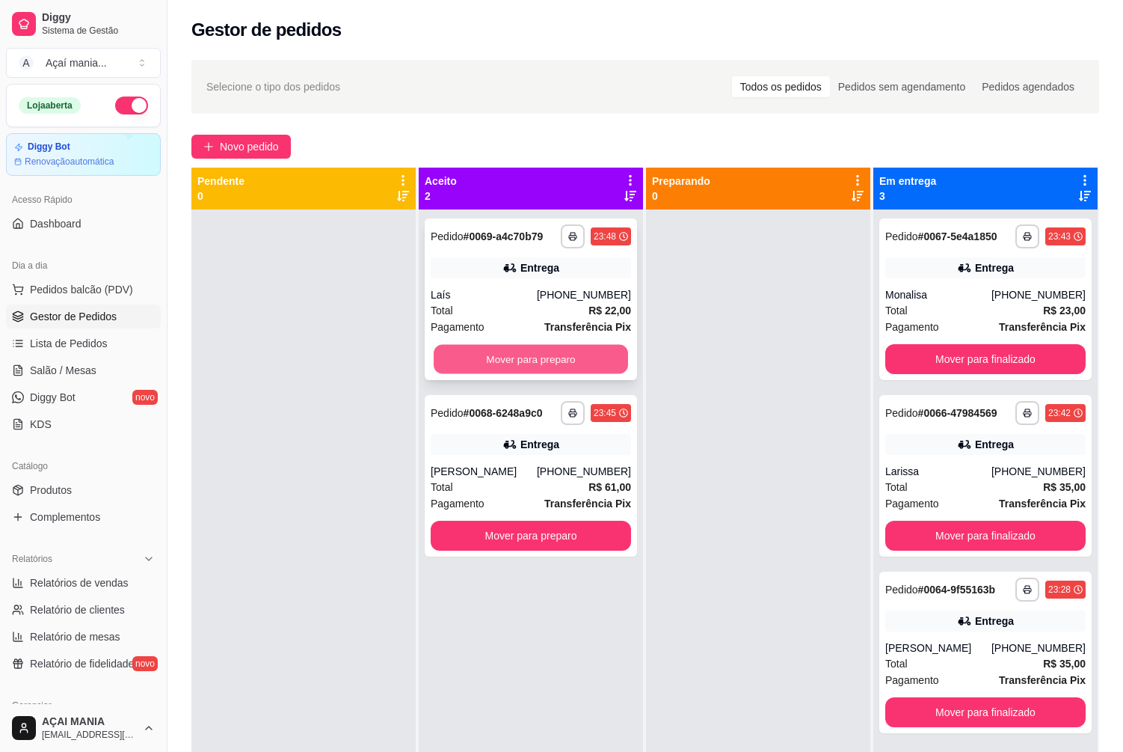
click at [461, 363] on button "Mover para preparo" at bounding box center [531, 359] width 194 height 29
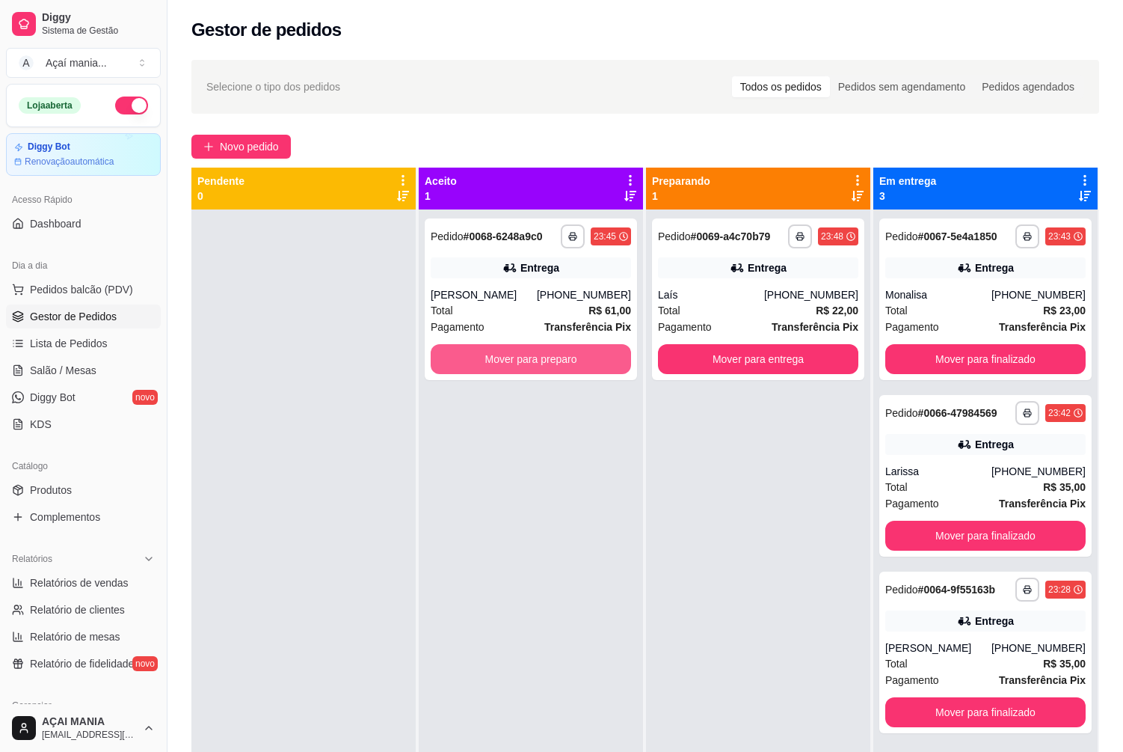
click at [465, 362] on button "Mover para preparo" at bounding box center [531, 359] width 200 height 30
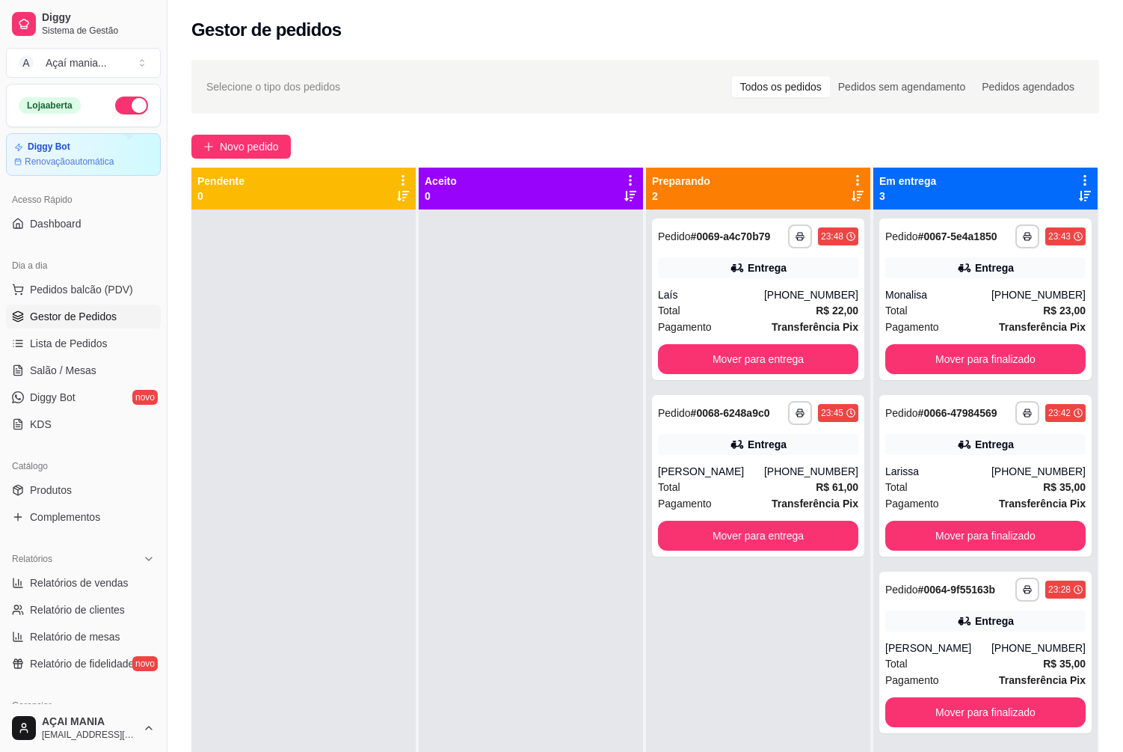
click at [558, 524] on div at bounding box center [531, 585] width 224 height 752
click at [123, 108] on button "button" at bounding box center [131, 105] width 33 height 18
click at [805, 354] on button "Mover para entrega" at bounding box center [758, 359] width 194 height 29
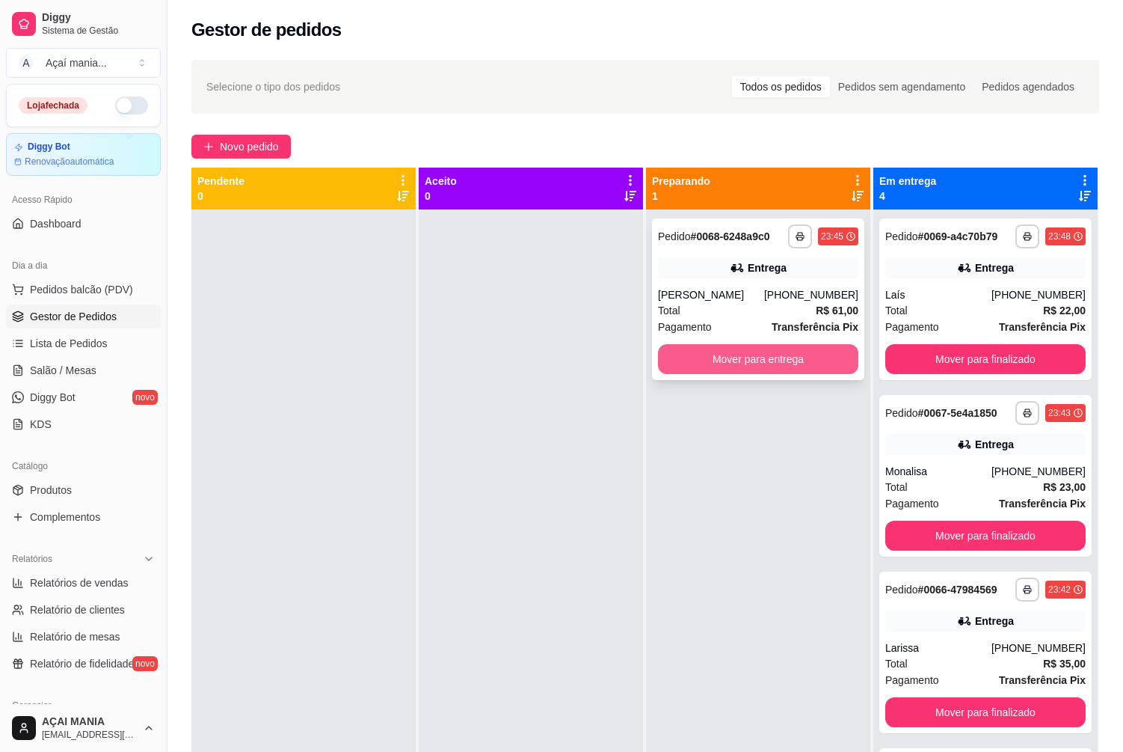
click at [805, 357] on button "Mover para entrega" at bounding box center [758, 359] width 200 height 30
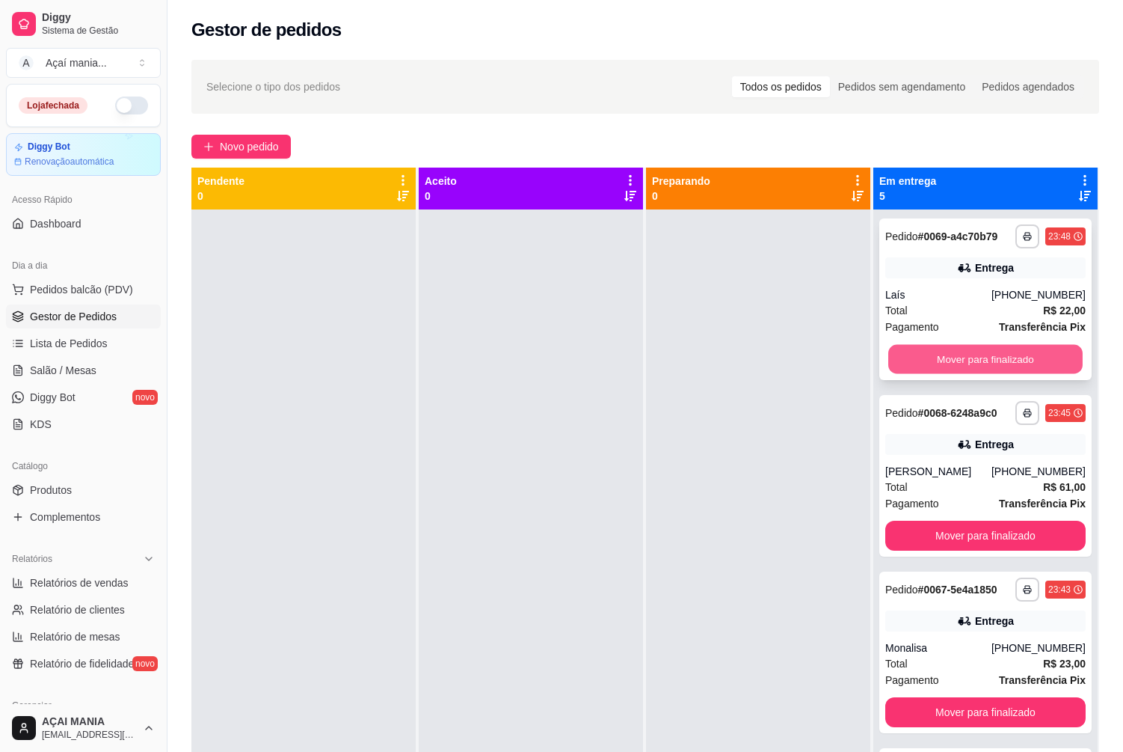
click at [998, 366] on button "Mover para finalizado" at bounding box center [985, 359] width 194 height 29
click at [997, 364] on button "Mover para finalizado" at bounding box center [985, 359] width 200 height 30
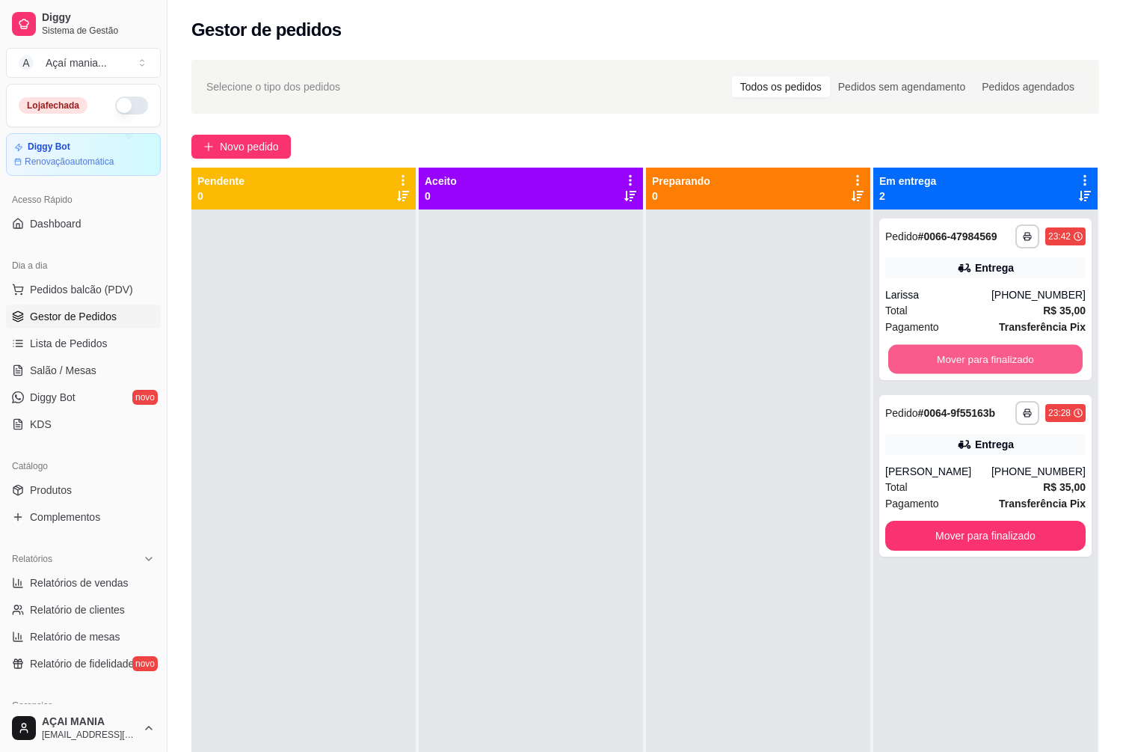
click at [997, 364] on button "Mover para finalizado" at bounding box center [985, 359] width 194 height 29
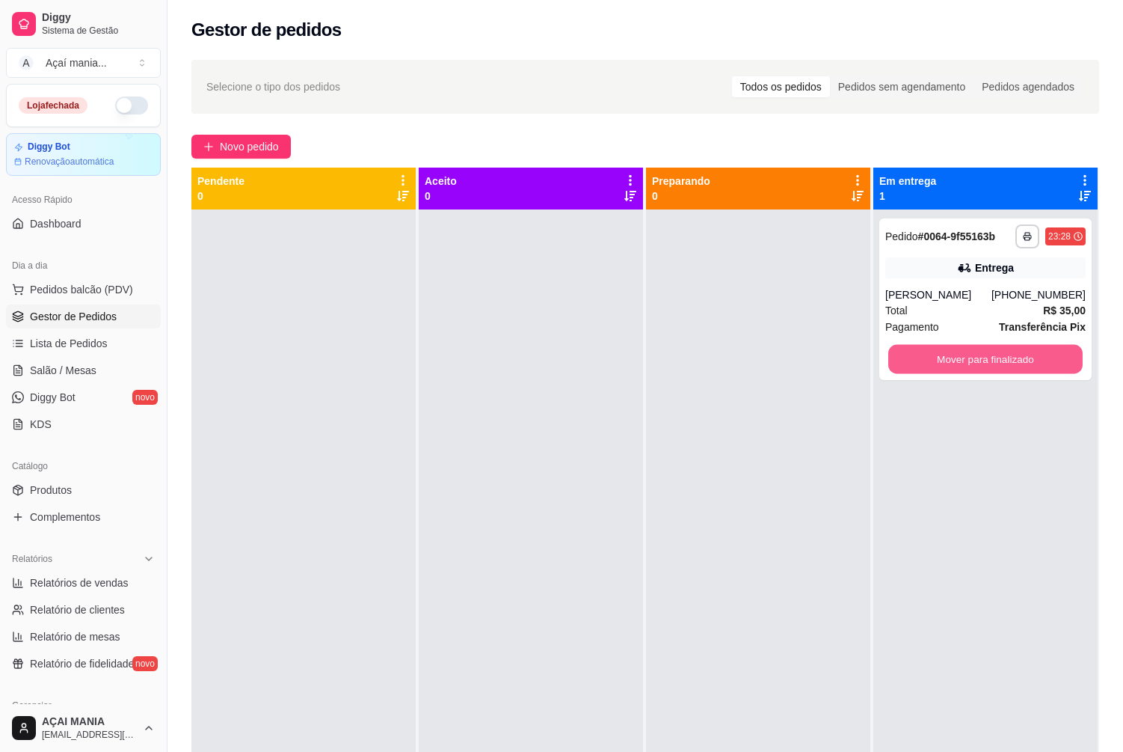
click at [997, 364] on button "Mover para finalizado" at bounding box center [985, 359] width 194 height 29
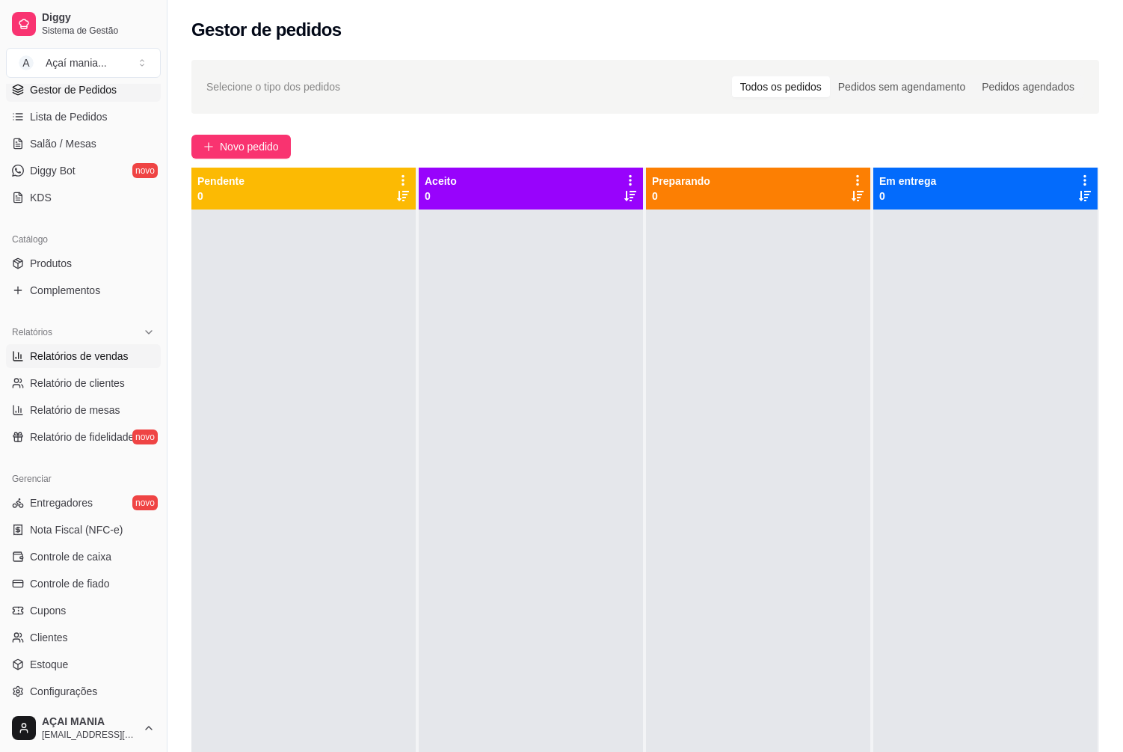
scroll to position [299, 0]
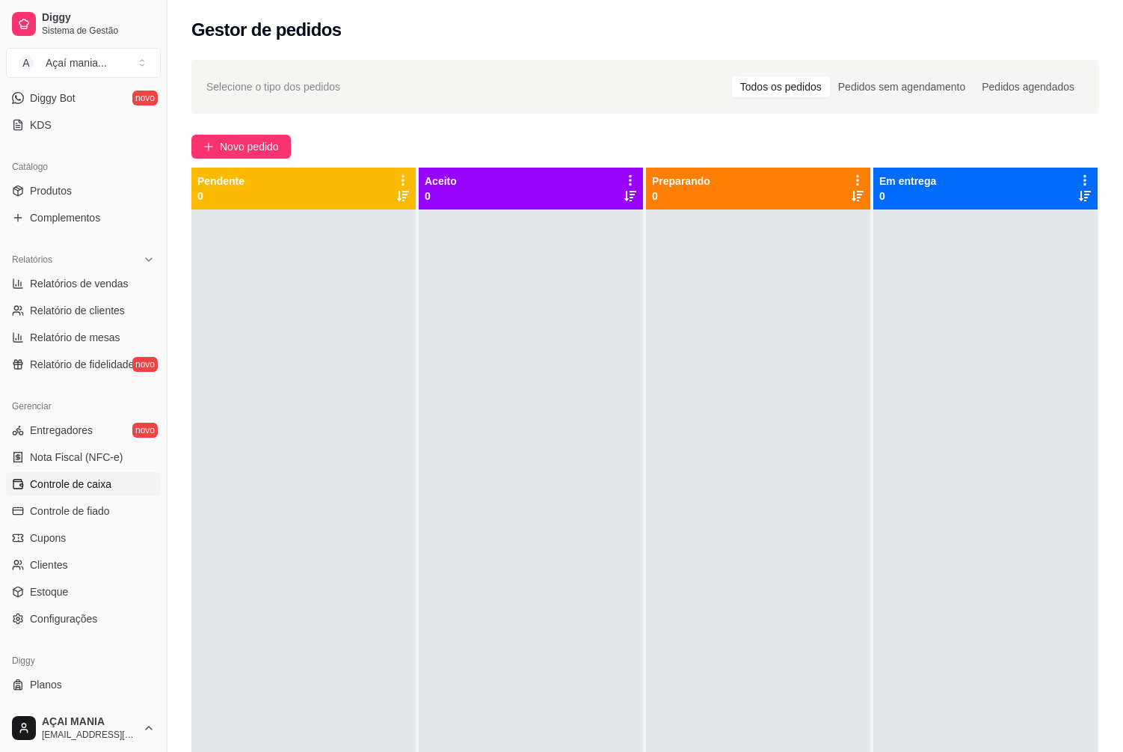
click at [88, 483] on span "Controle de caixa" at bounding box center [71, 483] width 82 height 15
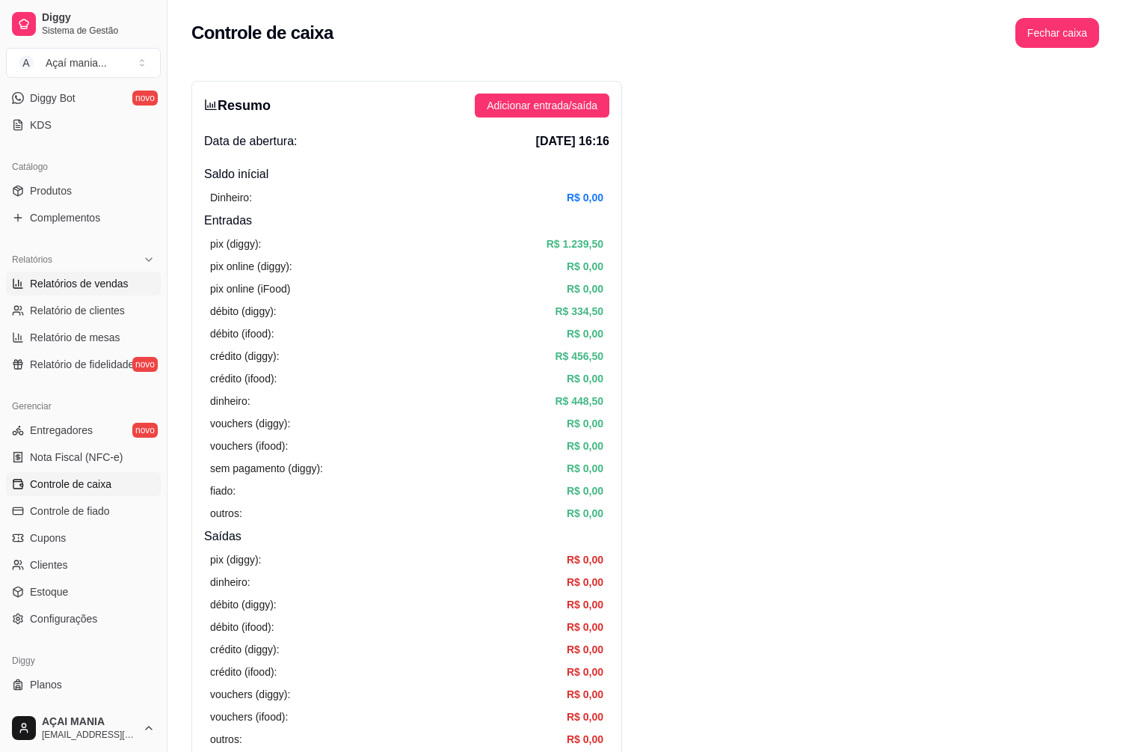
click at [101, 285] on span "Relatórios de vendas" at bounding box center [79, 283] width 99 height 15
select select "ALL"
select select "0"
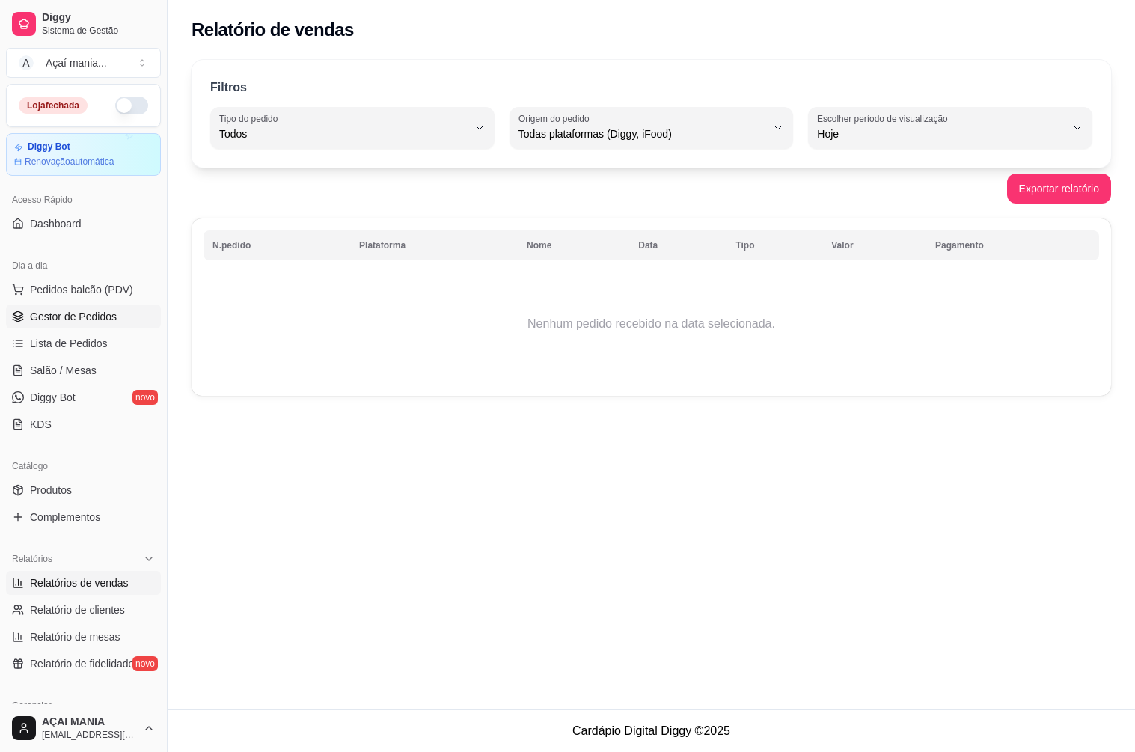
click at [57, 308] on link "Gestor de Pedidos" at bounding box center [83, 316] width 155 height 24
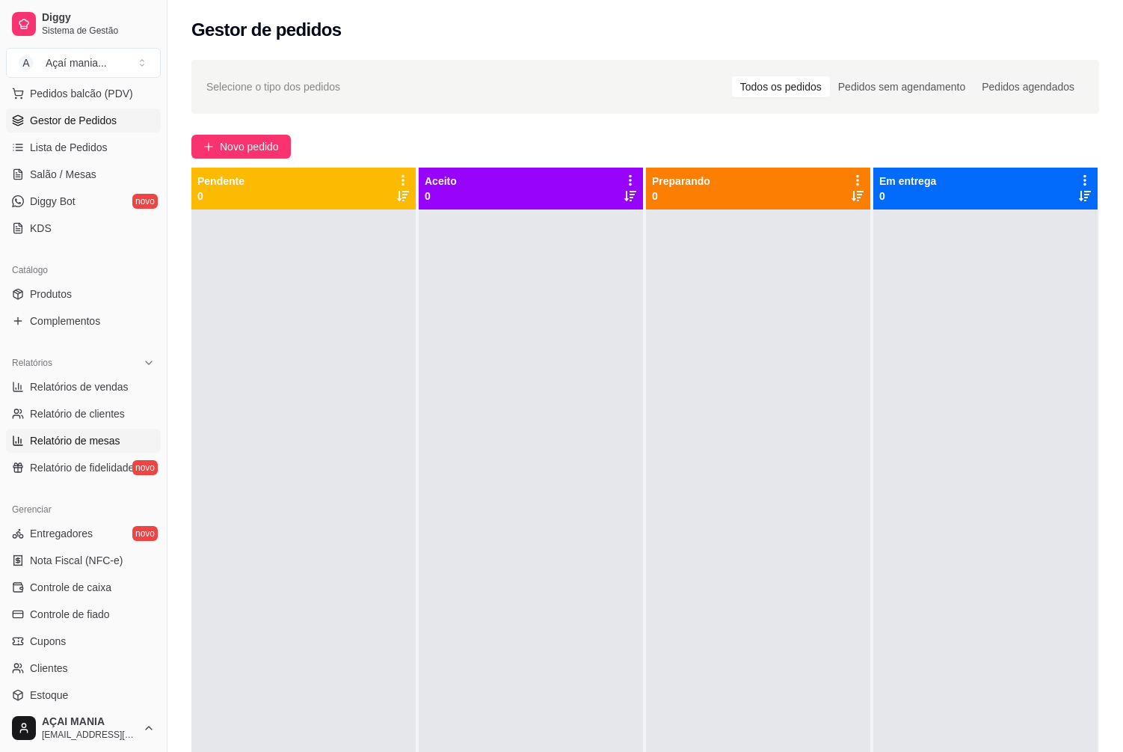
scroll to position [325, 0]
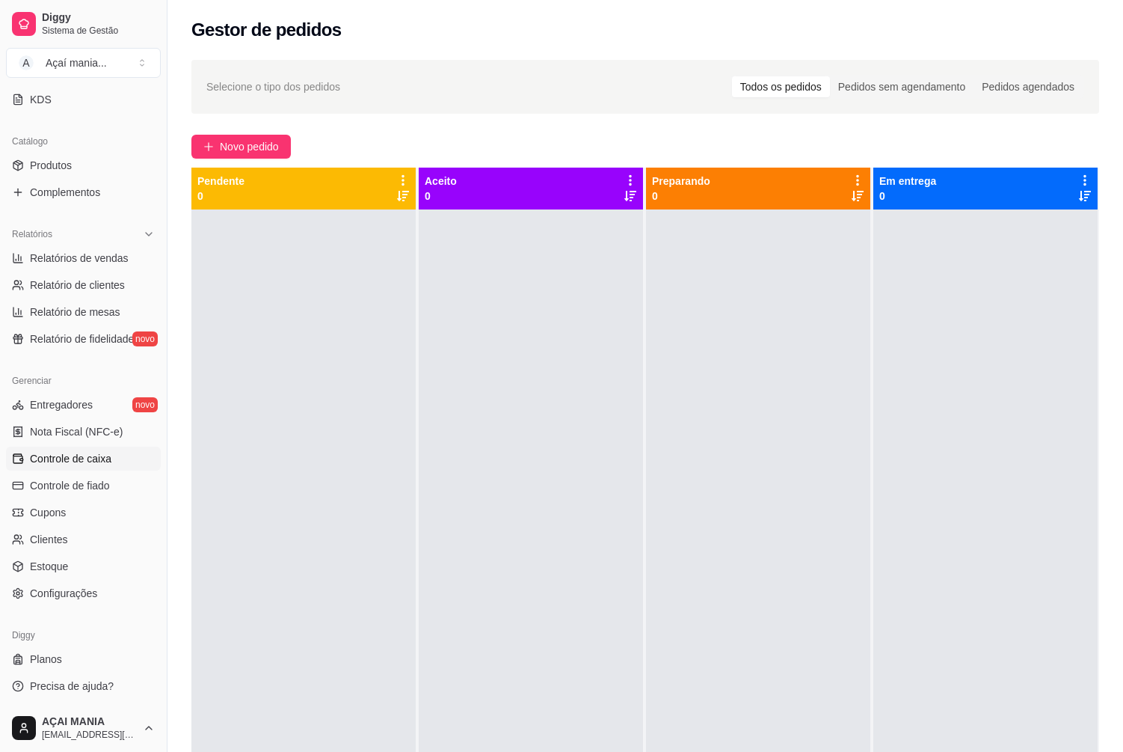
click at [84, 455] on span "Controle de caixa" at bounding box center [71, 458] width 82 height 15
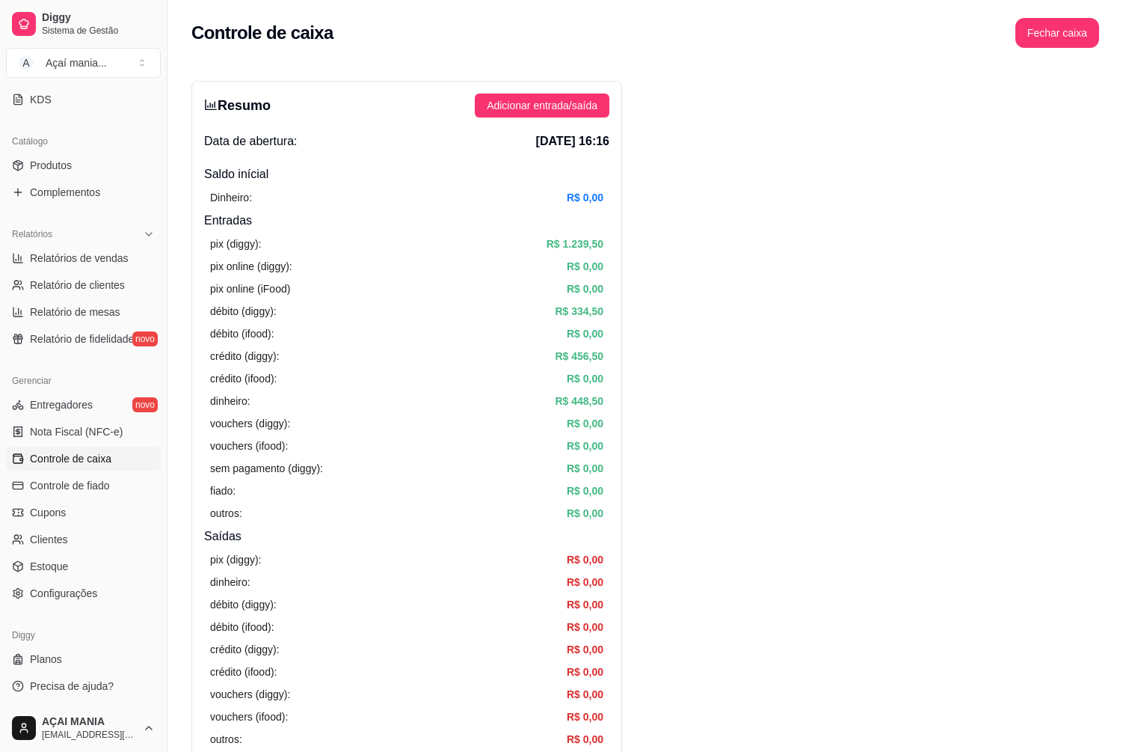
click at [1039, 48] on div "Controle de caixa Fechar caixa" at bounding box center [646, 28] width 956 height 57
click at [1043, 42] on button "Fechar caixa" at bounding box center [1058, 33] width 82 height 29
click at [1107, 125] on span "Sim" at bounding box center [1099, 133] width 18 height 16
